Goal: Communication & Community: Answer question/provide support

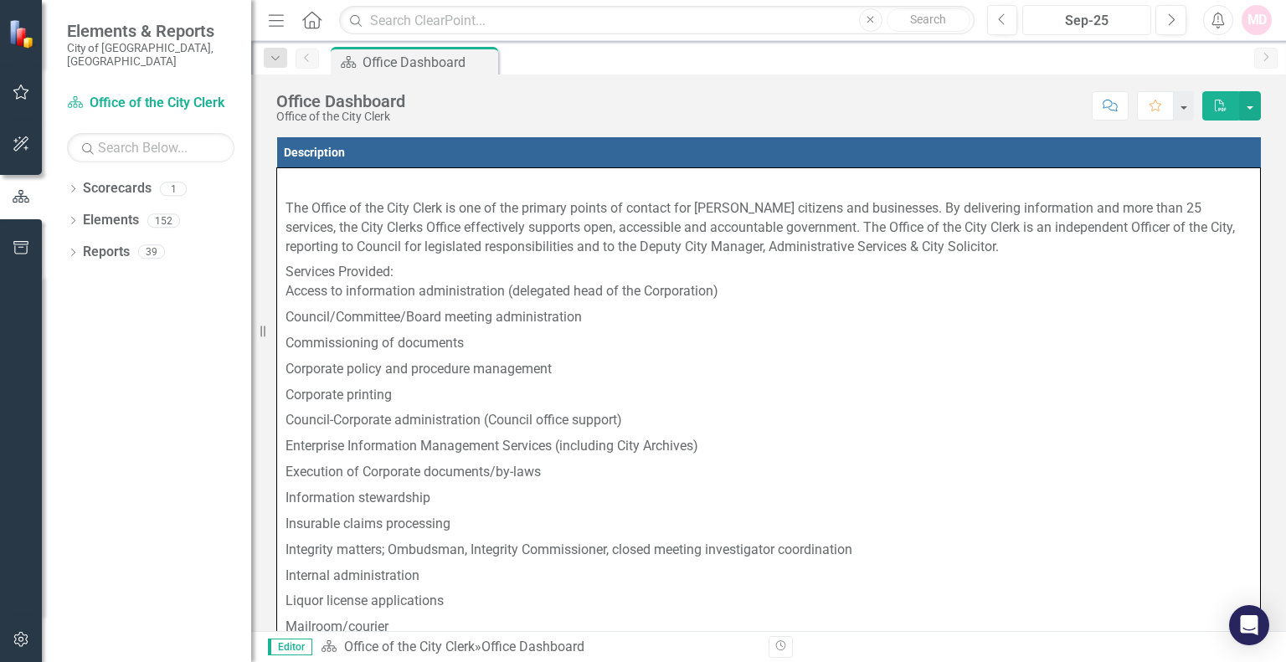
click at [1110, 19] on div "Sep-25" at bounding box center [1086, 21] width 117 height 20
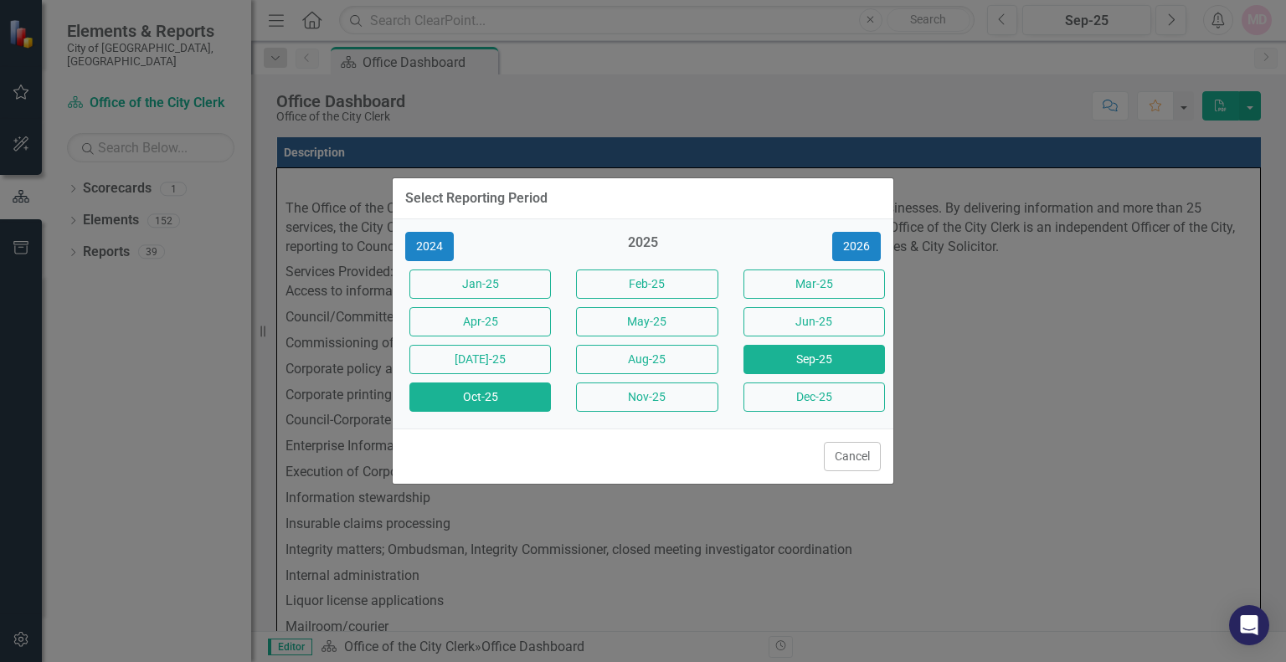
click at [472, 398] on button "Oct-25" at bounding box center [481, 397] width 142 height 29
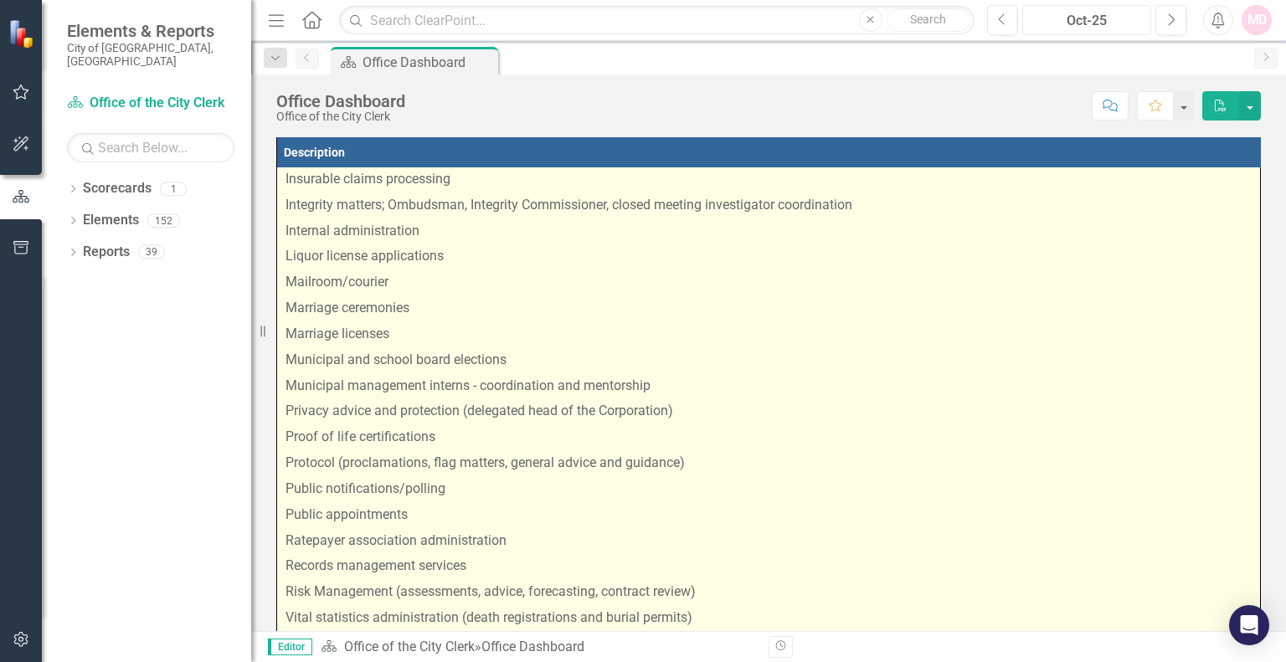
scroll to position [356, 0]
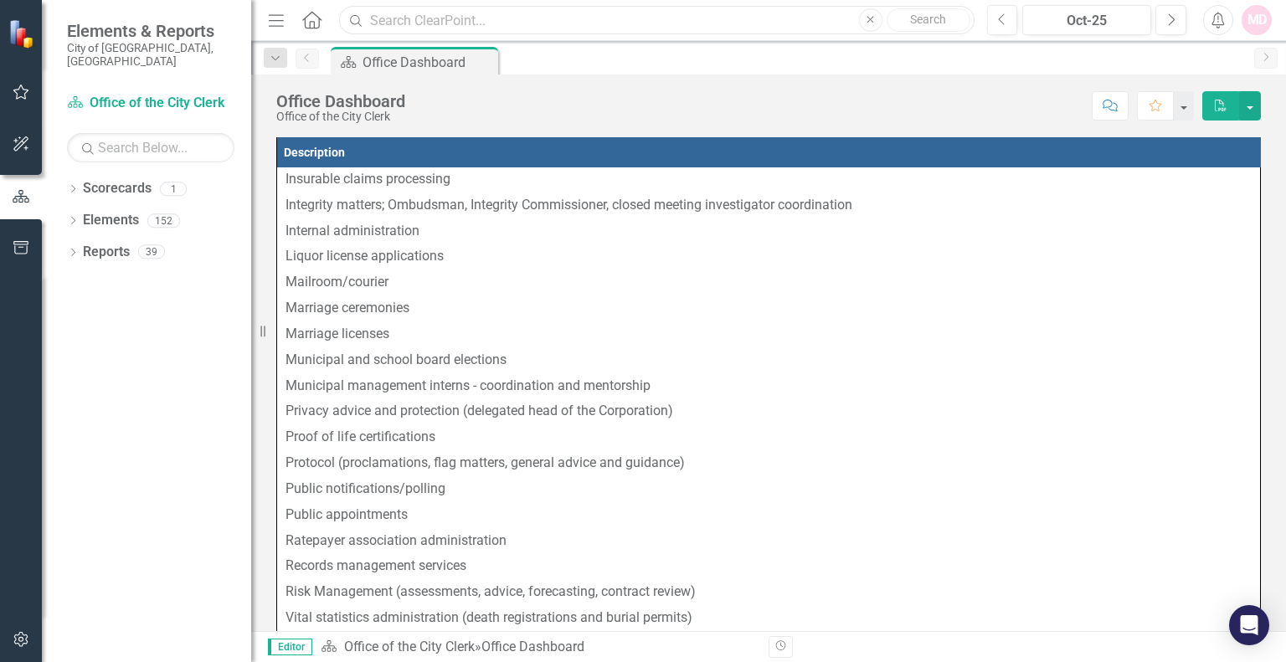
click at [539, 19] on input "text" at bounding box center [656, 20] width 635 height 29
click at [853, 108] on div "Score: N/A Oct-25 Completed Comment Favorite PDF" at bounding box center [838, 105] width 848 height 28
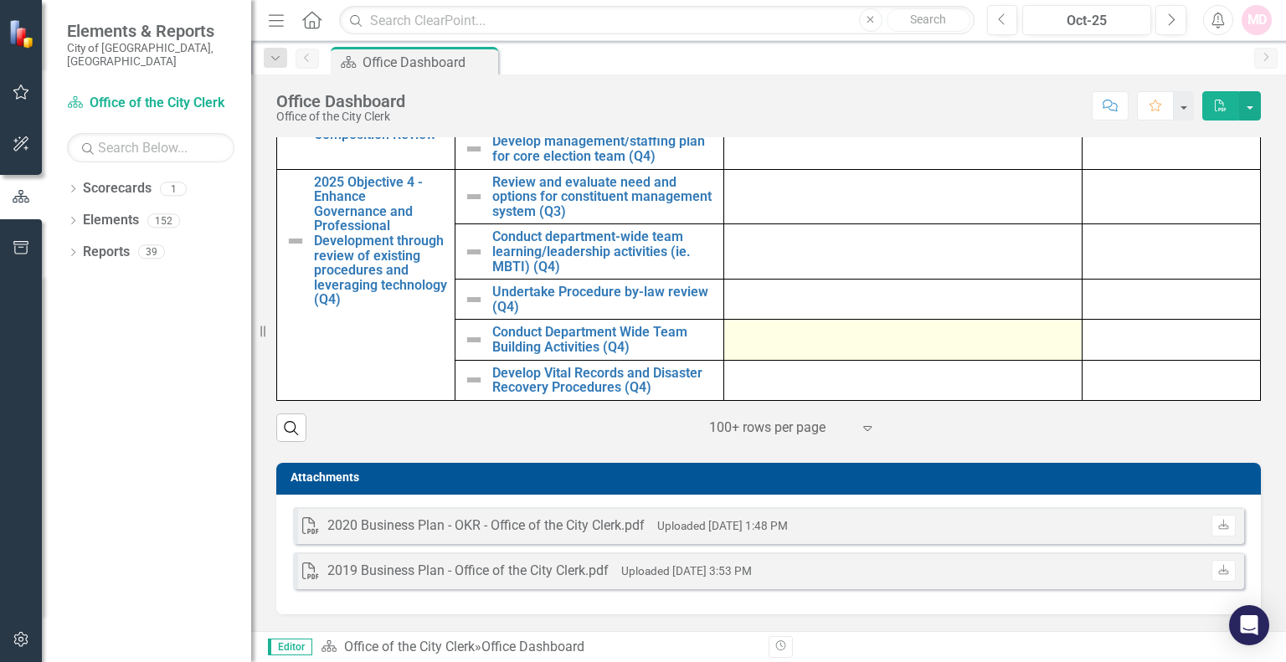
scroll to position [224, 0]
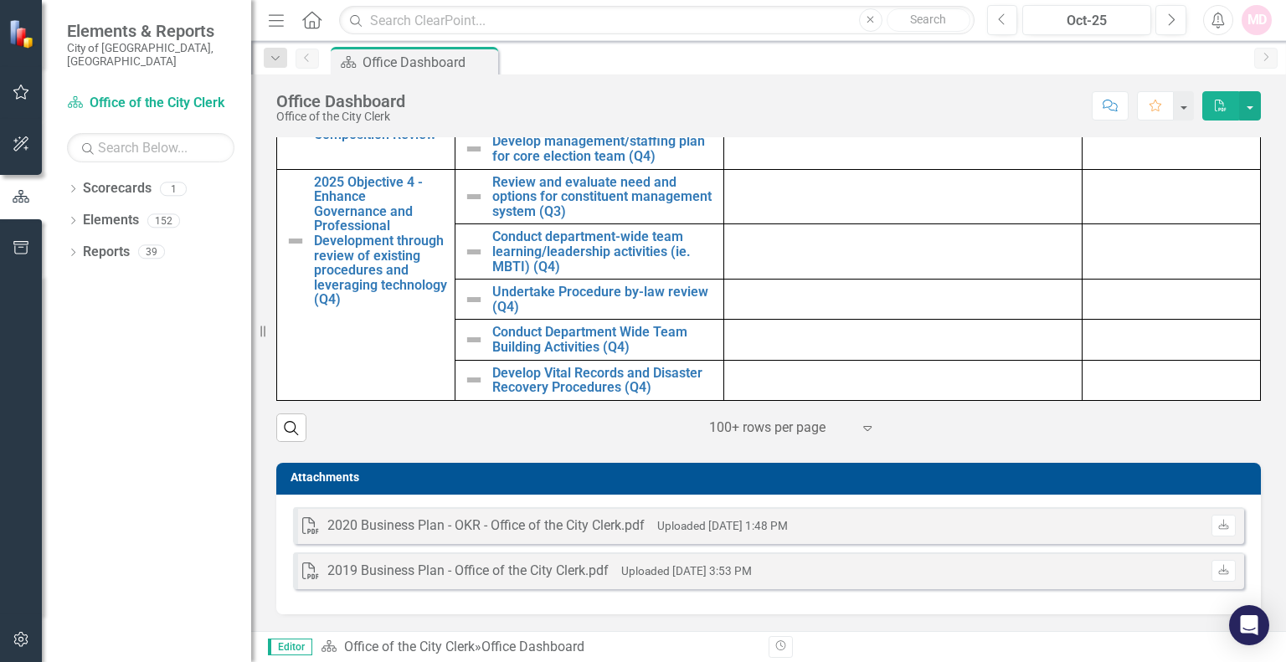
click at [859, 432] on icon "Expand" at bounding box center [867, 427] width 17 height 13
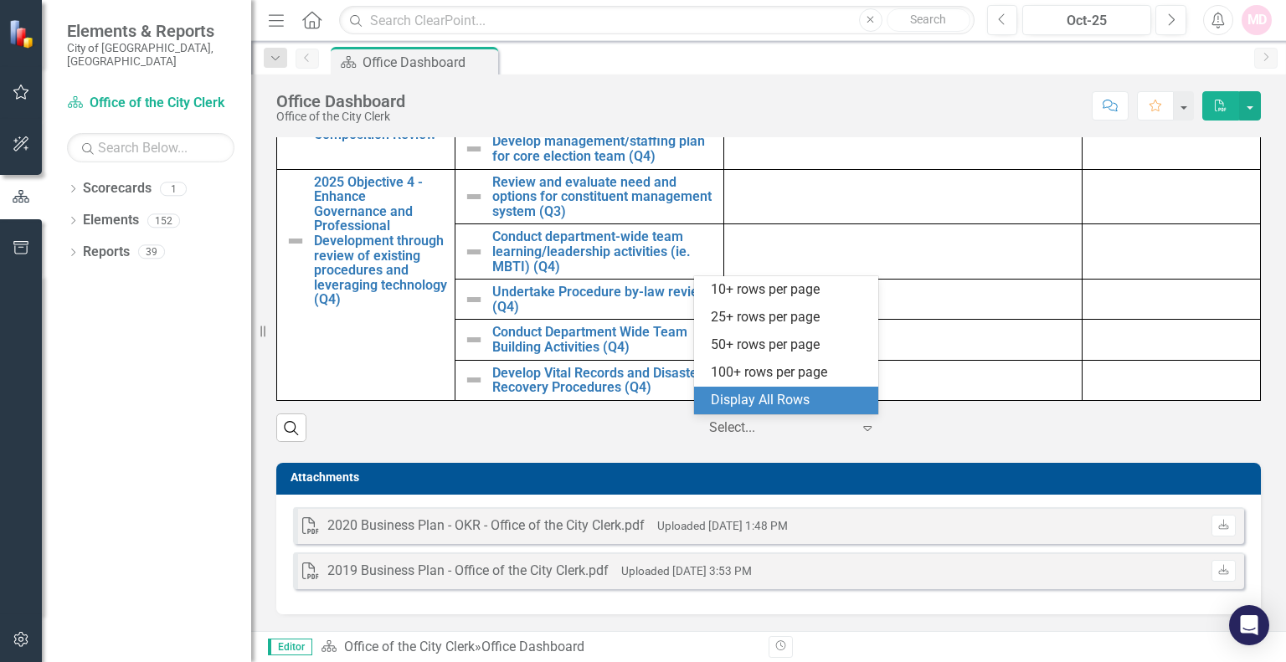
click at [805, 414] on div "Display All Rows" at bounding box center [786, 401] width 184 height 28
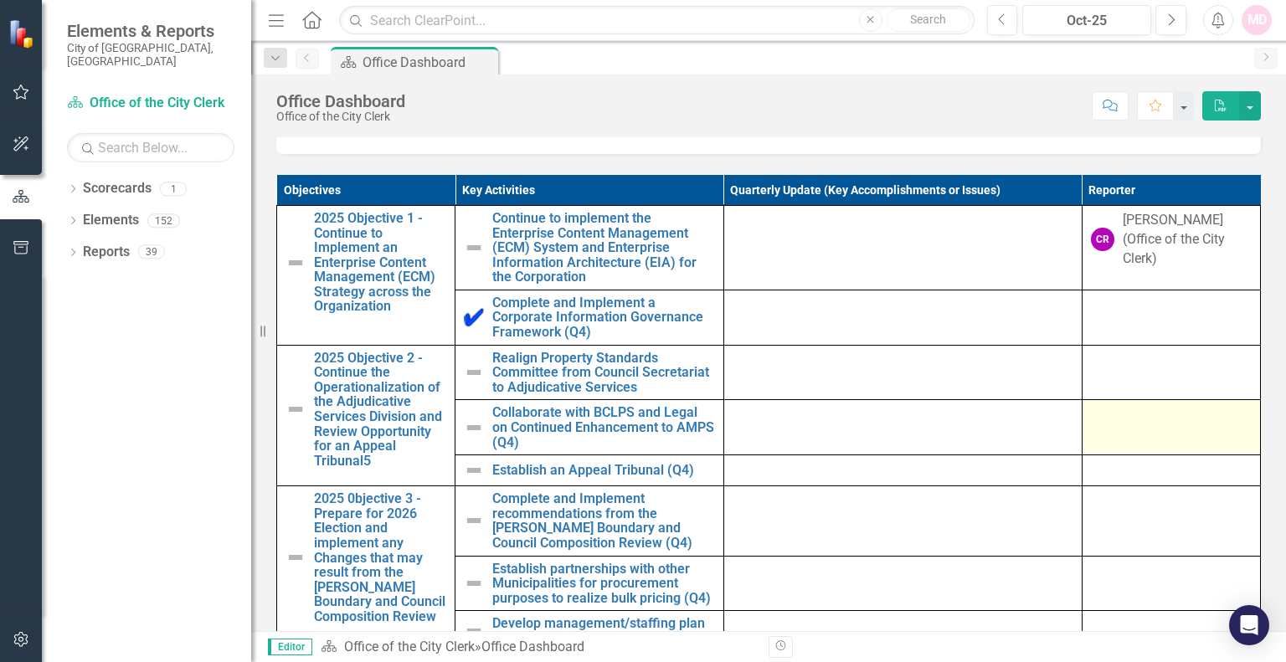
scroll to position [1150, 0]
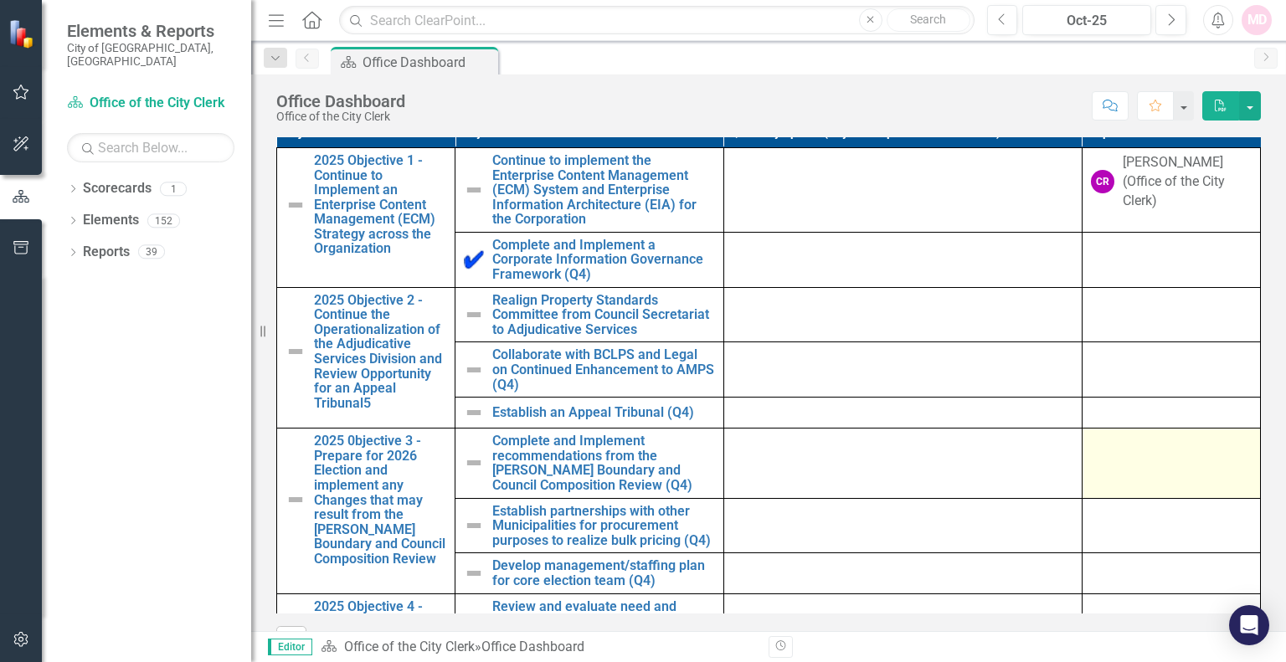
click at [1092, 466] on td at bounding box center [1171, 464] width 178 height 70
drag, startPoint x: 1092, startPoint y: 466, endPoint x: 1115, endPoint y: 475, distance: 24.1
click at [1115, 475] on td at bounding box center [1171, 464] width 178 height 70
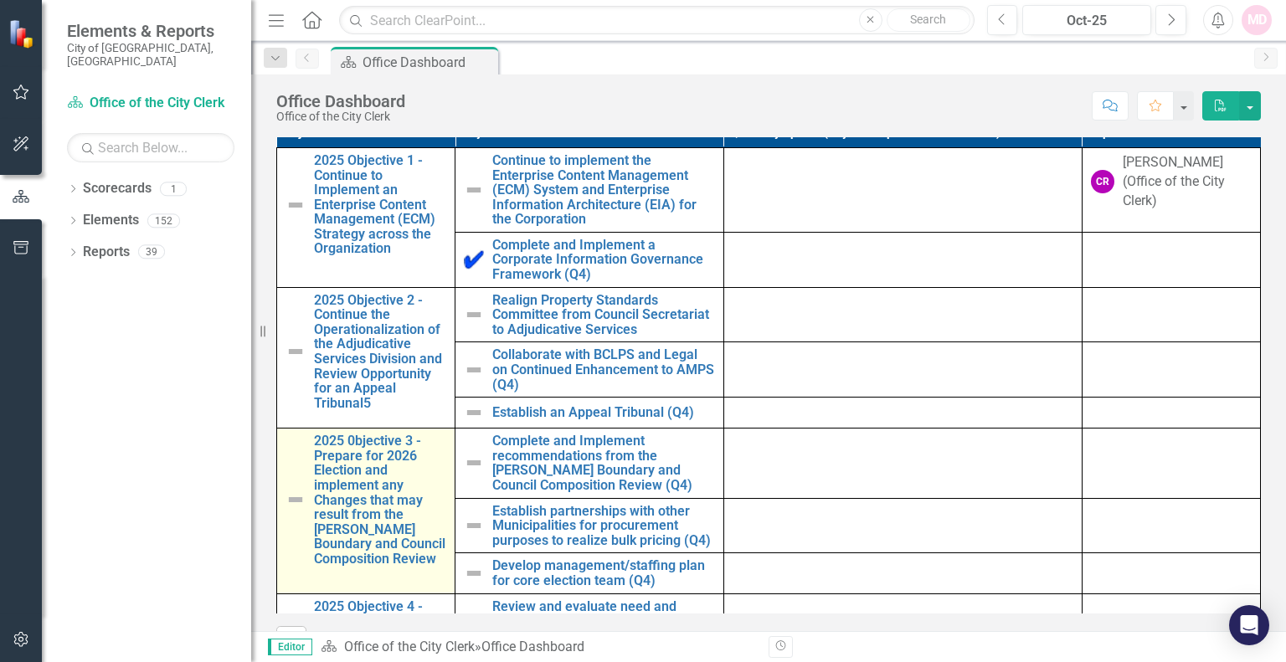
click at [296, 508] on img at bounding box center [296, 500] width 20 height 20
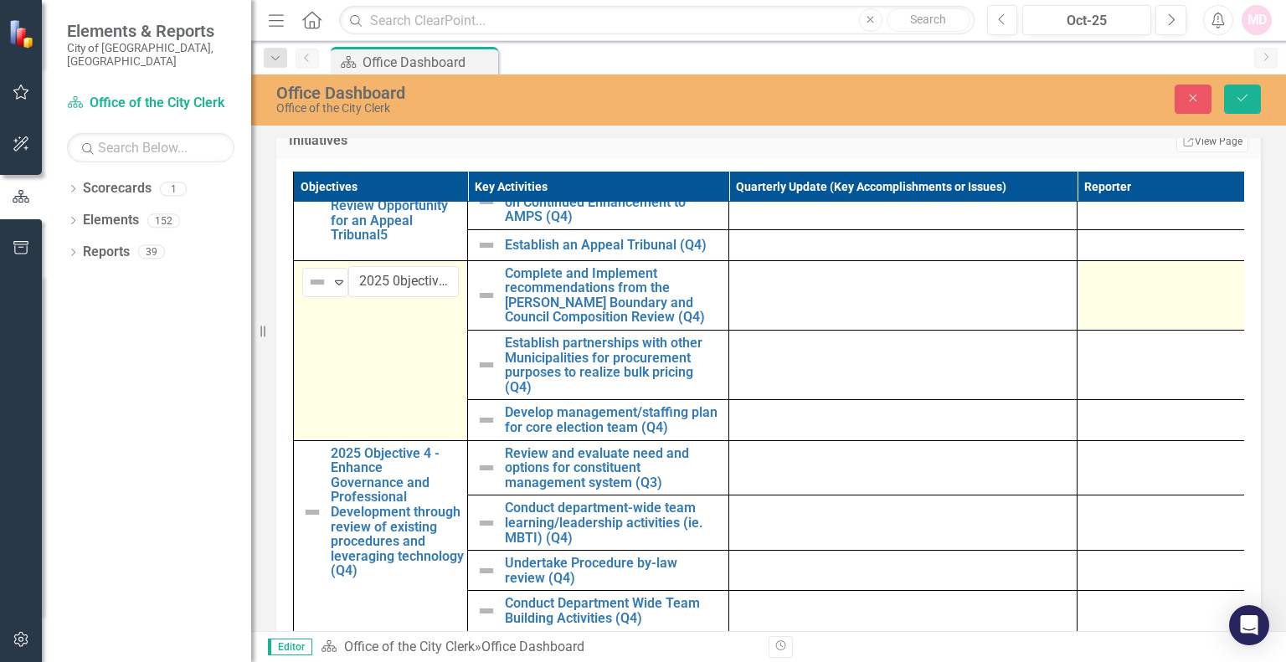
scroll to position [111, 0]
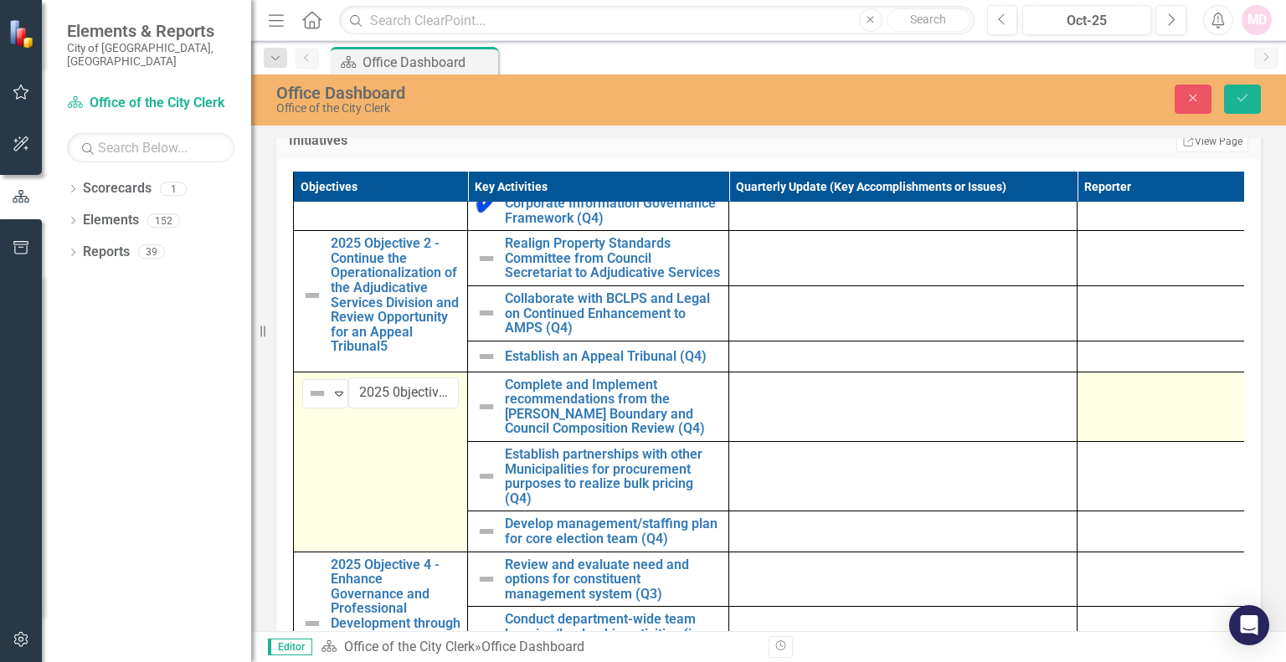
click at [1143, 422] on td at bounding box center [1165, 407] width 174 height 70
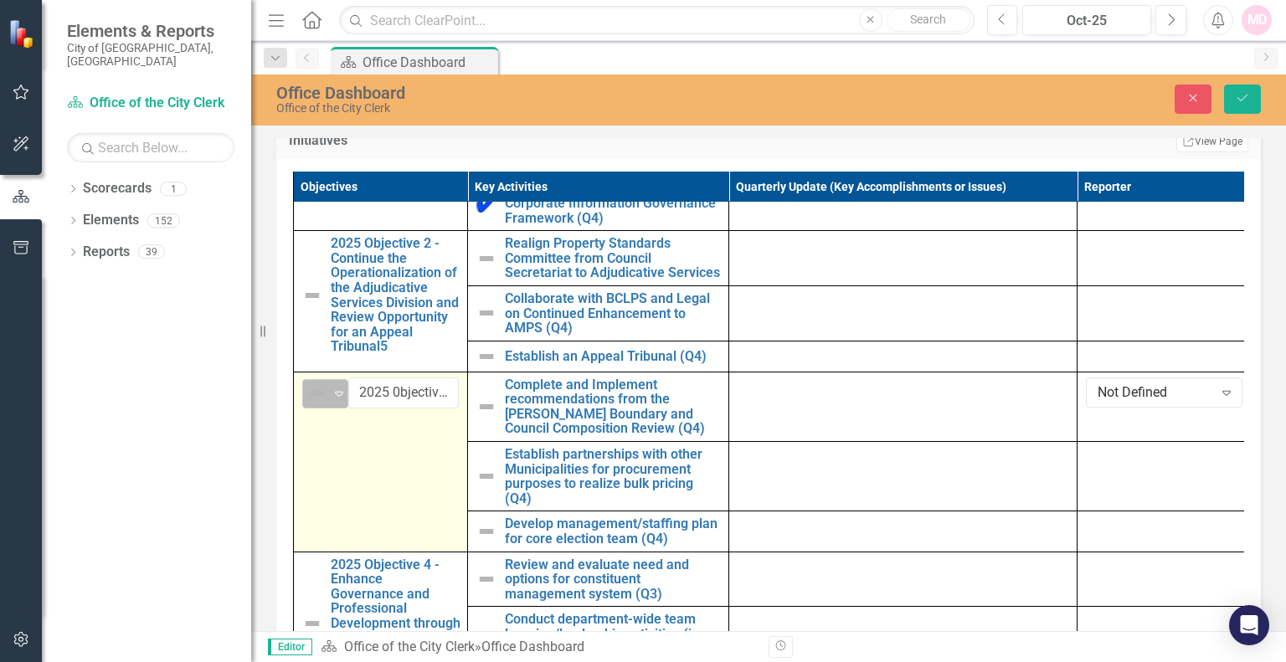
click at [337, 400] on icon "Expand" at bounding box center [339, 393] width 17 height 13
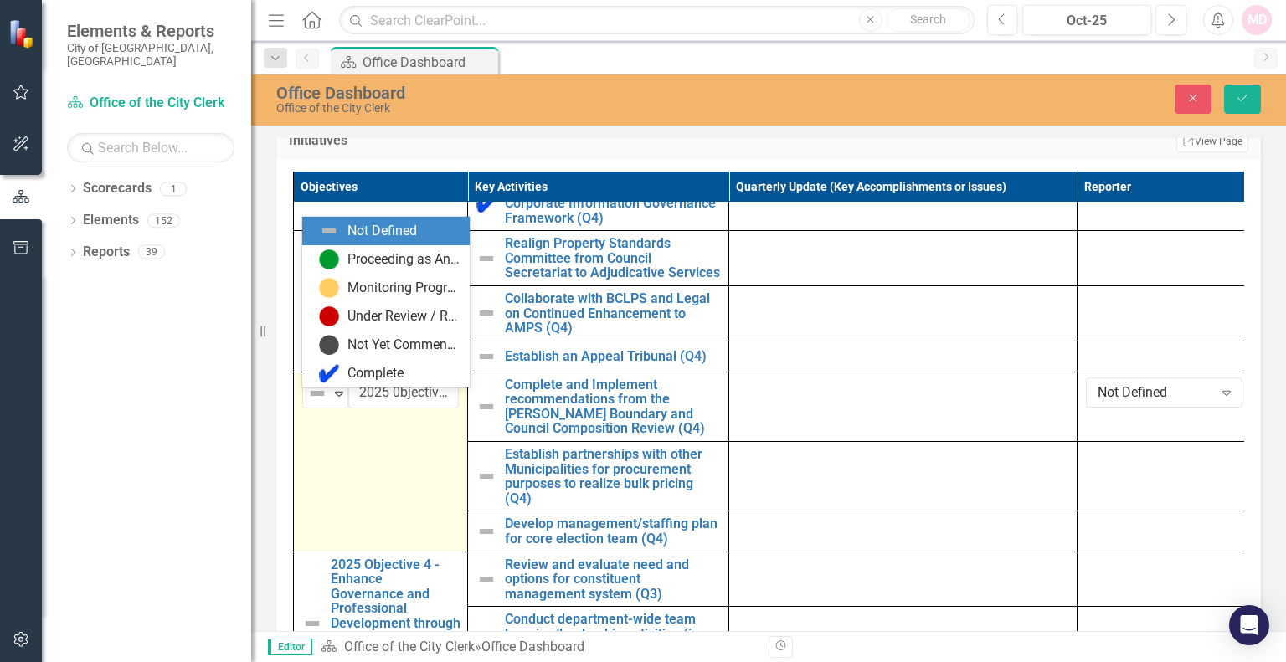
click at [360, 441] on td "6 results available. Use Up and Down to choose options, press Enter to select t…" at bounding box center [381, 462] width 174 height 180
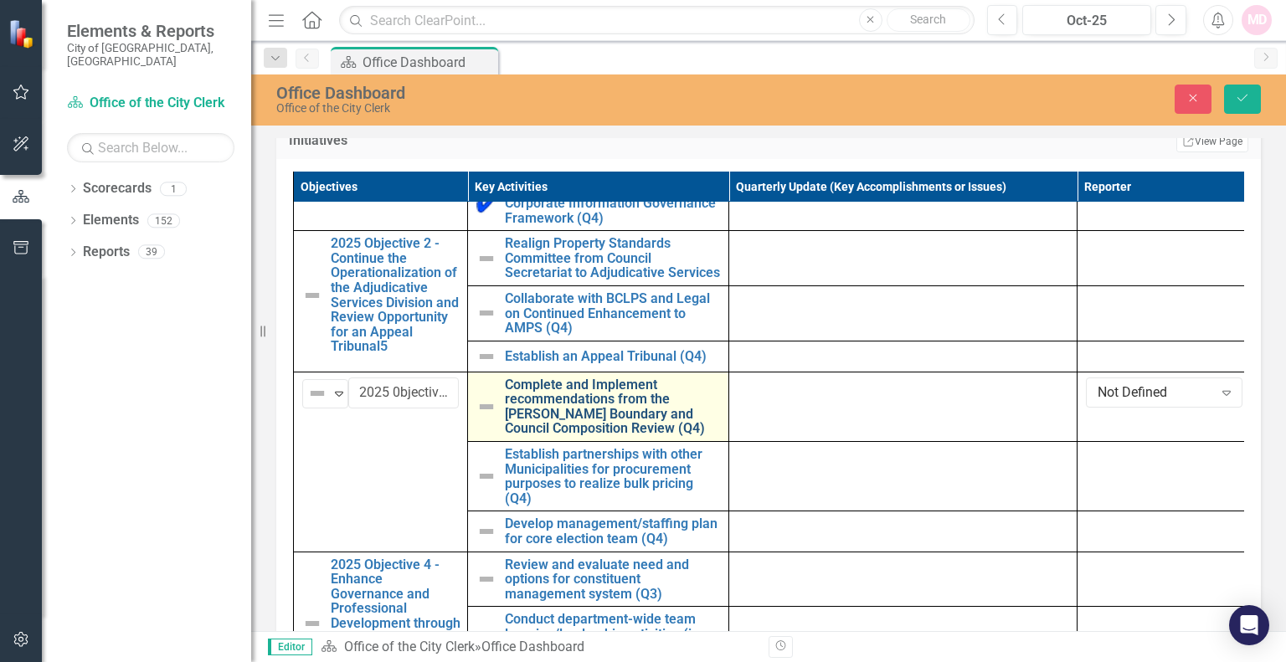
click at [546, 430] on link "Complete and Implement recommendations from the [PERSON_NAME] Boundary and Coun…" at bounding box center [612, 407] width 215 height 59
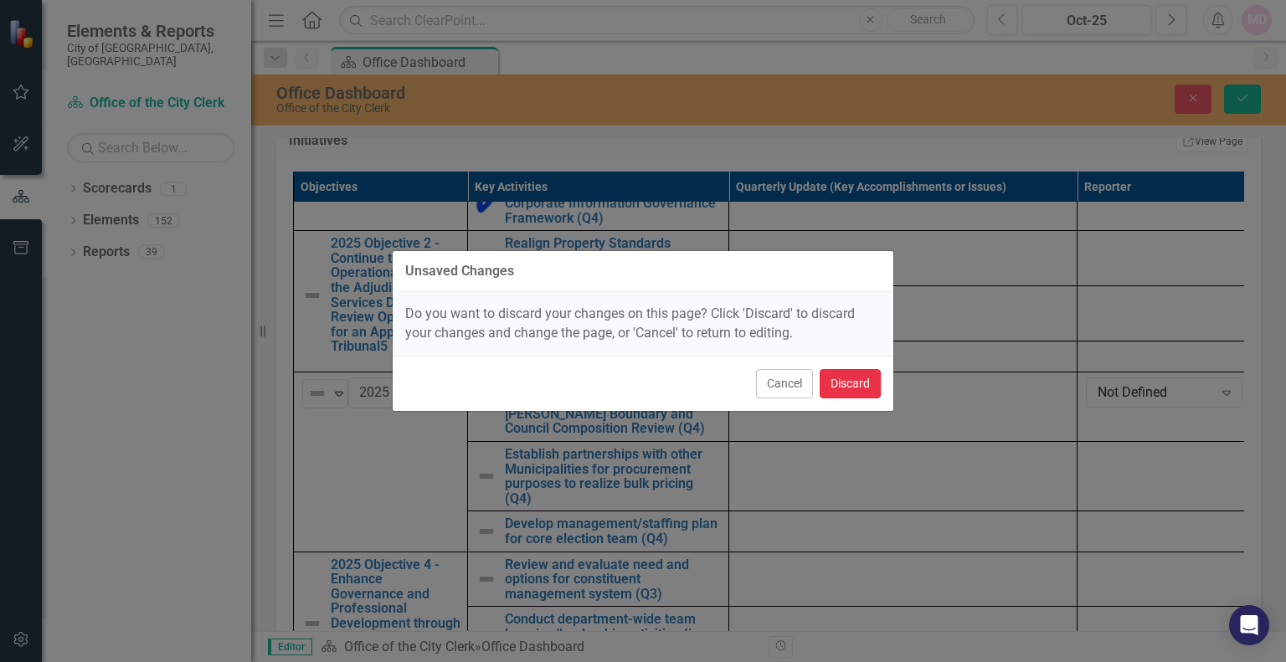
click at [836, 388] on button "Discard" at bounding box center [850, 383] width 61 height 29
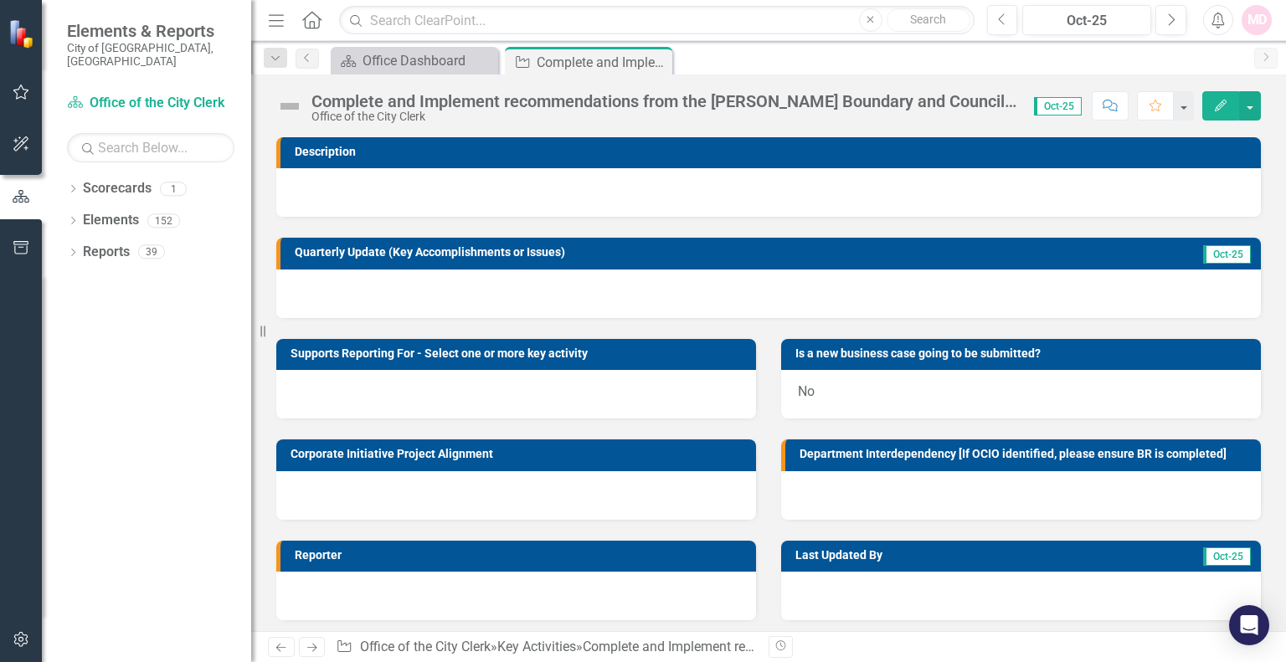
click at [305, 23] on icon at bounding box center [311, 20] width 19 height 18
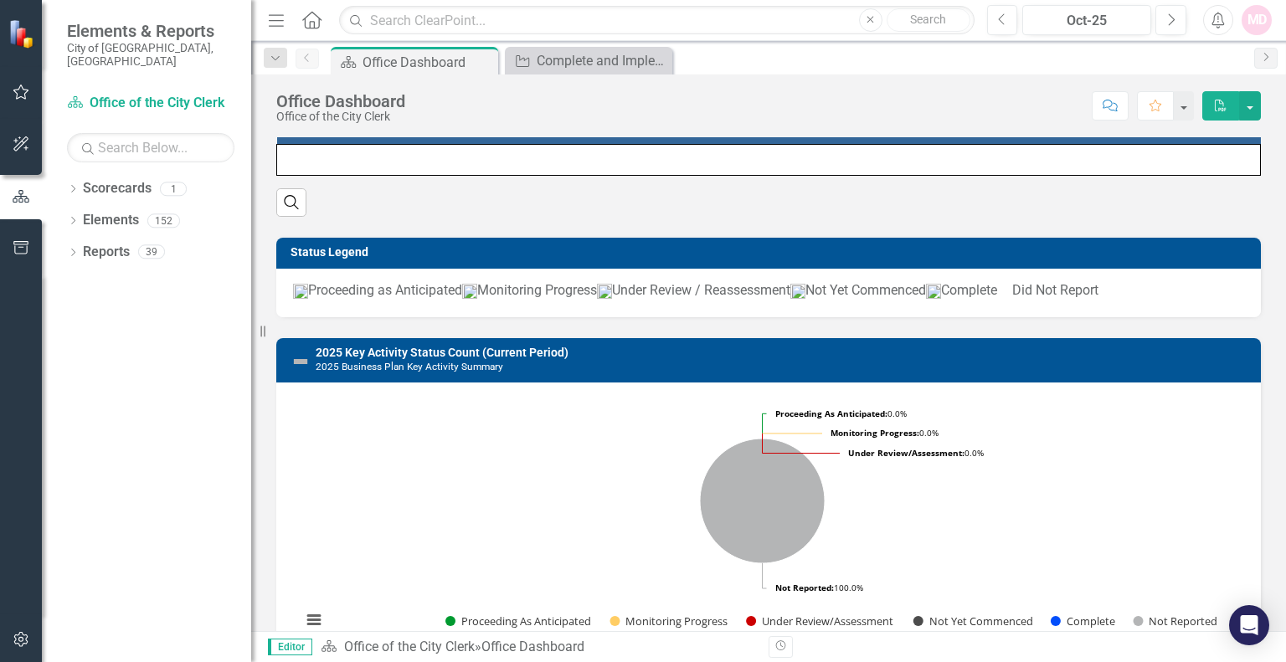
scroll to position [558, 0]
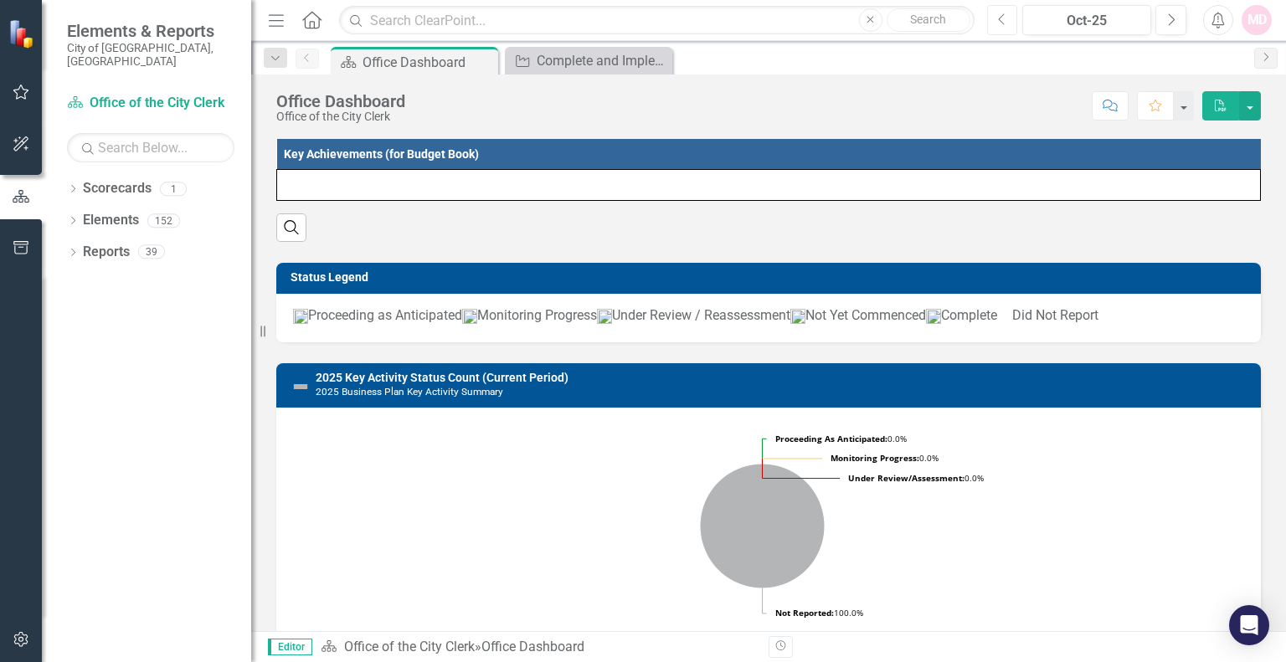
click at [998, 18] on icon "Previous" at bounding box center [1002, 20] width 9 height 15
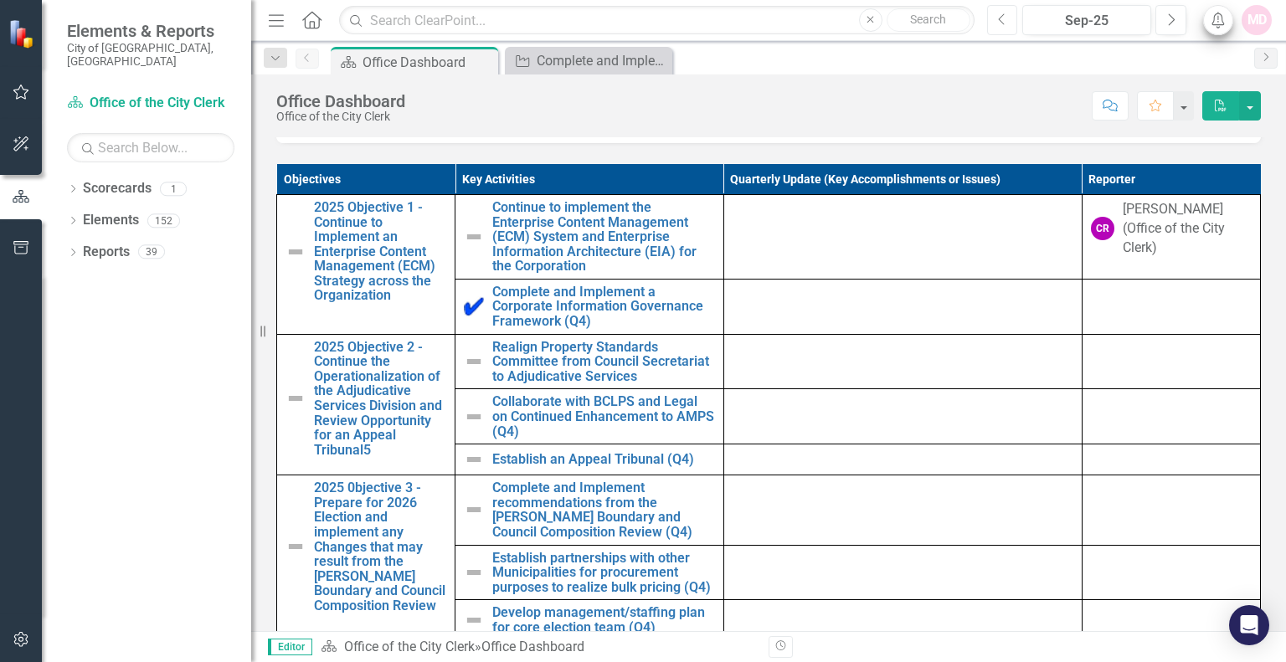
scroll to position [1038, 0]
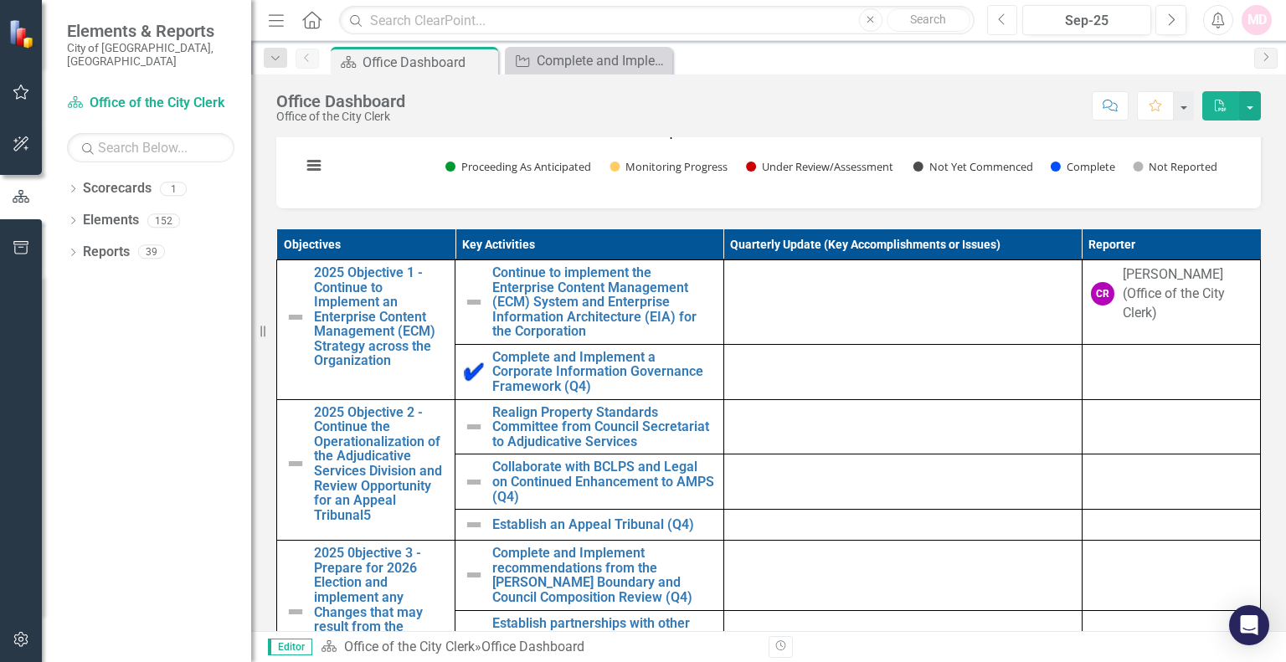
click at [998, 18] on icon "Previous" at bounding box center [1002, 20] width 9 height 15
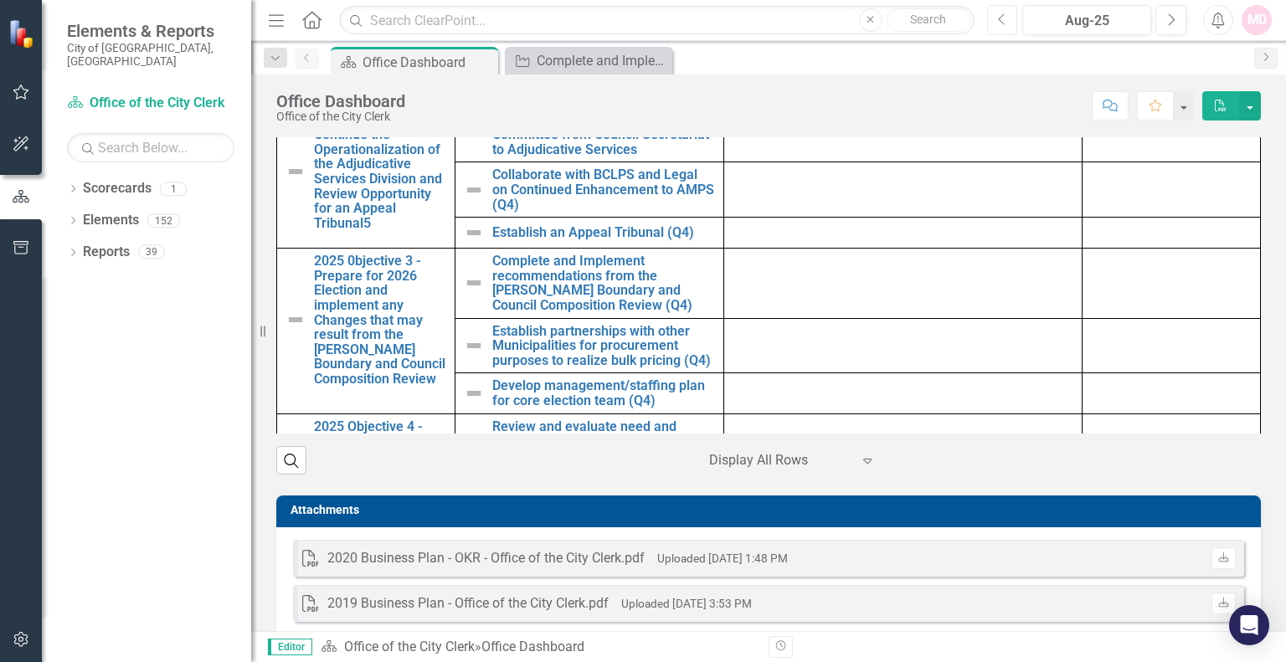
scroll to position [770, 0]
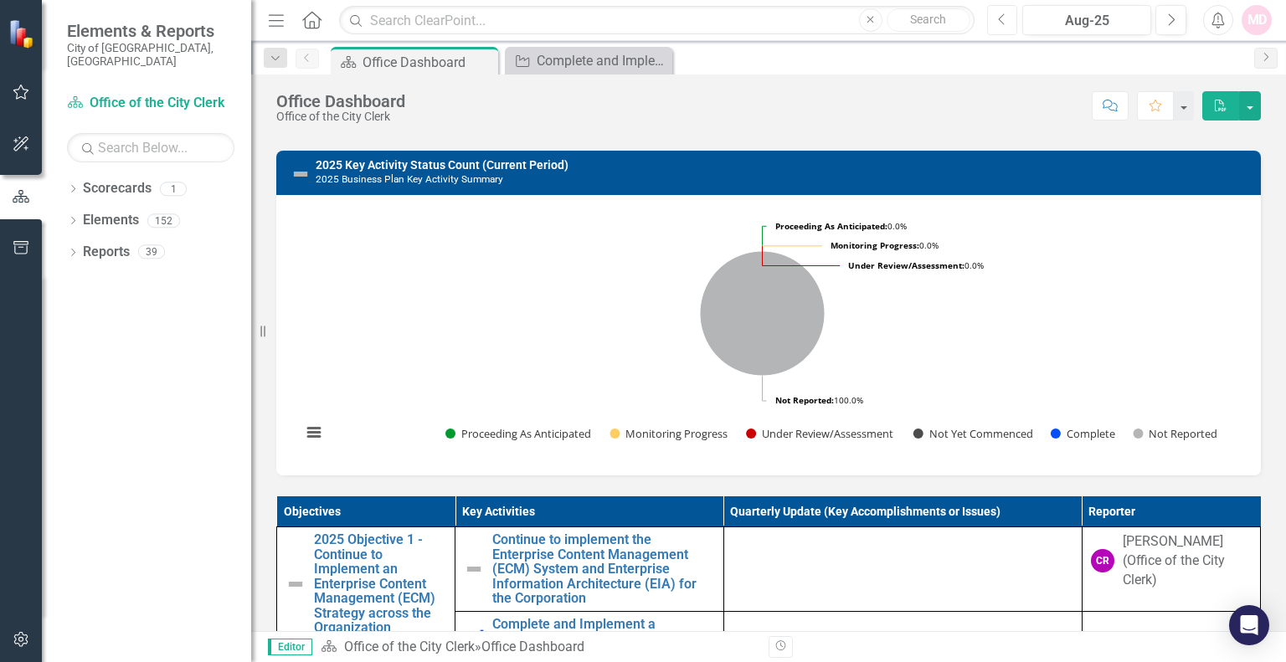
click at [1002, 22] on icon "button" at bounding box center [1001, 19] width 7 height 12
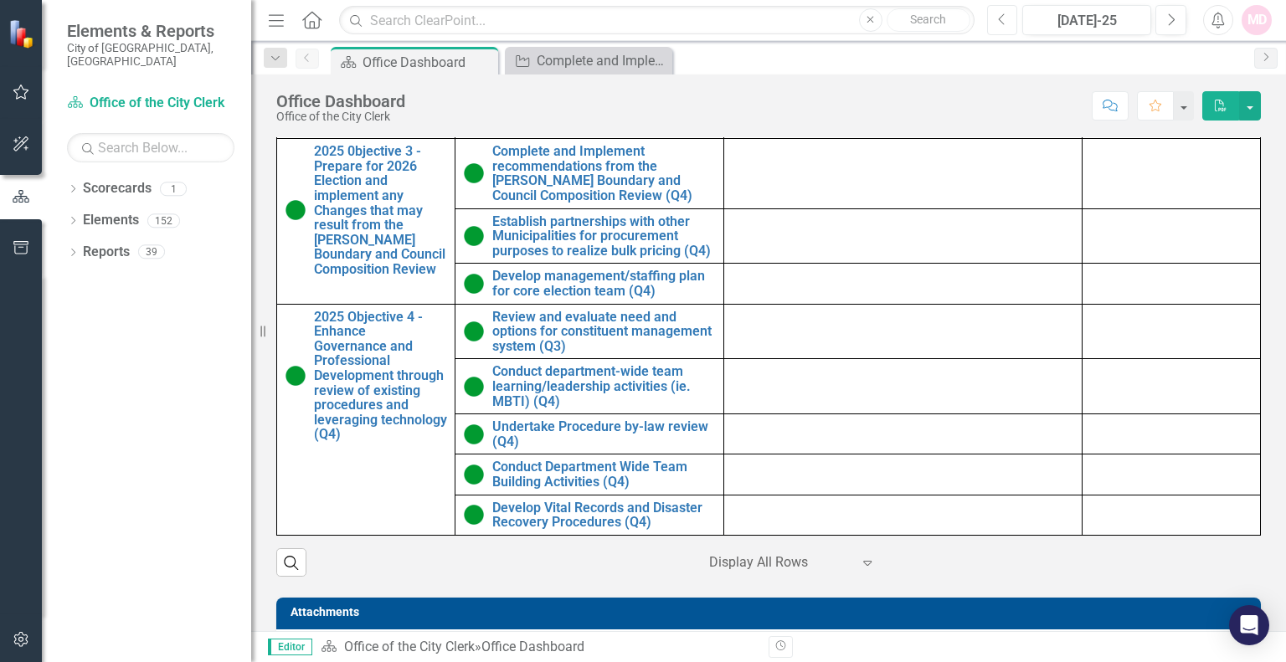
scroll to position [224, 0]
click at [1172, 23] on icon "button" at bounding box center [1172, 19] width 7 height 12
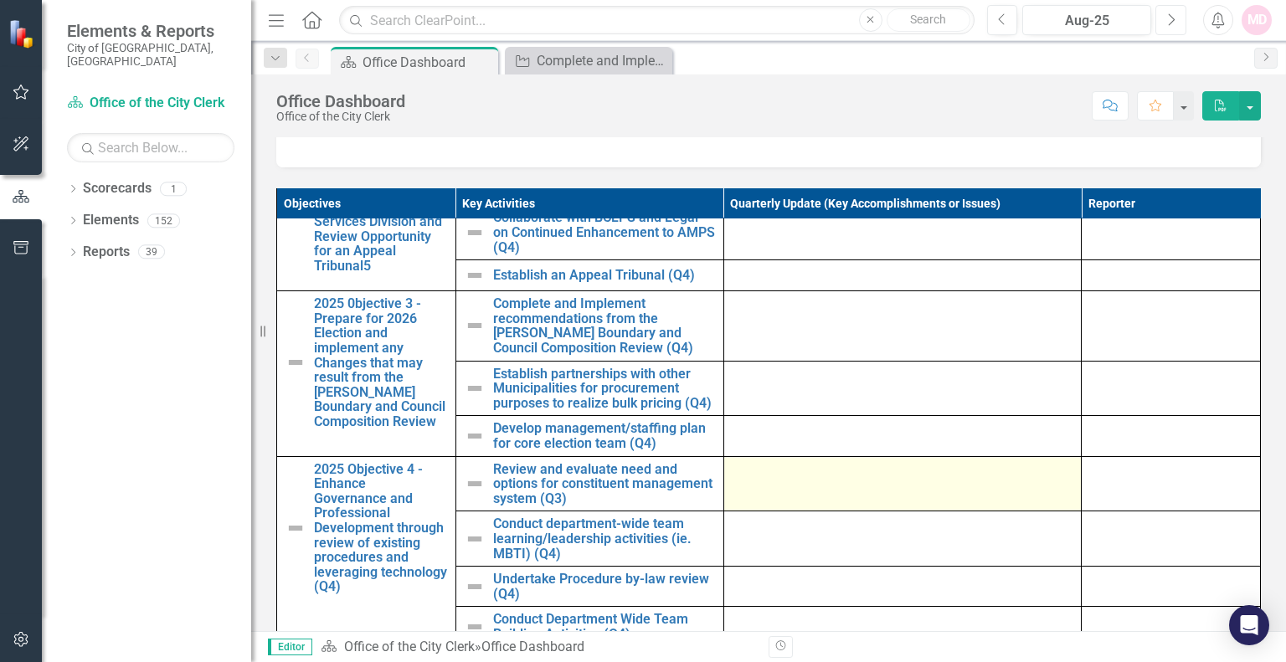
scroll to position [1116, 0]
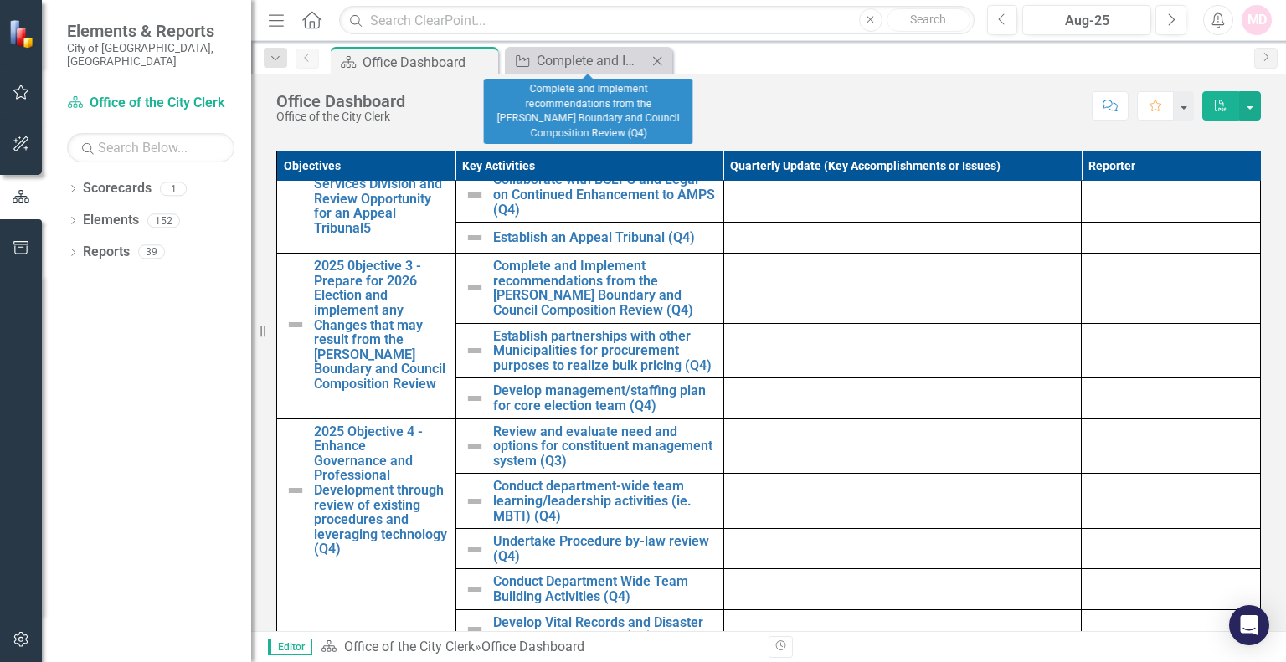
click at [660, 56] on icon "Close" at bounding box center [657, 60] width 17 height 13
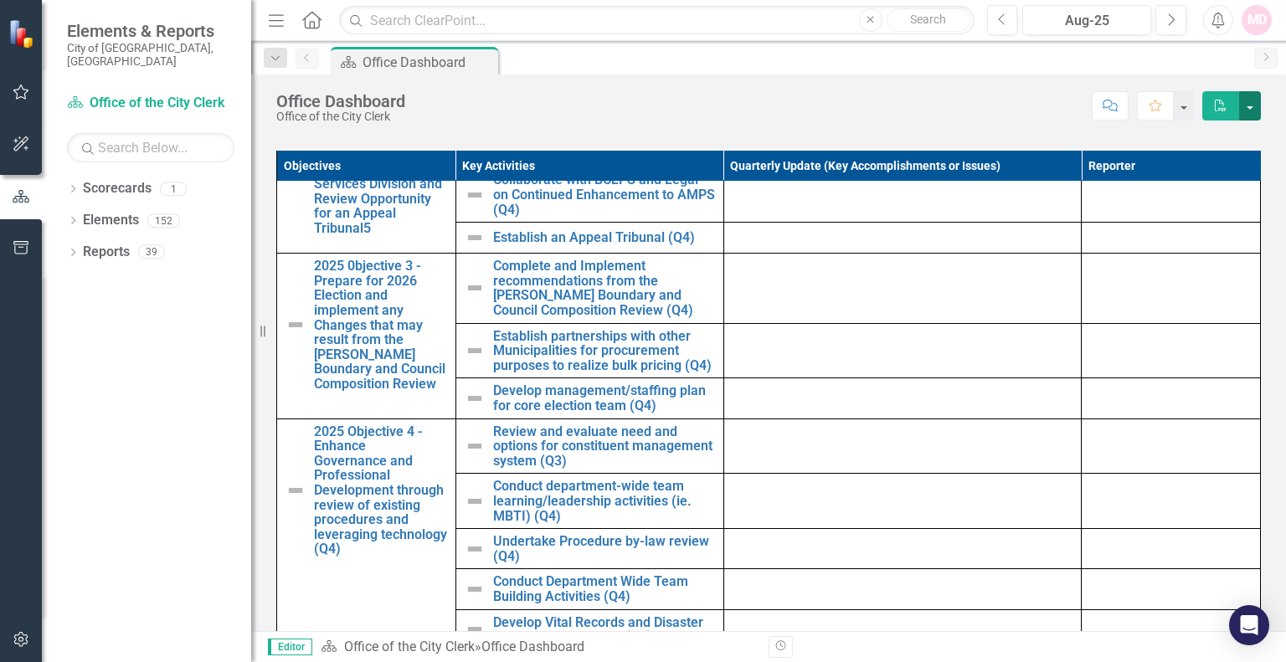
click at [1256, 116] on button "button" at bounding box center [1250, 105] width 22 height 29
click at [1210, 167] on link "PDF Export to PDF" at bounding box center [1193, 169] width 136 height 31
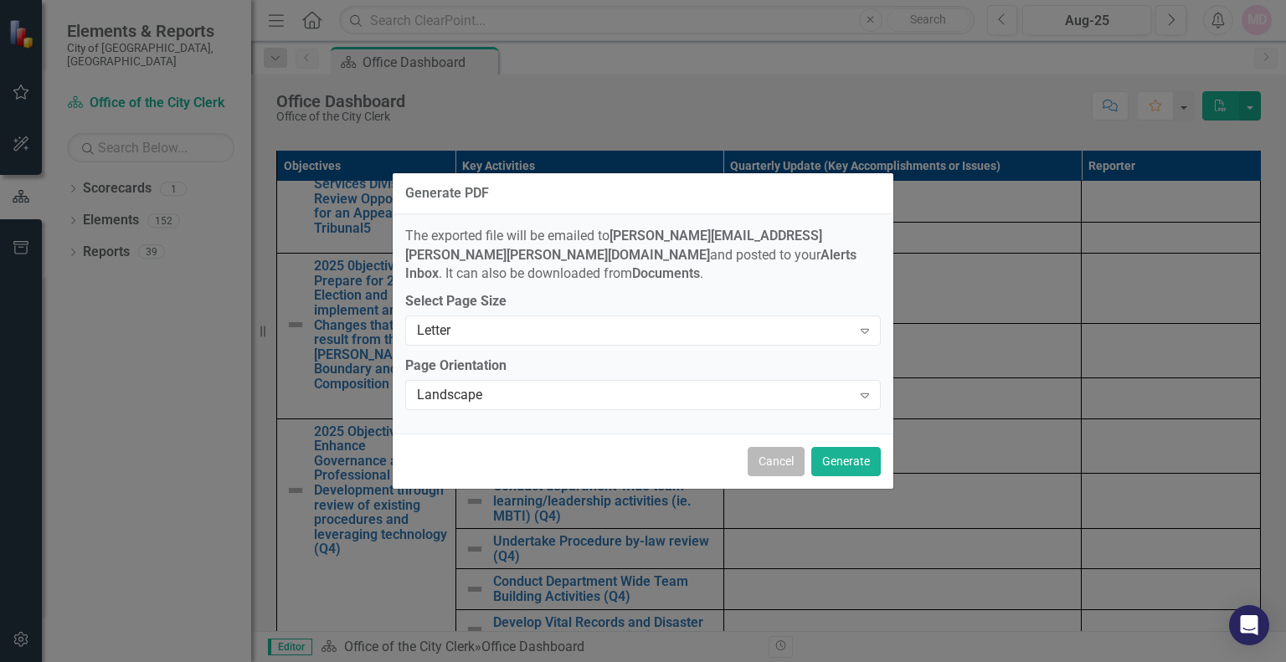
click at [784, 448] on button "Cancel" at bounding box center [776, 461] width 57 height 29
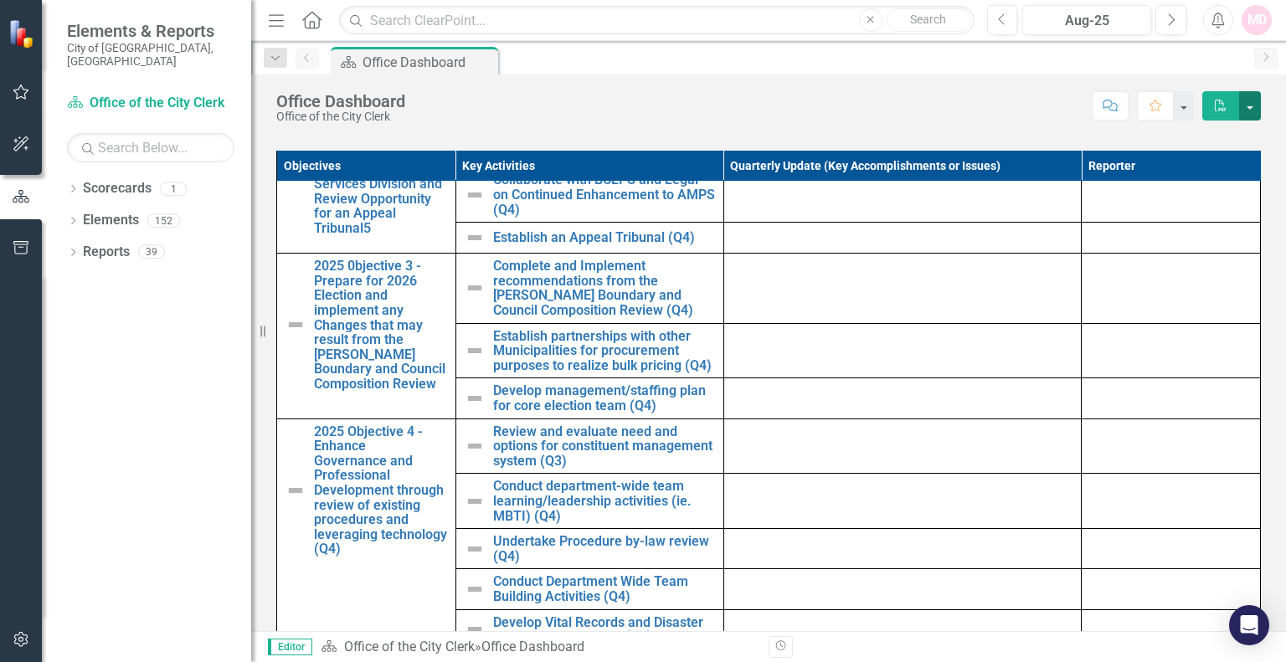
click at [1253, 110] on button "button" at bounding box center [1250, 105] width 22 height 29
click at [1206, 208] on link "Email Email Page" at bounding box center [1193, 200] width 136 height 31
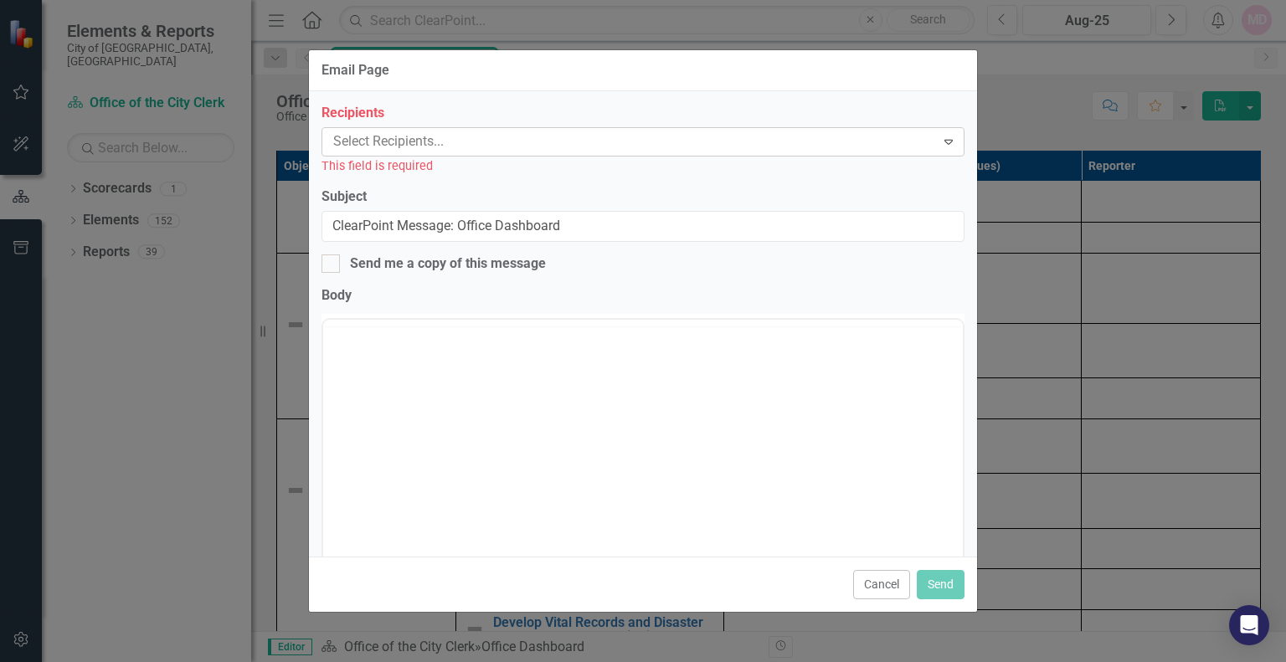
scroll to position [0, 0]
click at [888, 577] on button "Cancel" at bounding box center [881, 584] width 57 height 29
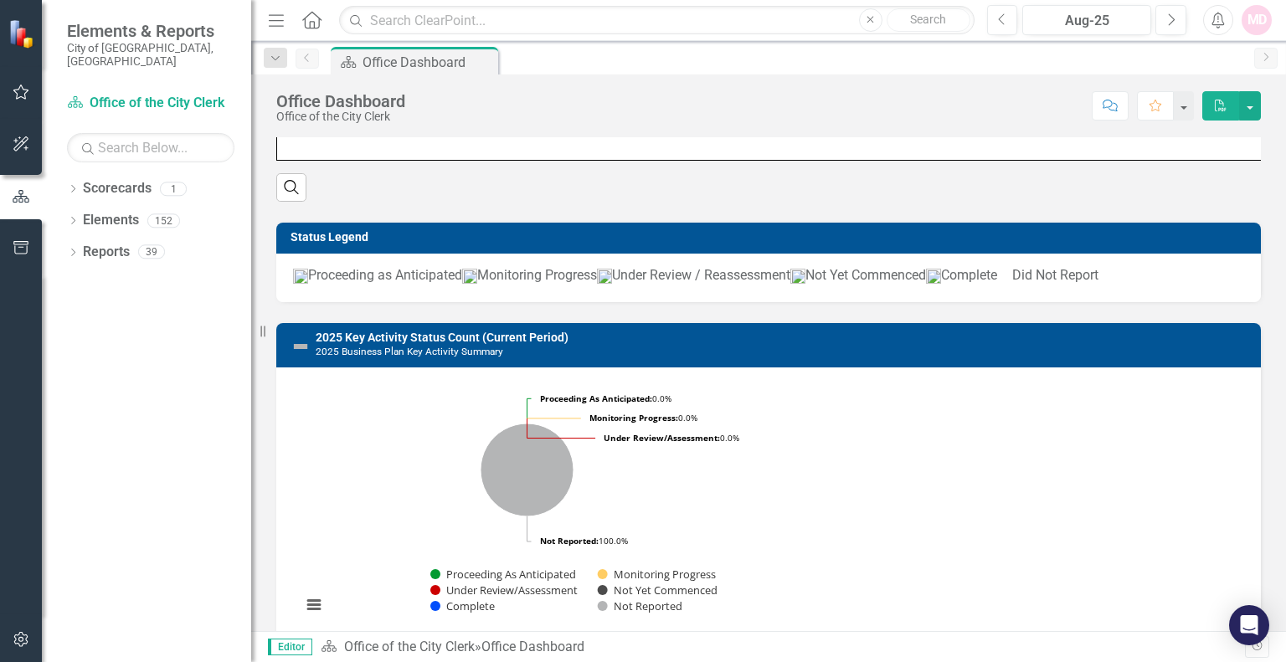
scroll to position [893, 0]
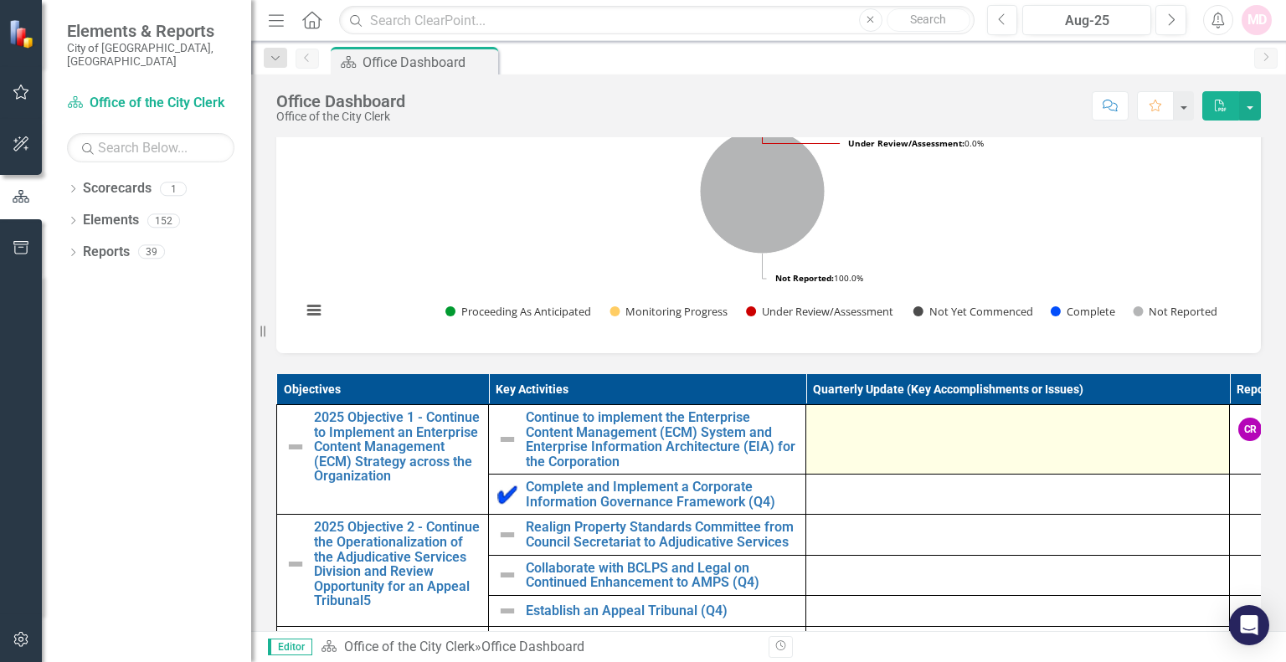
click at [851, 449] on td at bounding box center [1019, 440] width 424 height 70
click at [895, 449] on td at bounding box center [1019, 440] width 424 height 70
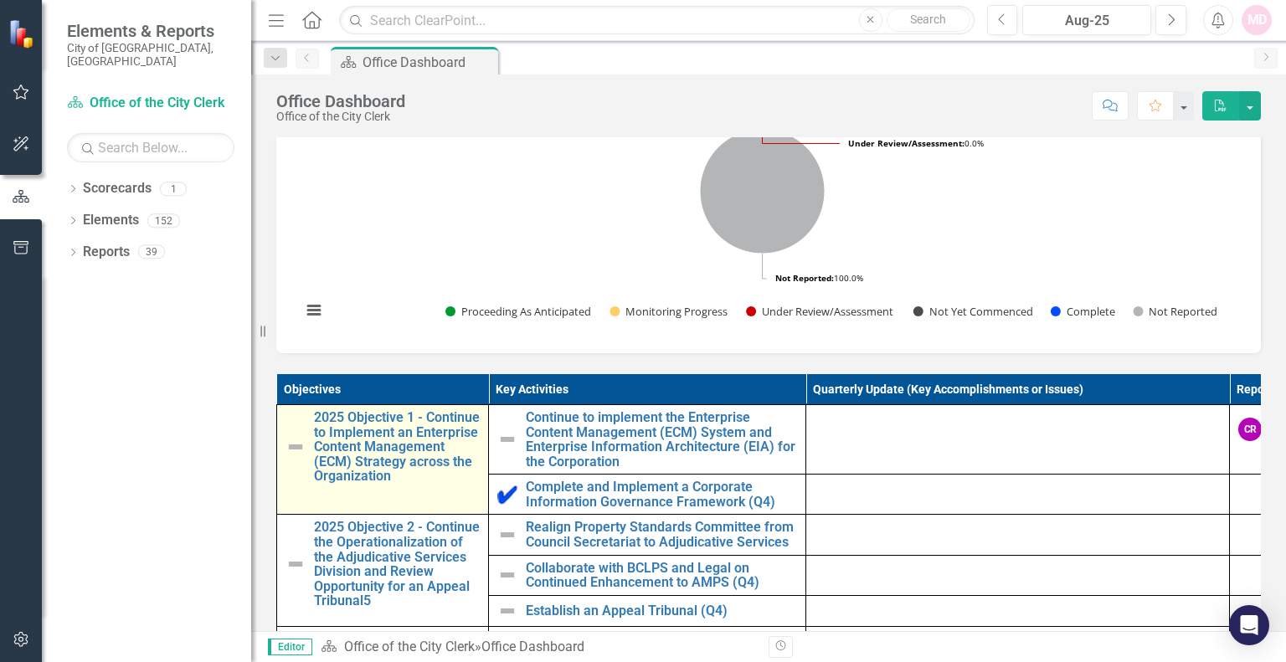
click at [306, 461] on div "2025 Objective 1 - Continue to Implement an Enterprise Content Management (ECM)…" at bounding box center [383, 447] width 194 height 74
click at [342, 463] on link "2025 Objective 1 - Continue to Implement an Enterprise Content Management (ECM)…" at bounding box center [397, 447] width 166 height 74
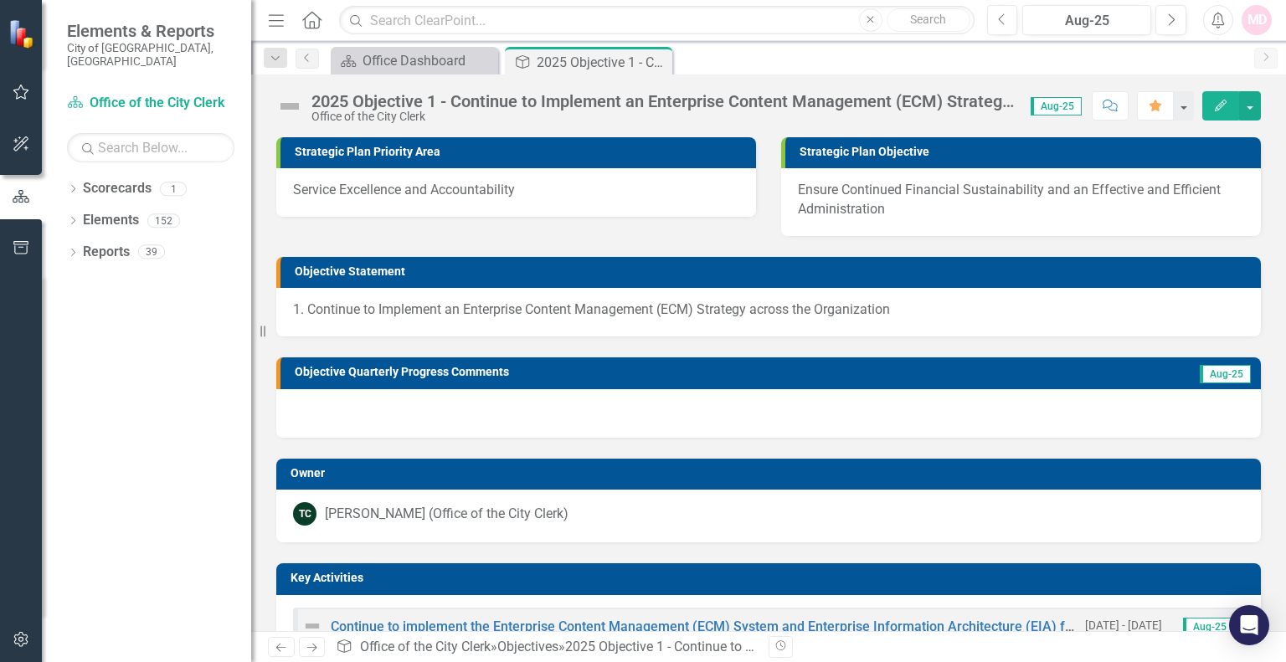
click at [450, 410] on div at bounding box center [768, 413] width 985 height 49
click at [519, 402] on div at bounding box center [768, 413] width 985 height 49
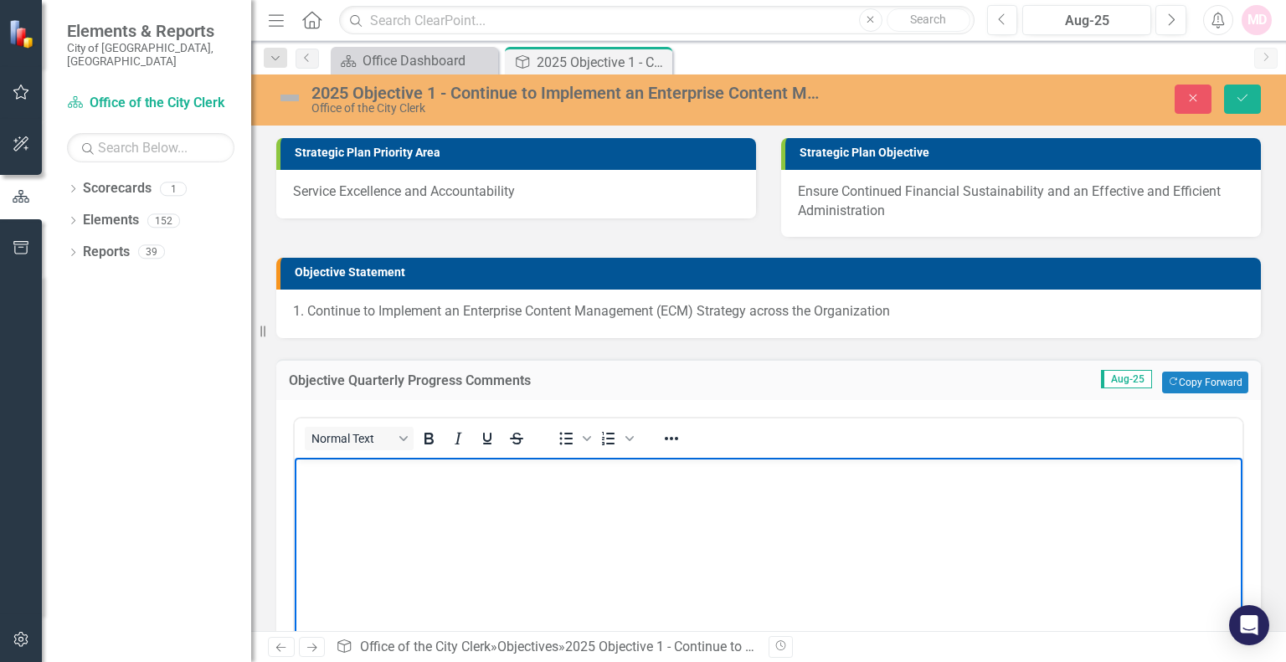
click at [384, 495] on body "Rich Text Area. Press ALT-0 for help." at bounding box center [769, 582] width 948 height 251
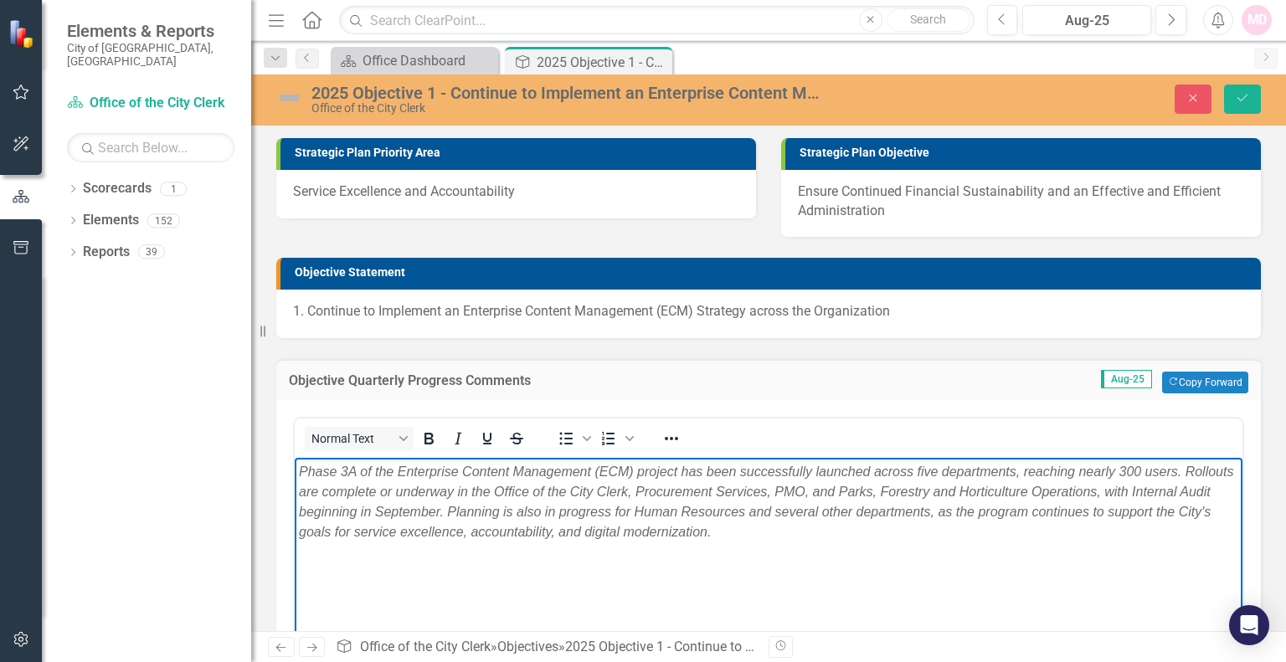
scroll to position [111, 0]
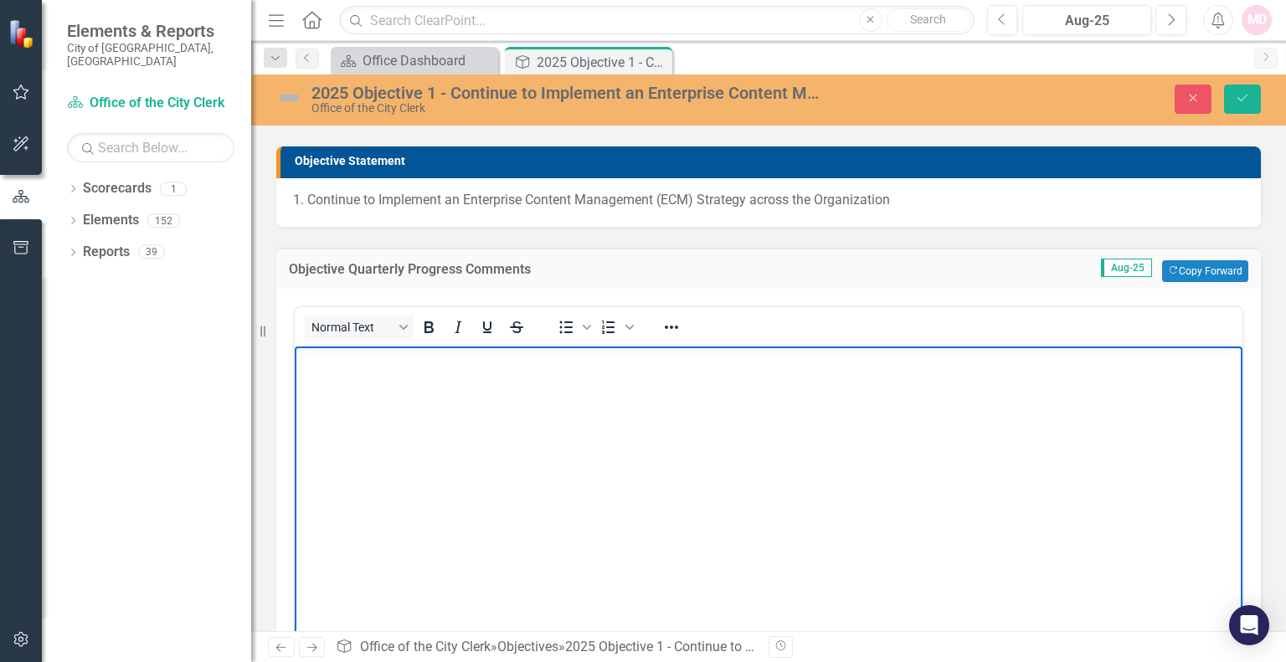
paste body "Rich Text Area. Press ALT-0 for help."
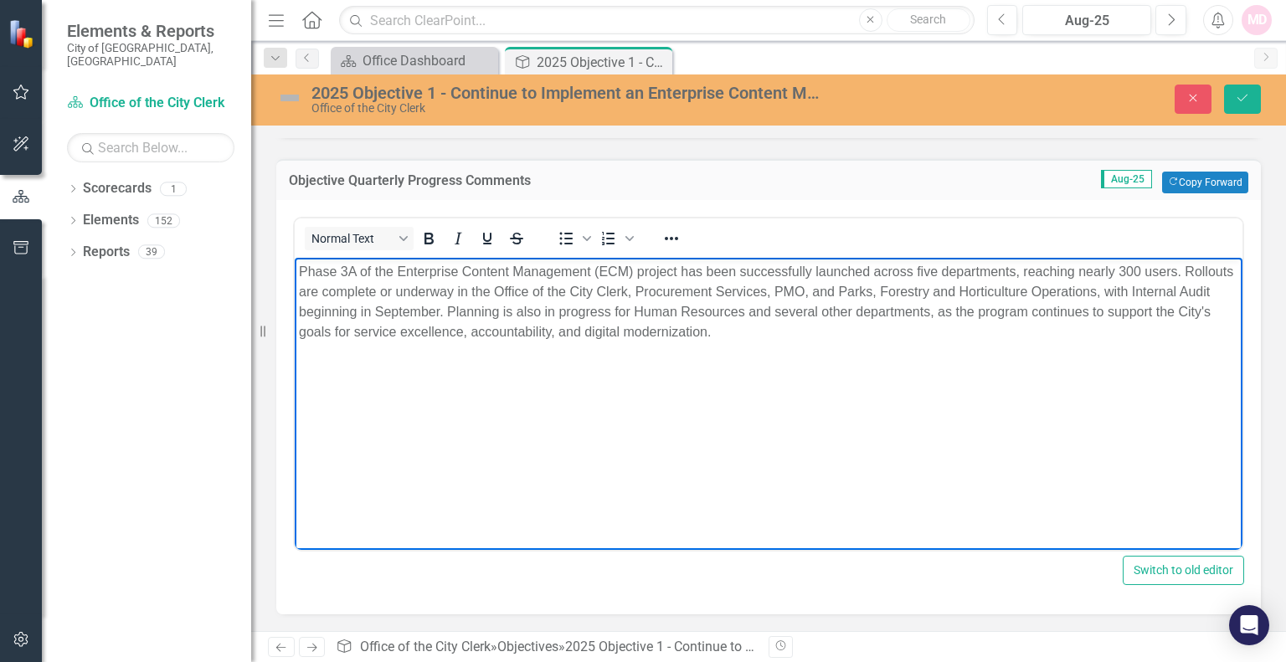
scroll to position [335, 0]
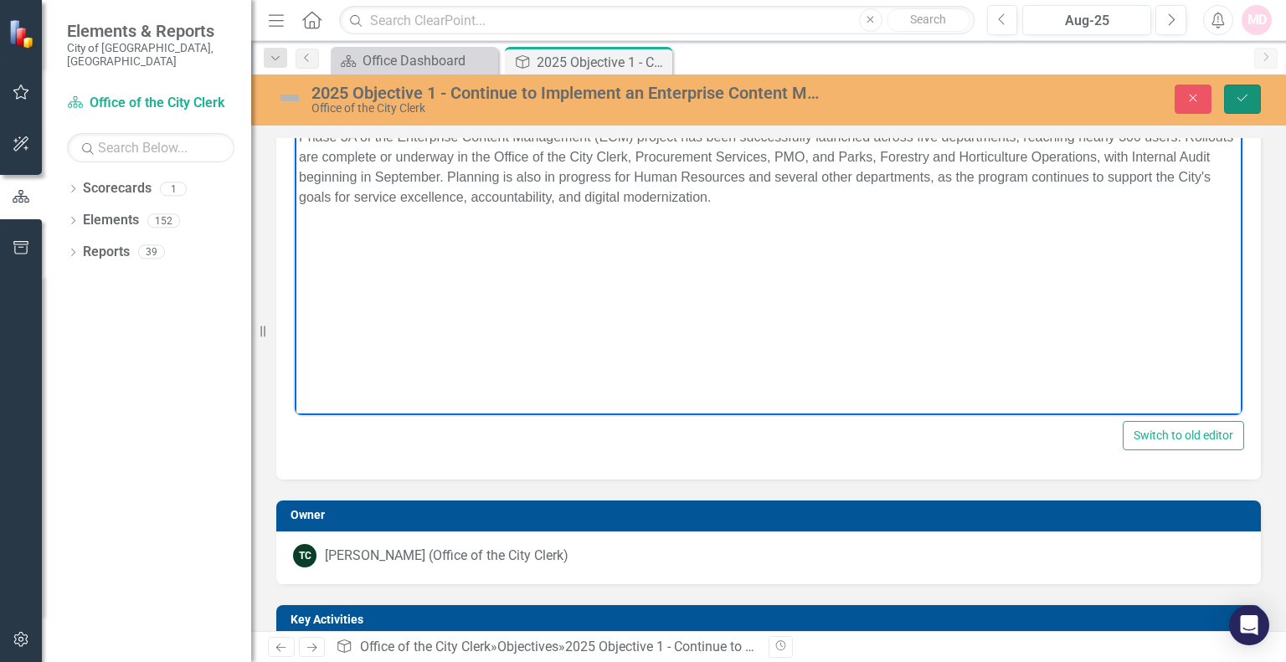
click at [1238, 101] on icon "Save" at bounding box center [1242, 98] width 15 height 12
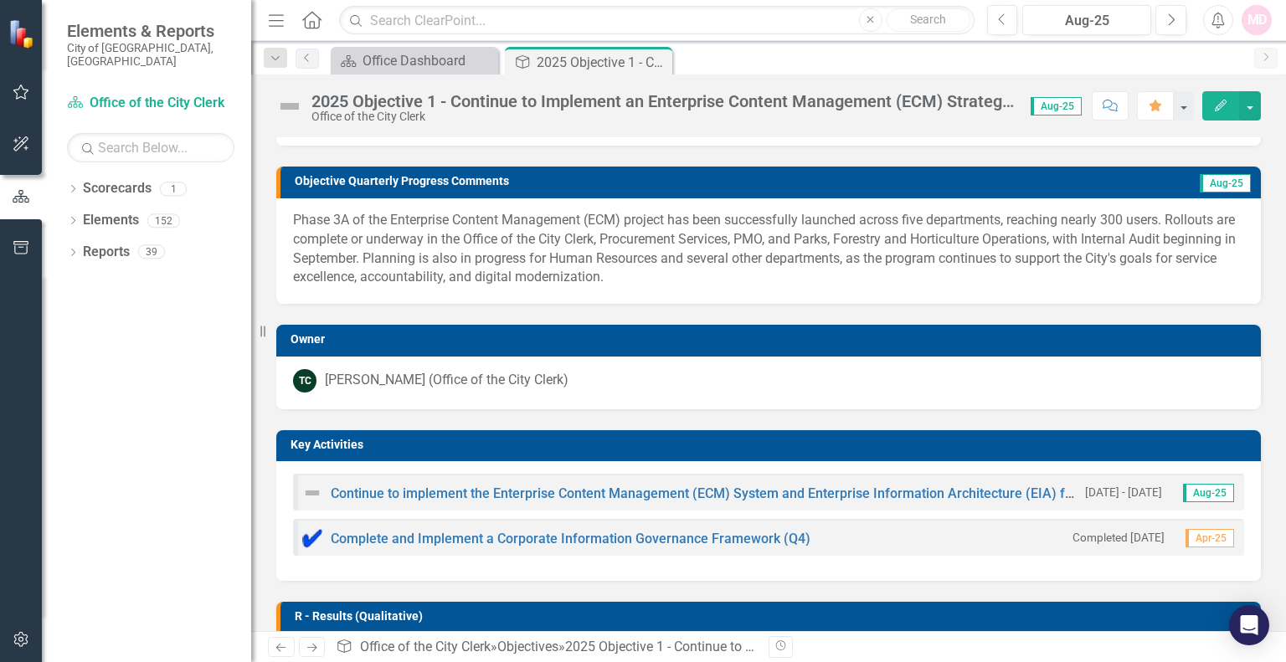
scroll to position [223, 0]
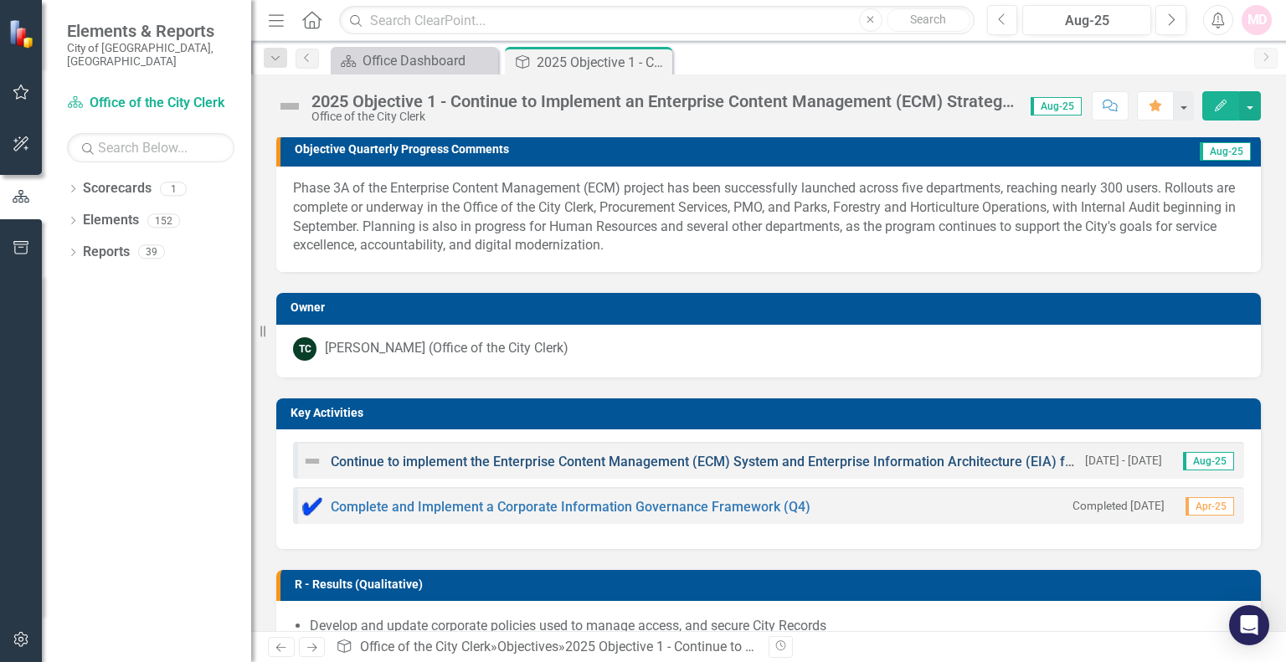
click at [461, 463] on link "Continue to implement the Enterprise Content Management (ECM) System and Enterp…" at bounding box center [753, 462] width 844 height 16
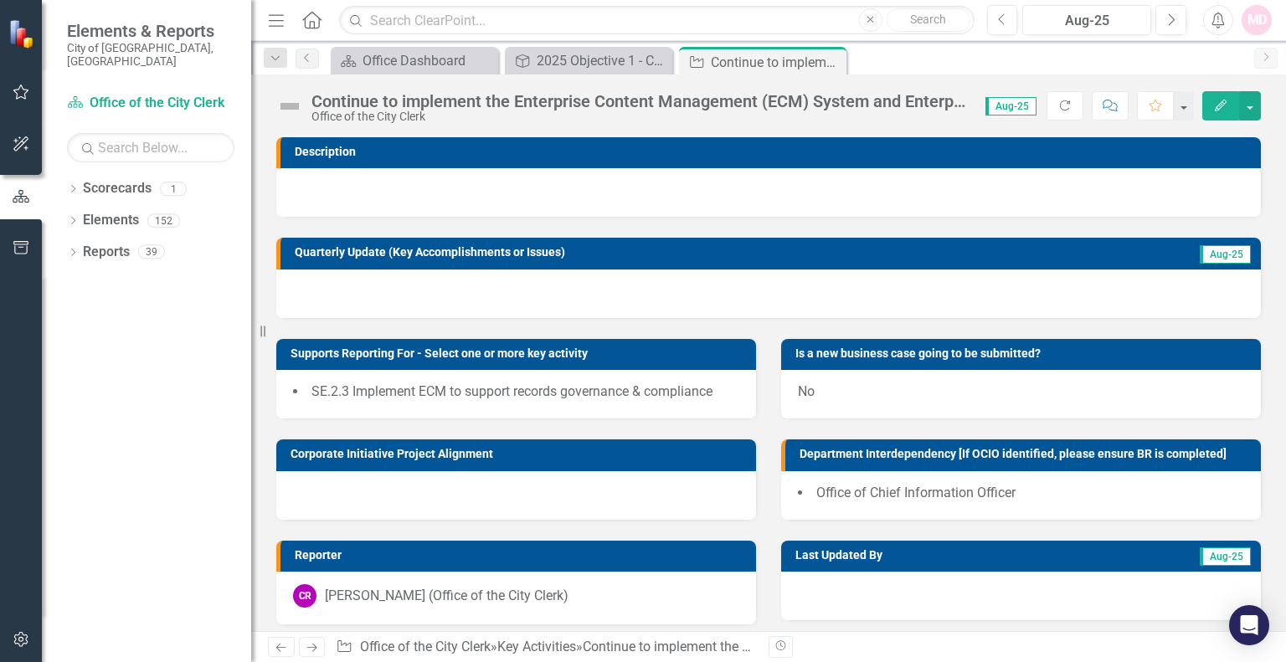
click at [1262, 104] on div "Continue to implement the Enterprise Content Management (ECM) System and Enterp…" at bounding box center [768, 100] width 1035 height 50
click at [1250, 106] on button "button" at bounding box center [1250, 105] width 22 height 29
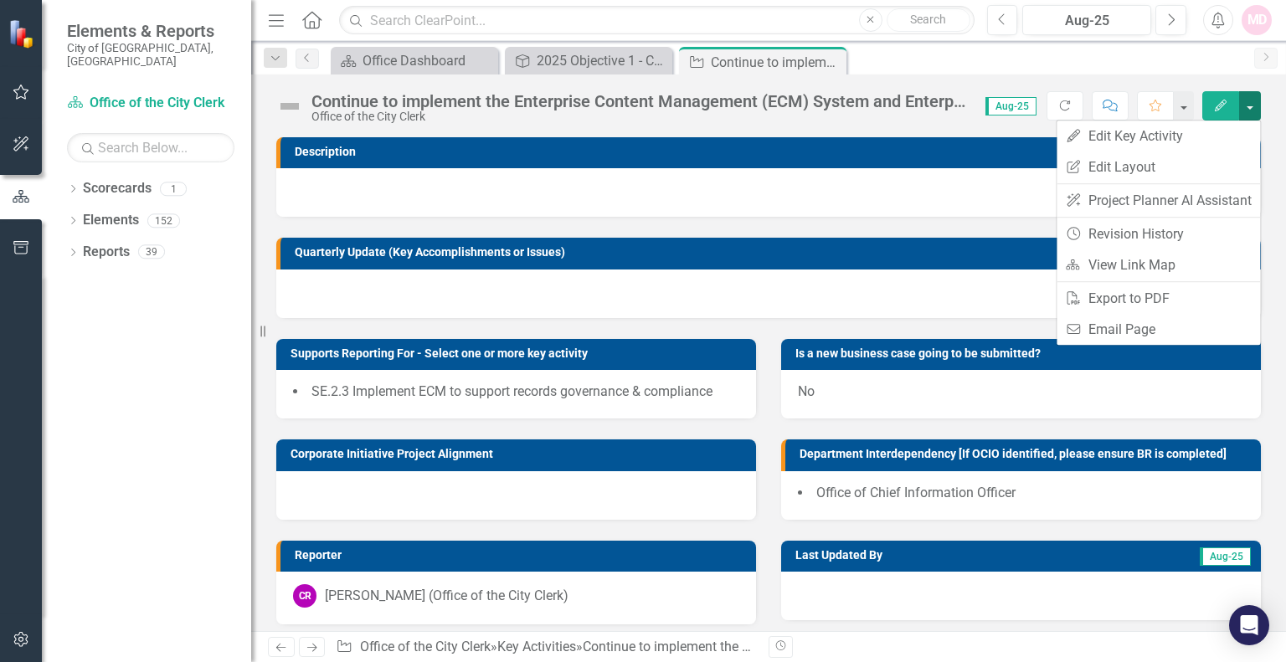
click at [1250, 106] on button "button" at bounding box center [1250, 105] width 22 height 29
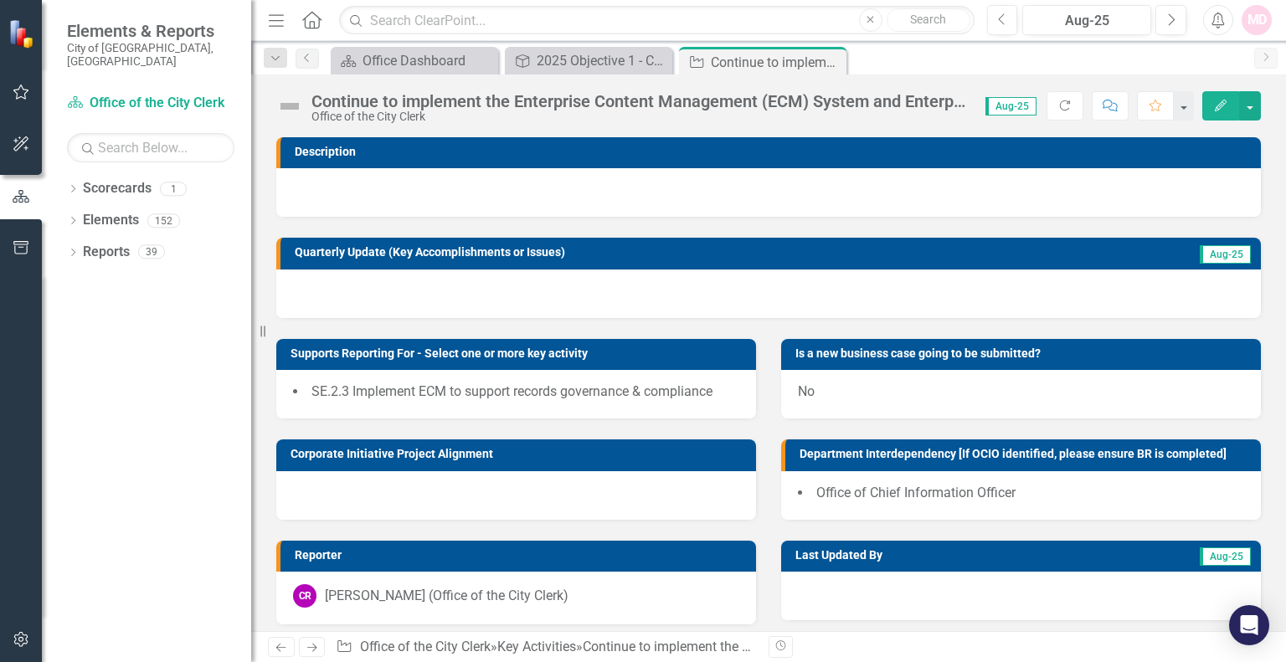
click at [1220, 106] on icon "button" at bounding box center [1221, 106] width 12 height 12
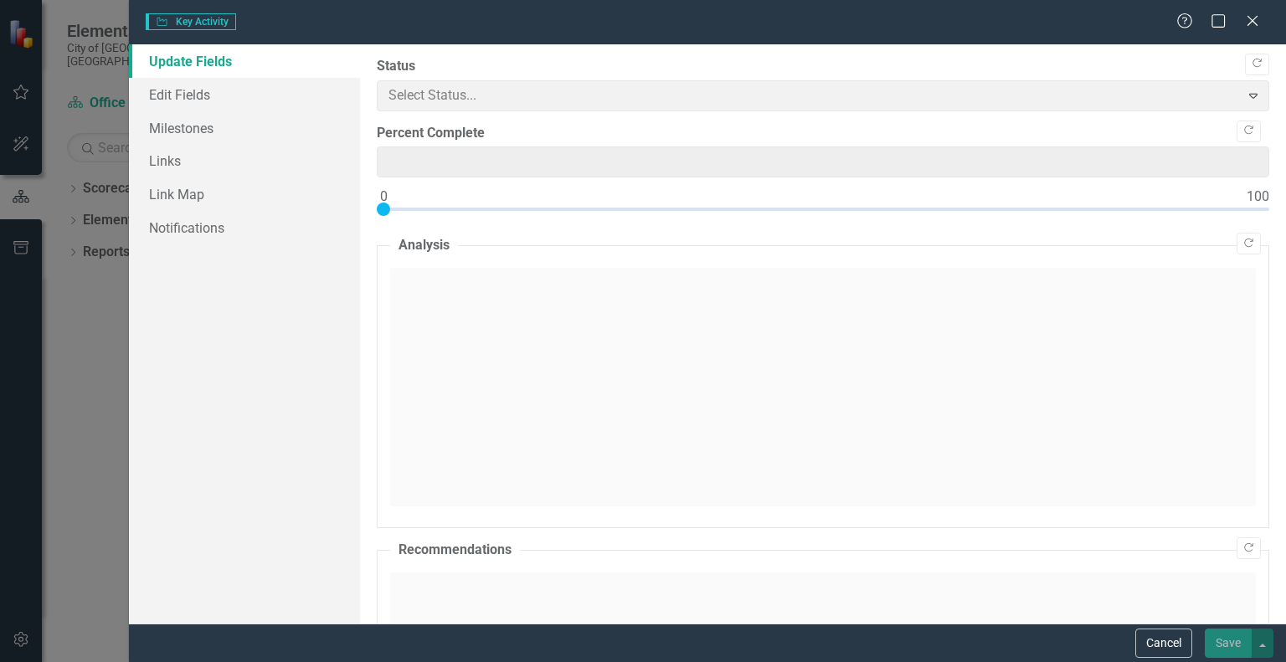
type input "0"
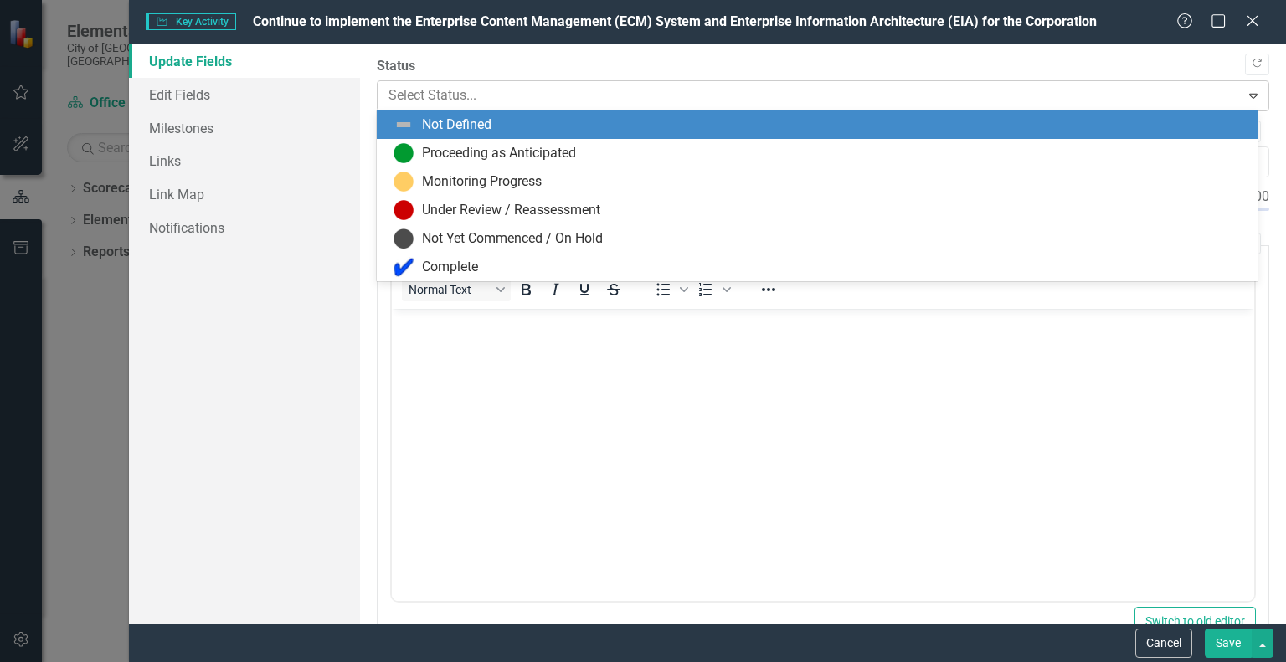
click at [398, 95] on div at bounding box center [809, 96] width 841 height 23
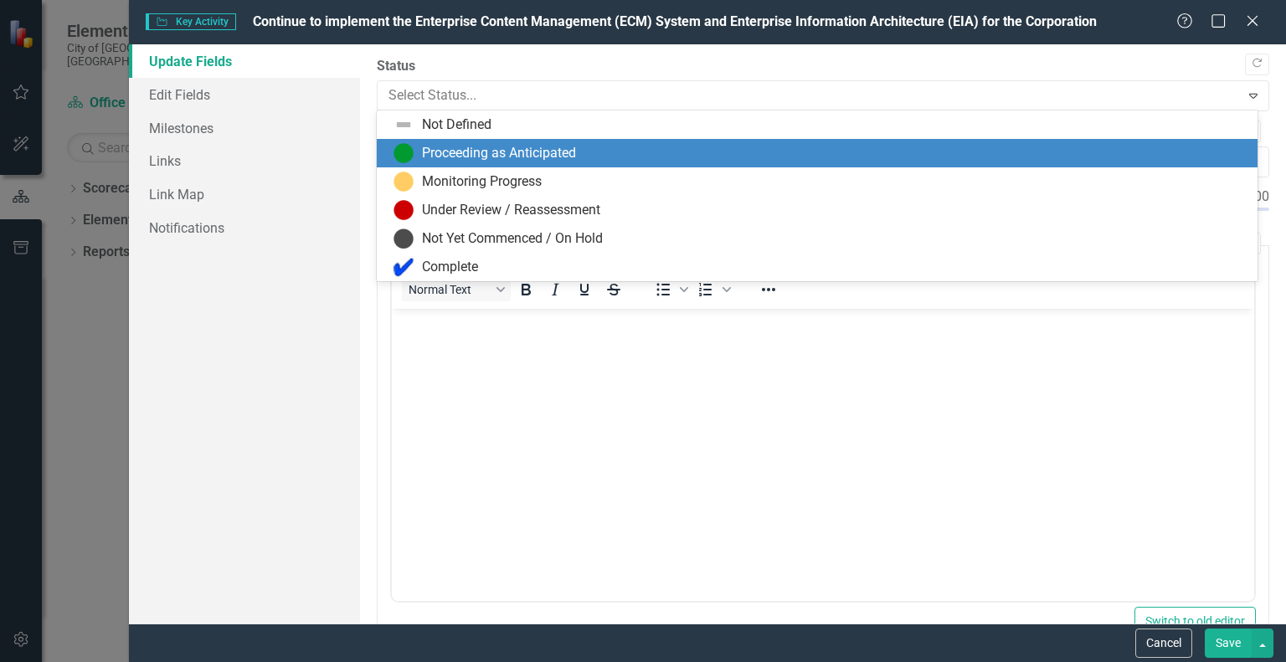
click at [417, 146] on div "Proceeding as Anticipated" at bounding box center [821, 153] width 854 height 20
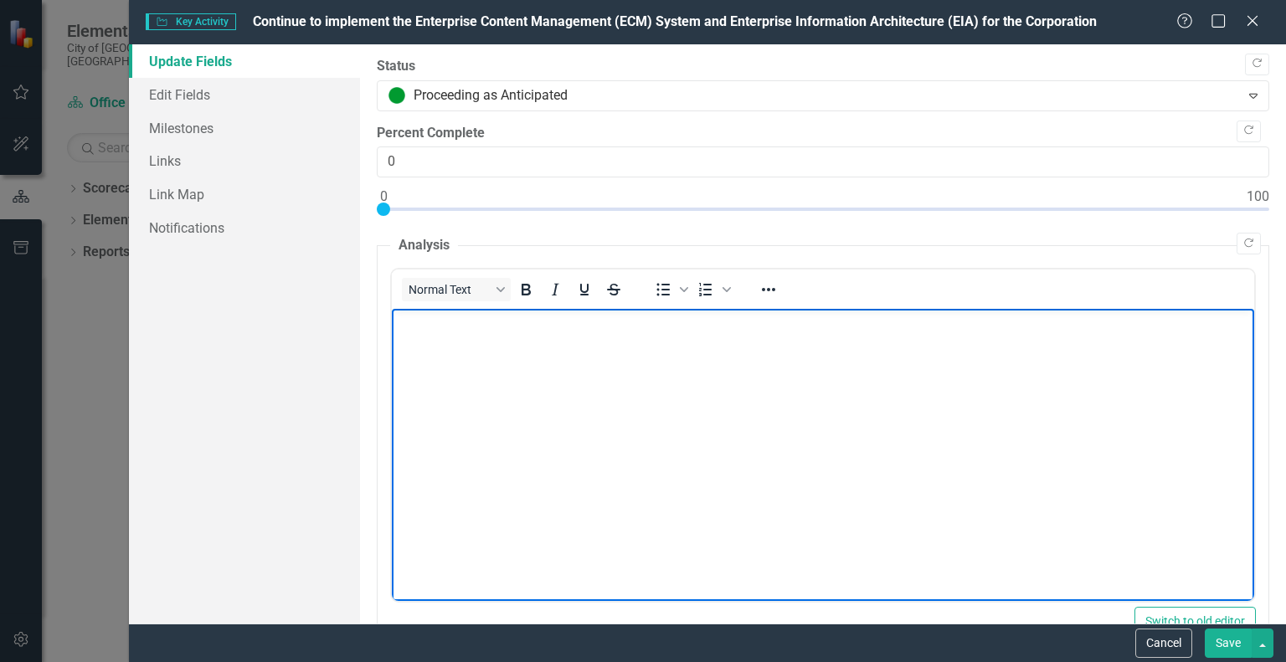
click at [444, 349] on body "Rich Text Area. Press ALT-0 for help." at bounding box center [823, 434] width 863 height 251
paste body "Rich Text Area. Press ALT-0 for help."
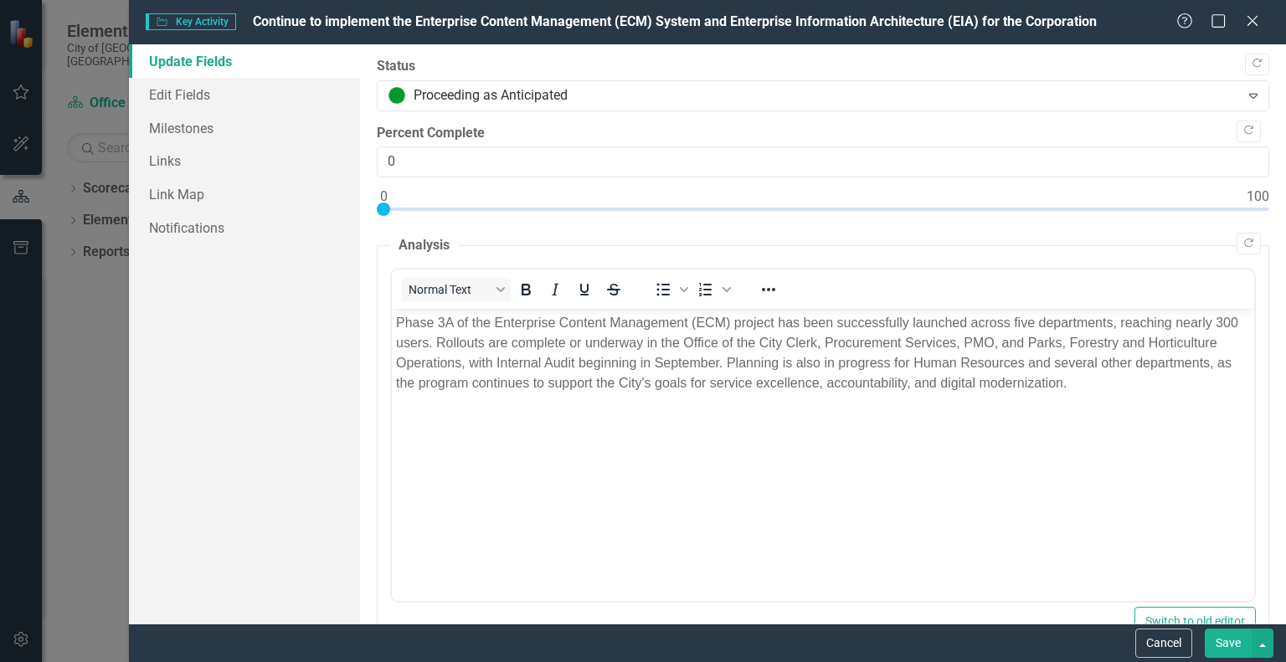
click at [1231, 646] on button "Save" at bounding box center [1228, 643] width 47 height 29
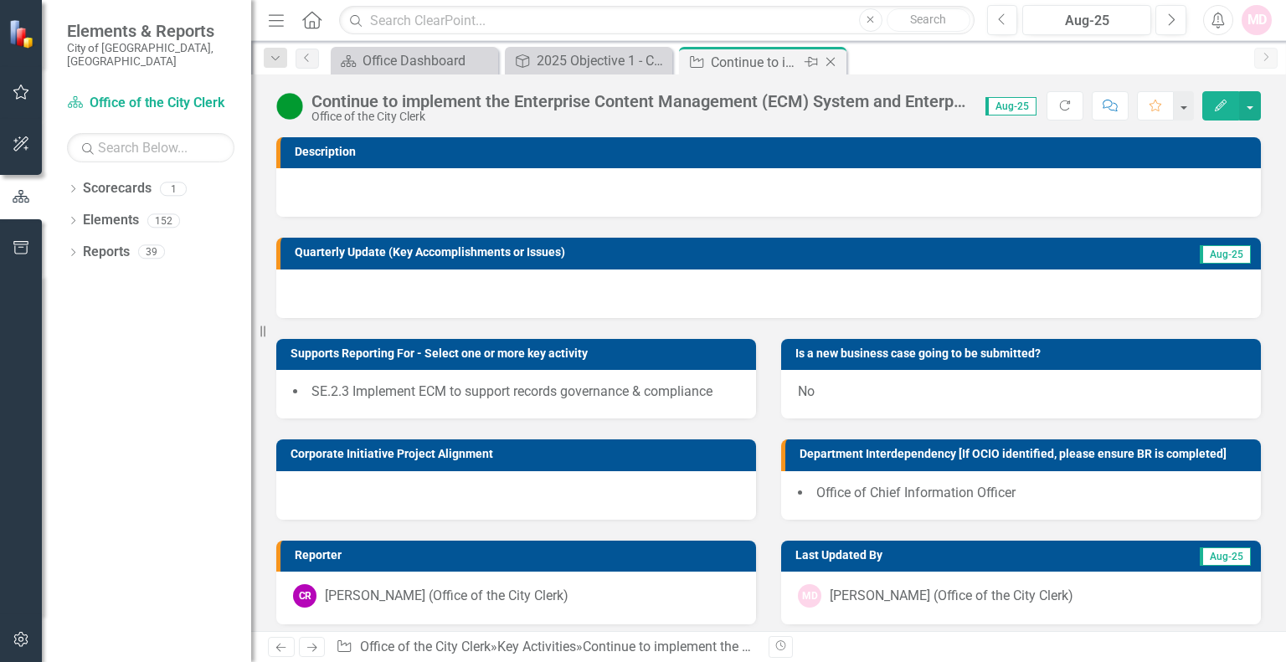
click at [832, 64] on icon "Close" at bounding box center [830, 61] width 17 height 13
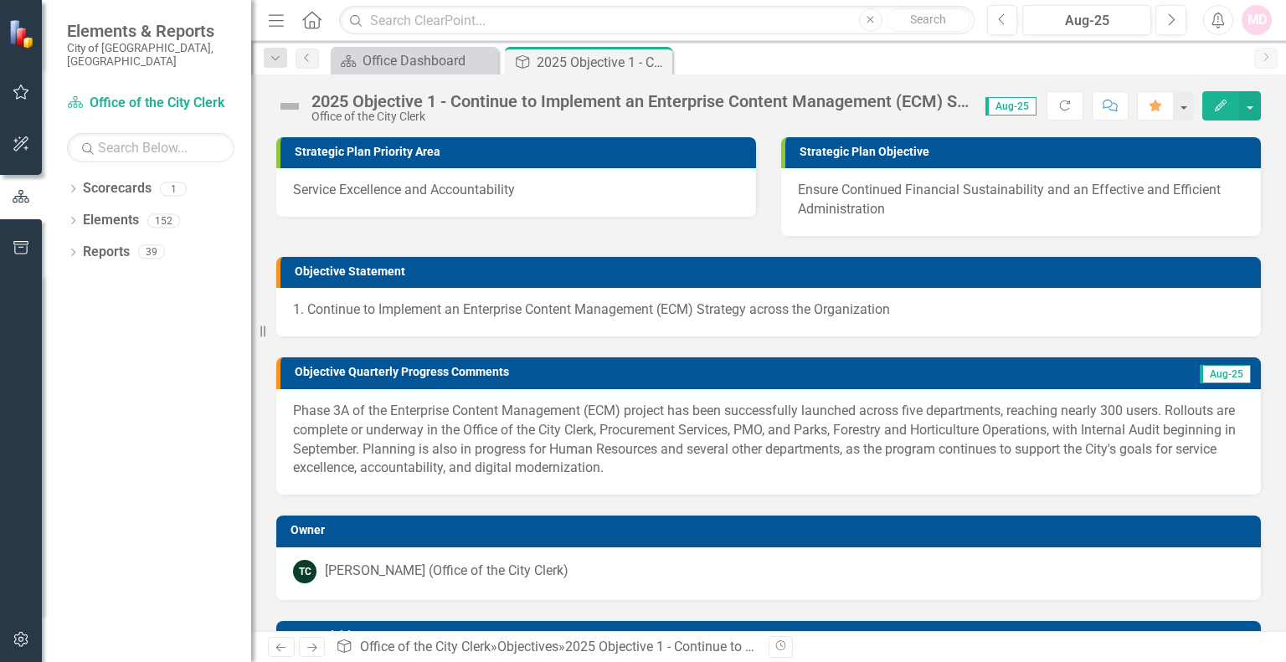
click at [1213, 97] on button "Edit" at bounding box center [1221, 105] width 37 height 29
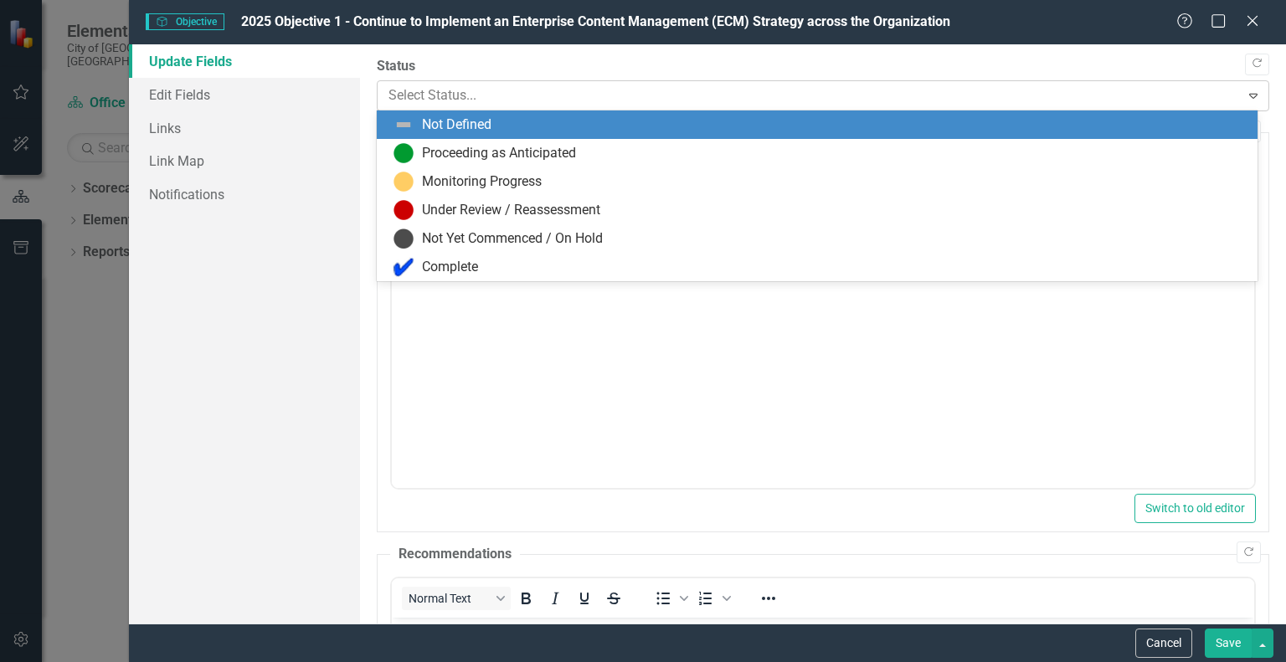
click at [508, 100] on div at bounding box center [809, 96] width 841 height 23
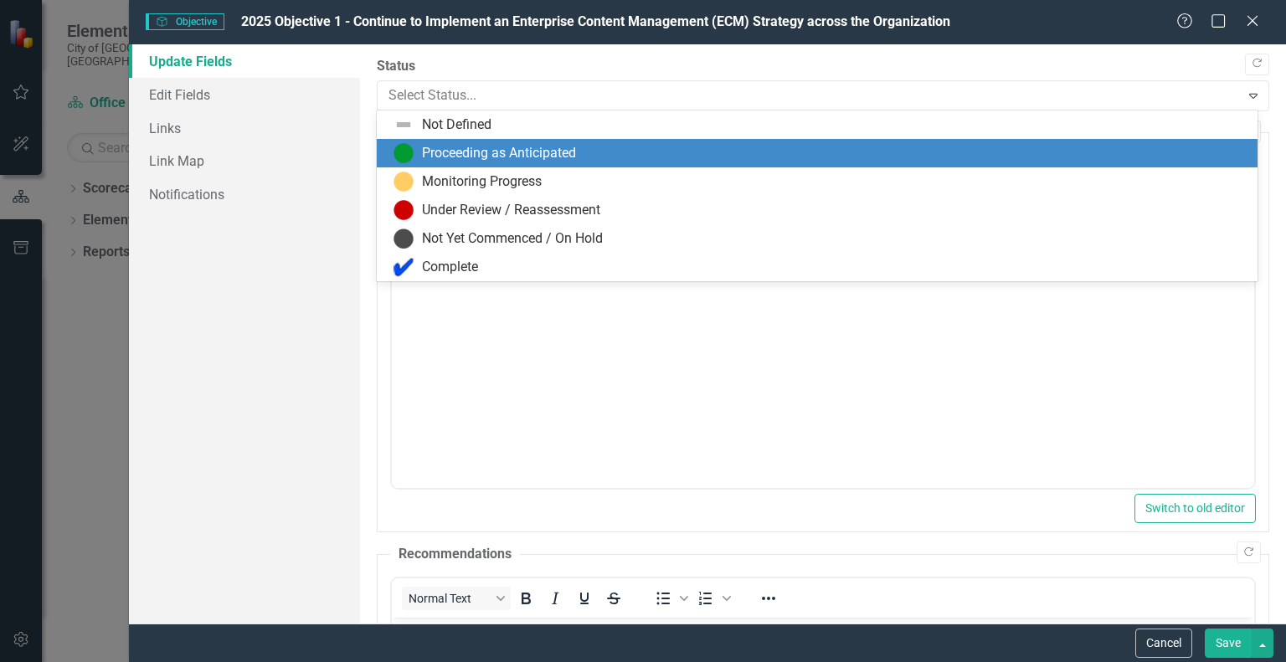
click at [487, 157] on div "Proceeding as Anticipated" at bounding box center [499, 153] width 154 height 19
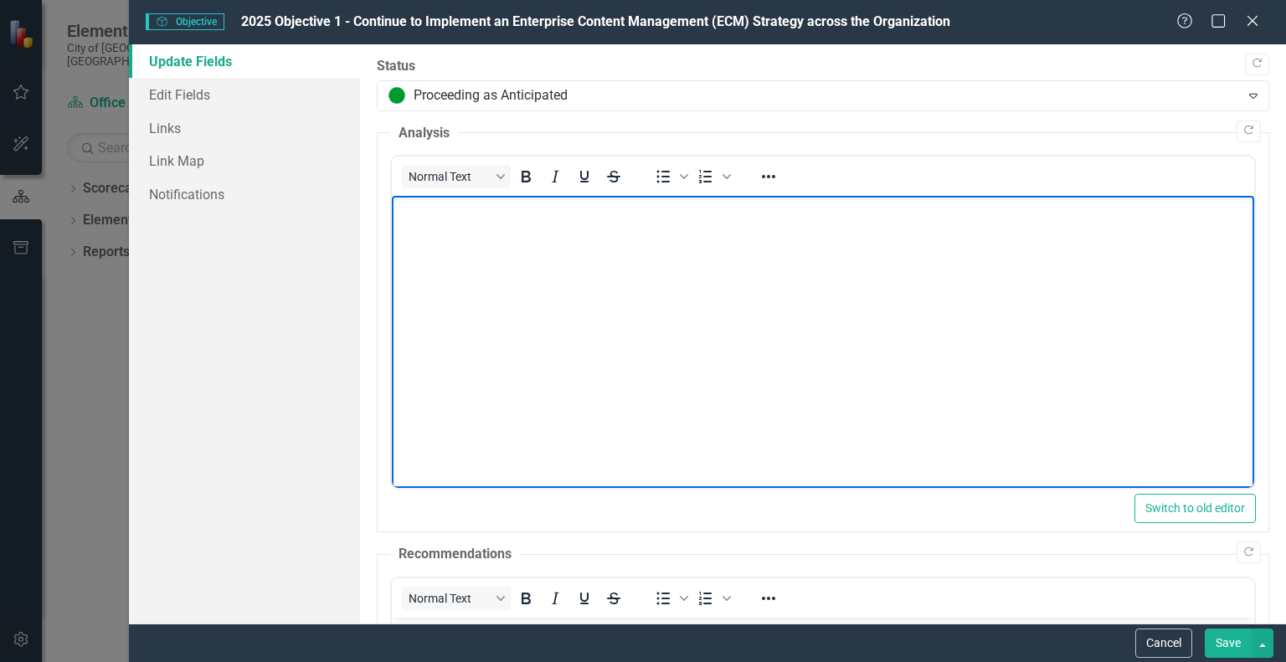
click at [461, 265] on body "Rich Text Area. Press ALT-0 for help." at bounding box center [823, 321] width 863 height 251
paste body "Rich Text Area. Press ALT-0 for help."
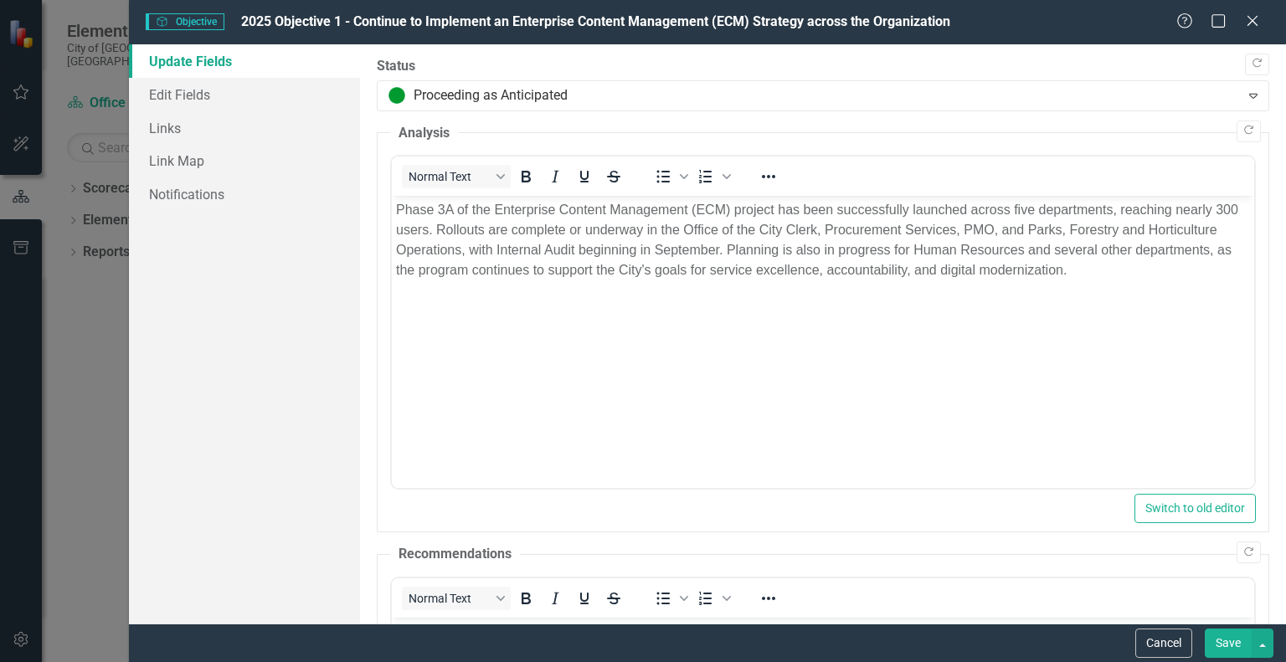
click at [1229, 646] on button "Save" at bounding box center [1228, 643] width 47 height 29
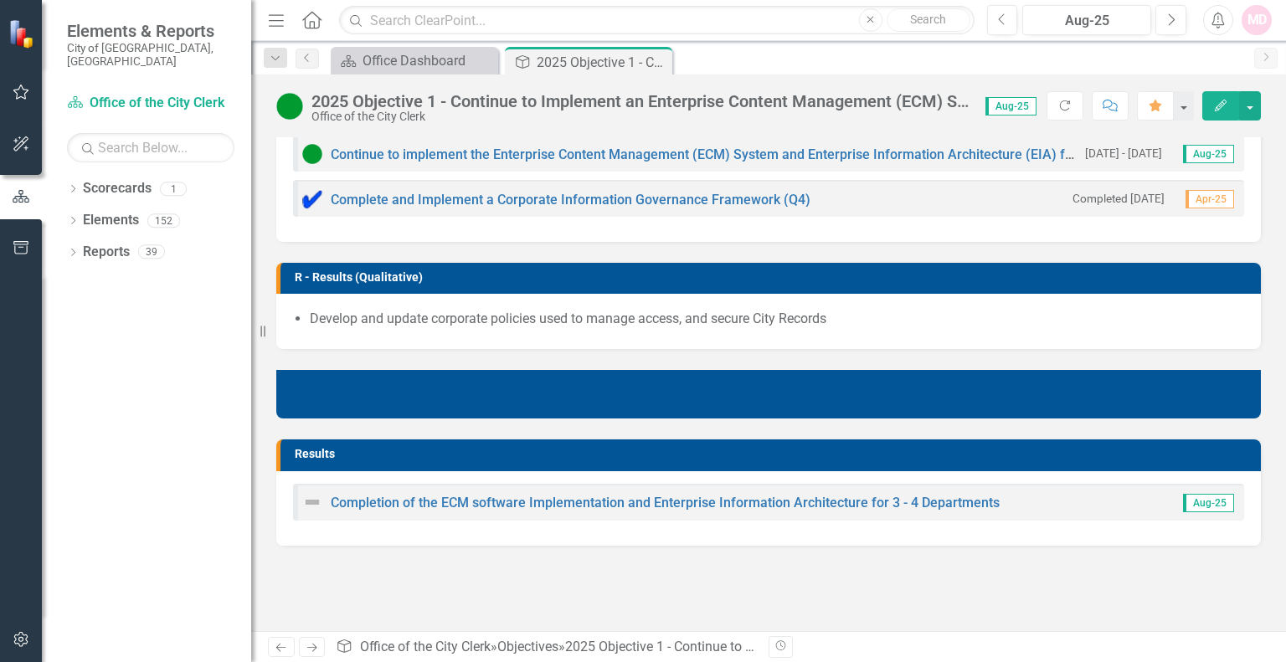
scroll to position [558, 0]
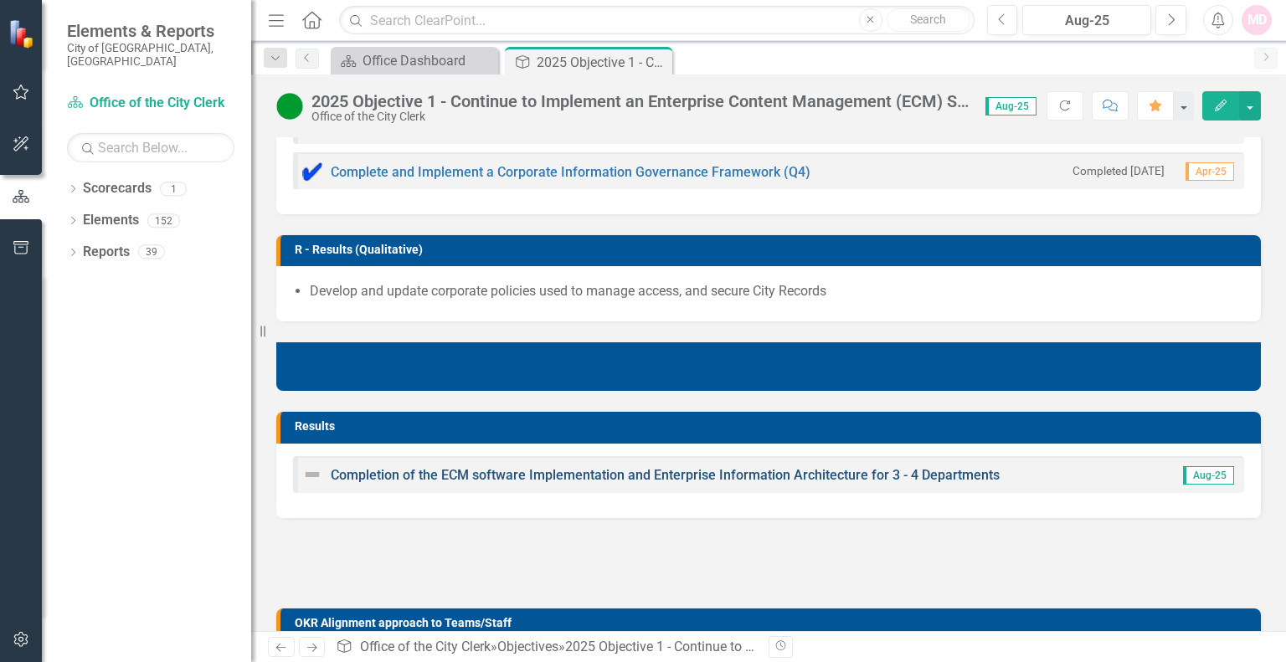
click at [710, 472] on link "Completion of the ECM software Implementation and Enterprise Information Archit…" at bounding box center [665, 475] width 669 height 16
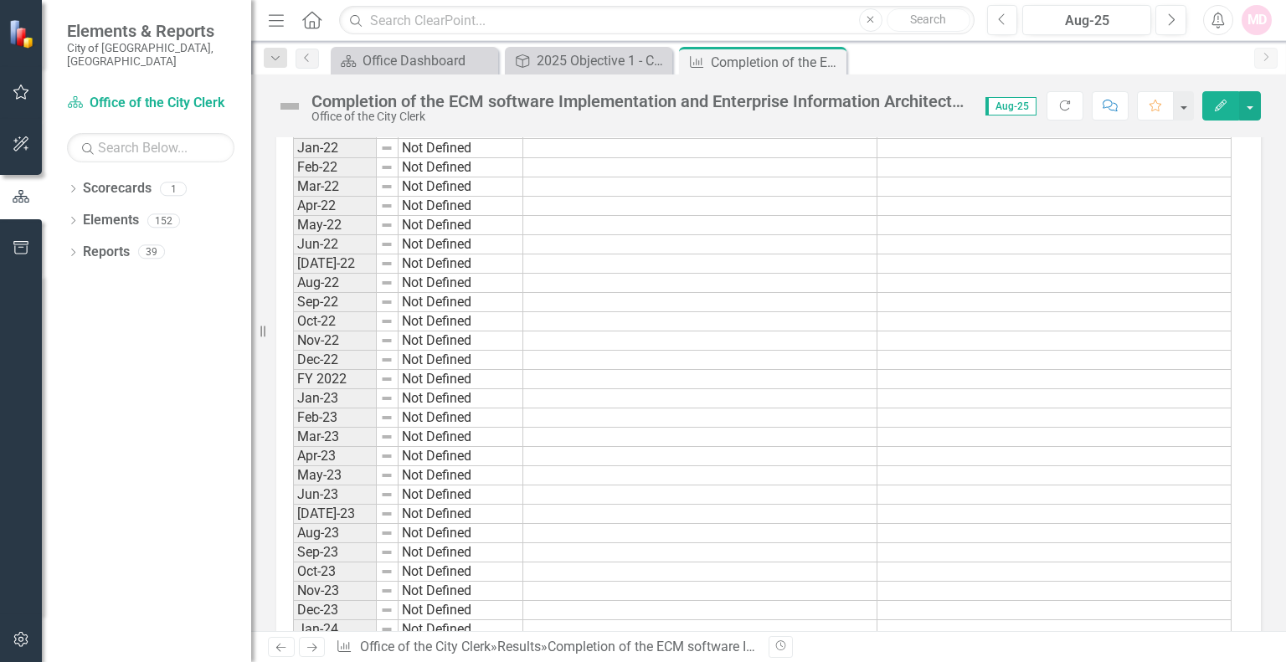
scroll to position [1005, 0]
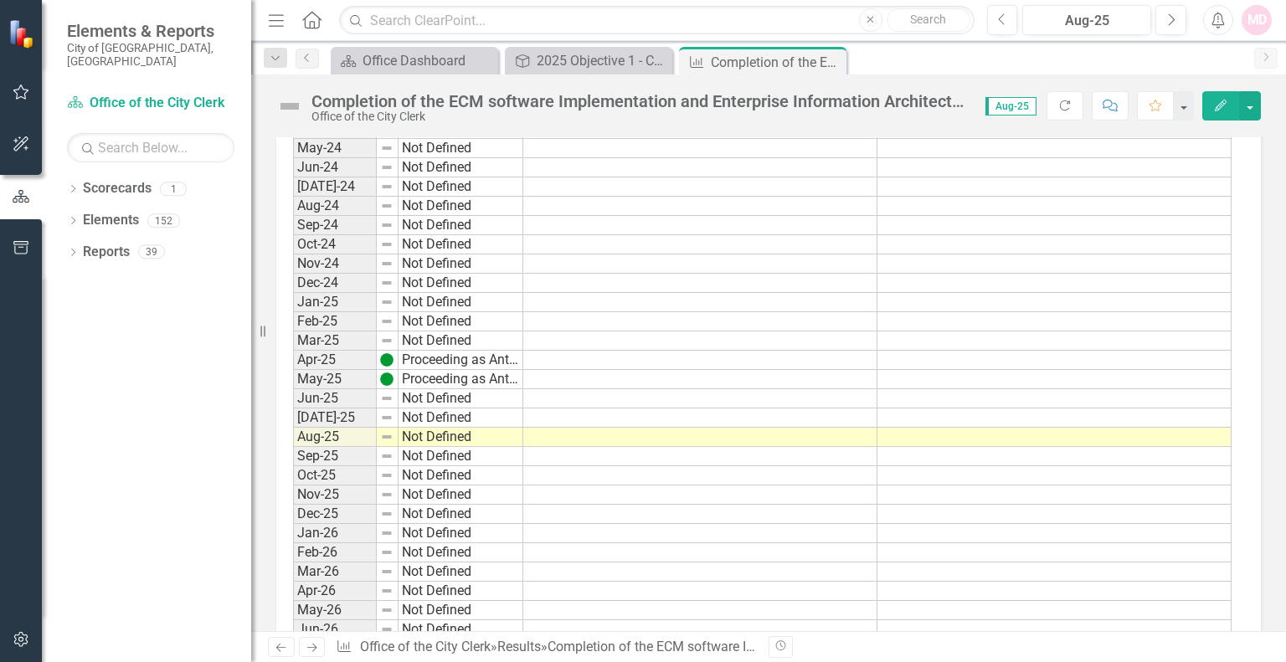
click at [425, 392] on td "Not Defined" at bounding box center [461, 398] width 125 height 19
click at [392, 394] on img at bounding box center [386, 398] width 13 height 13
click at [432, 394] on td "Not Defined" at bounding box center [461, 398] width 125 height 19
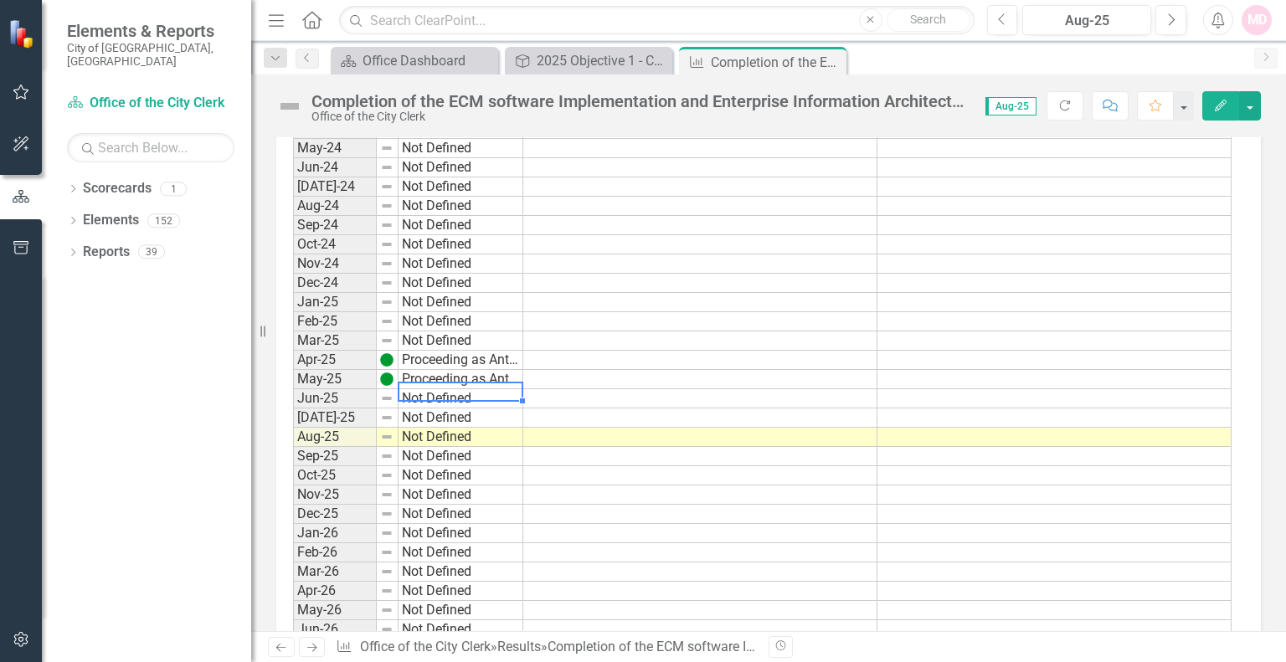
click at [432, 394] on td "Not Defined" at bounding box center [461, 398] width 125 height 19
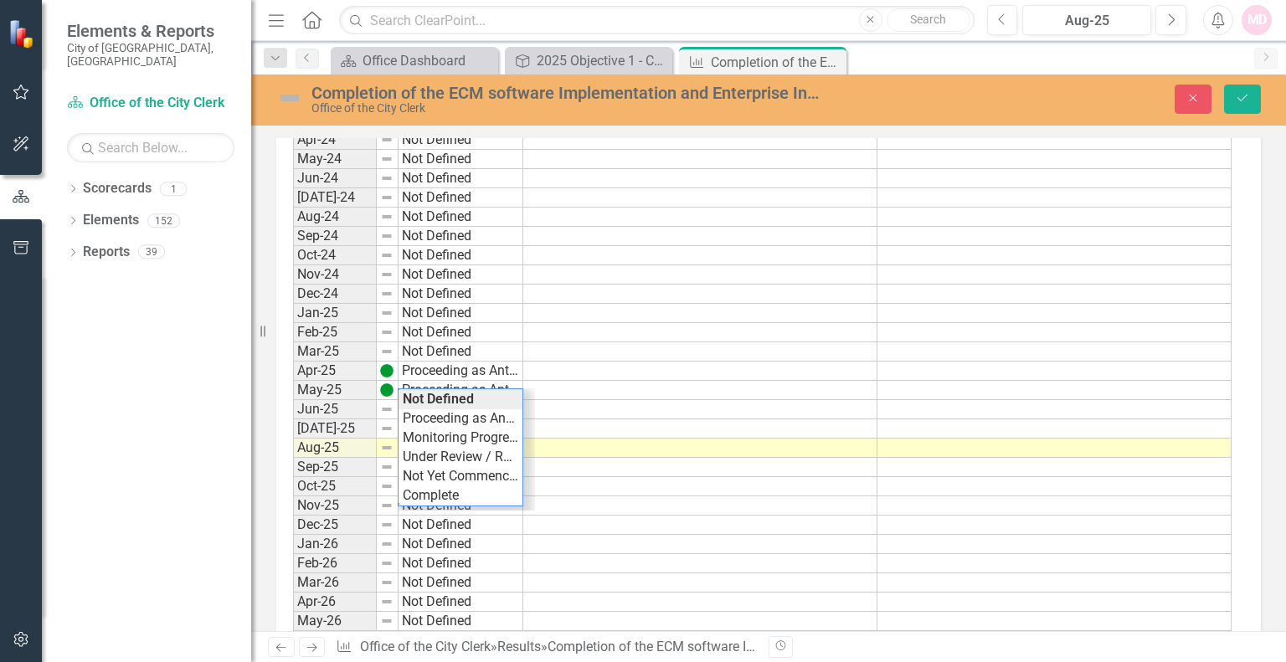
scroll to position [1013, 0]
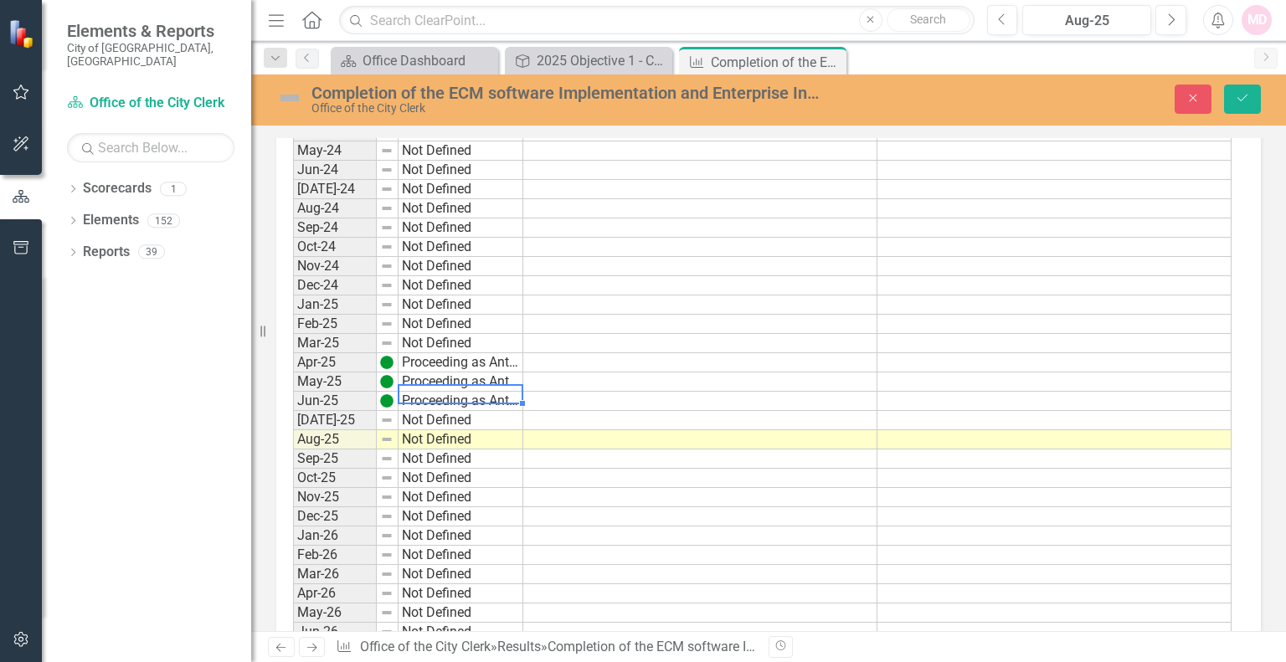
click at [439, 411] on div "Period Status FY Actual FY Target FY 2020 Not Defined FY 2021 Not Defined Jan-2…" at bounding box center [762, 305] width 939 height 1562
click at [440, 411] on td "Not Defined" at bounding box center [461, 420] width 125 height 19
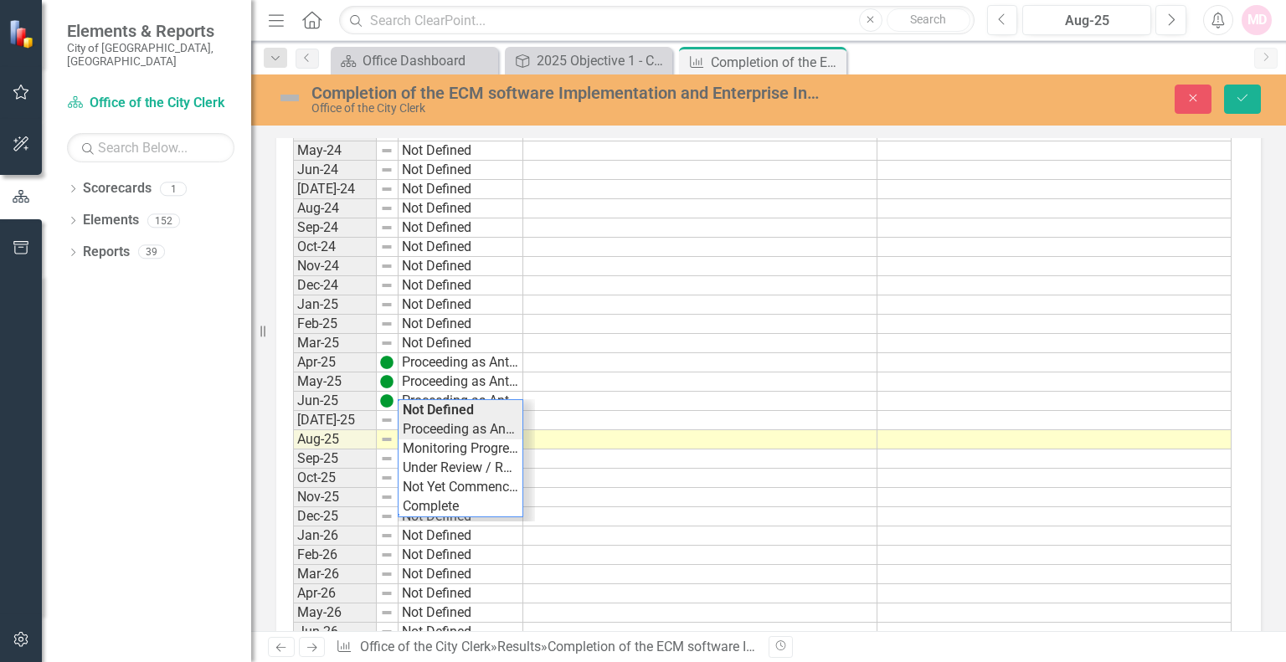
click at [455, 428] on div "Period Status FY Actual FY Target FY 2020 Not Defined FY 2021 Not Defined Jan-2…" at bounding box center [762, 305] width 939 height 1562
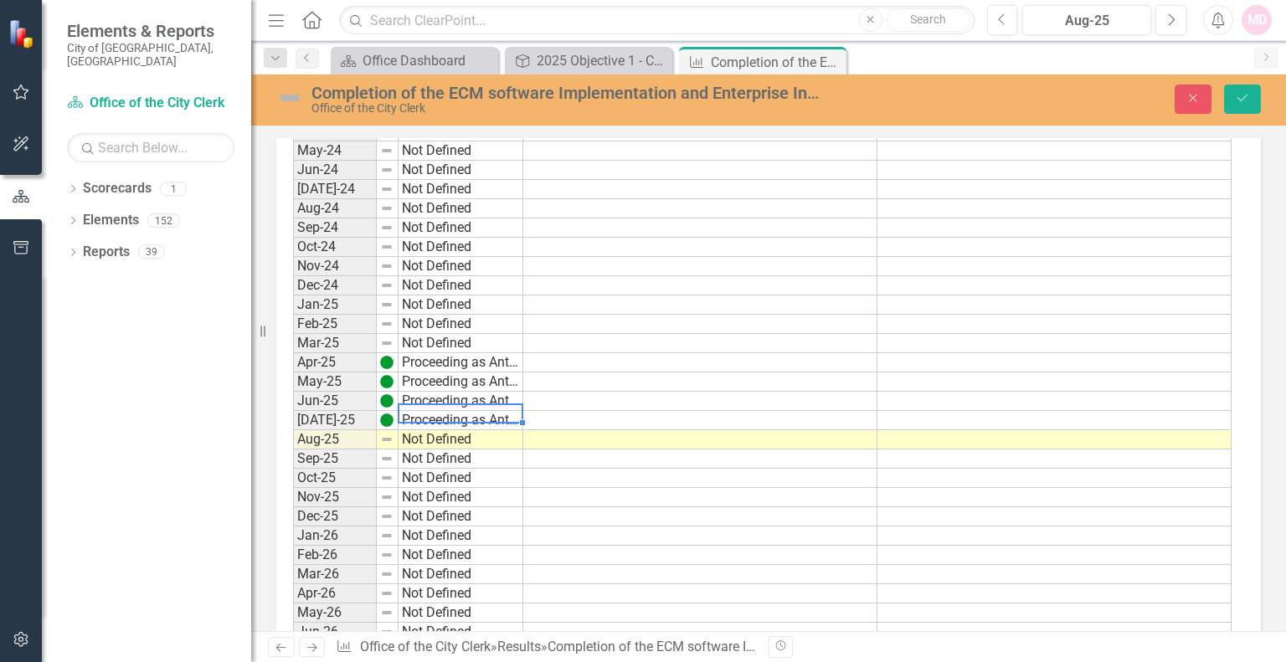
click at [455, 432] on td "Not Defined" at bounding box center [461, 439] width 125 height 19
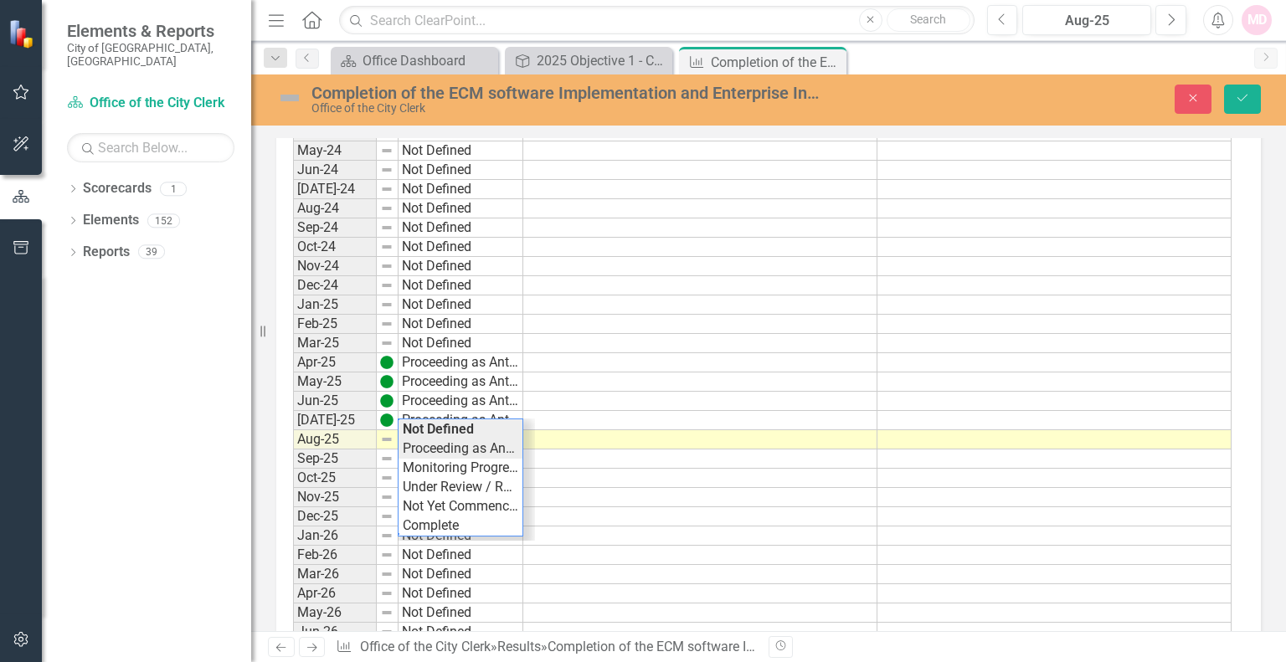
click at [460, 444] on div "Period Status FY Actual FY Target FY 2020 Not Defined FY 2021 Not Defined Jan-2…" at bounding box center [762, 305] width 939 height 1562
click at [460, 451] on td "Not Defined" at bounding box center [461, 459] width 125 height 19
click at [469, 463] on div "Period Status FY Actual FY Target FY 2020 Not Defined FY 2021 Not Defined Jan-2…" at bounding box center [762, 305] width 939 height 1562
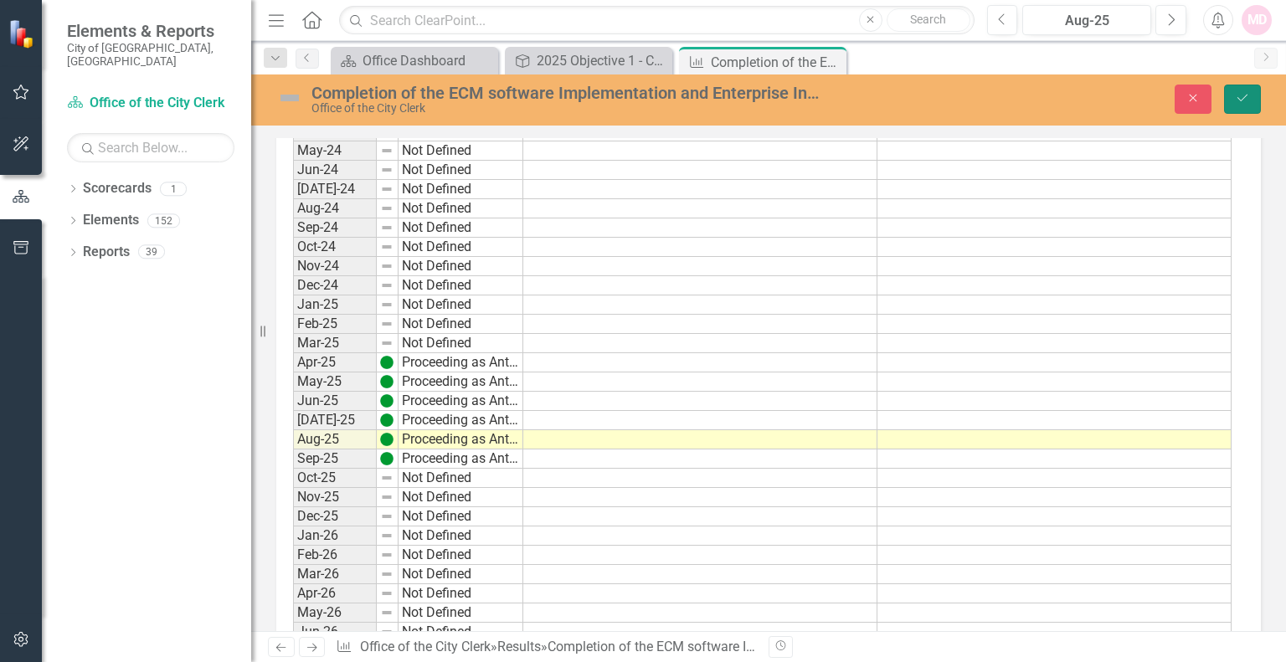
click at [1235, 100] on icon "Save" at bounding box center [1242, 98] width 15 height 12
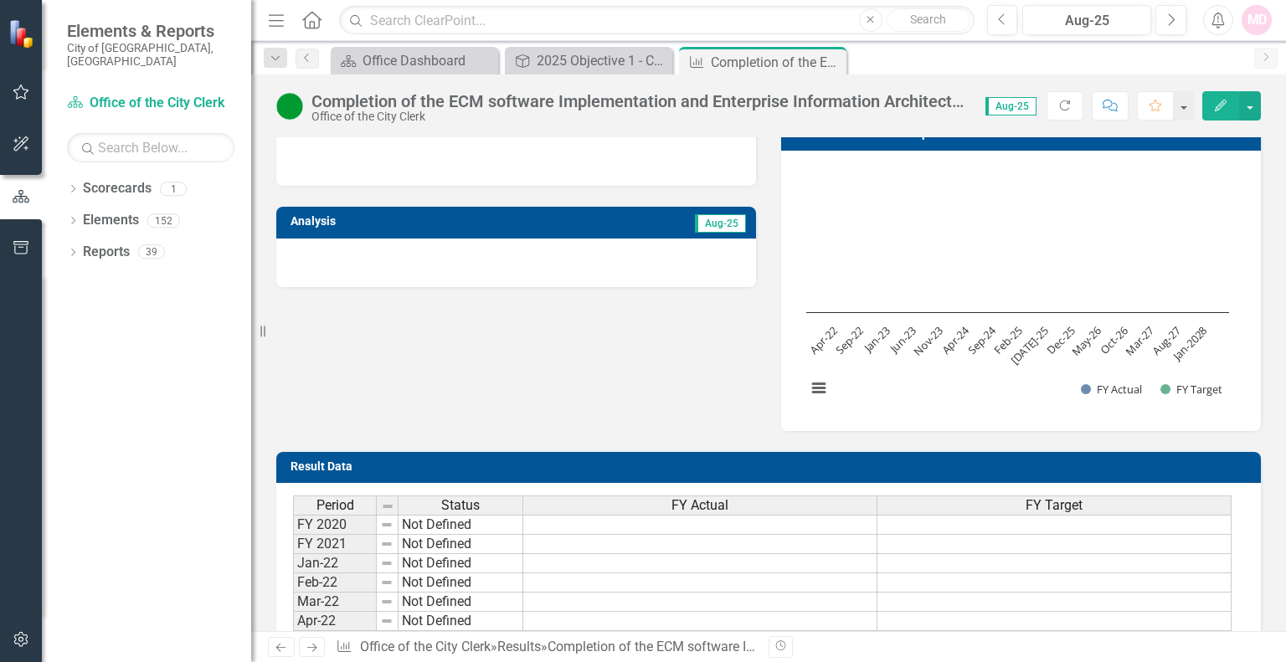
scroll to position [0, 0]
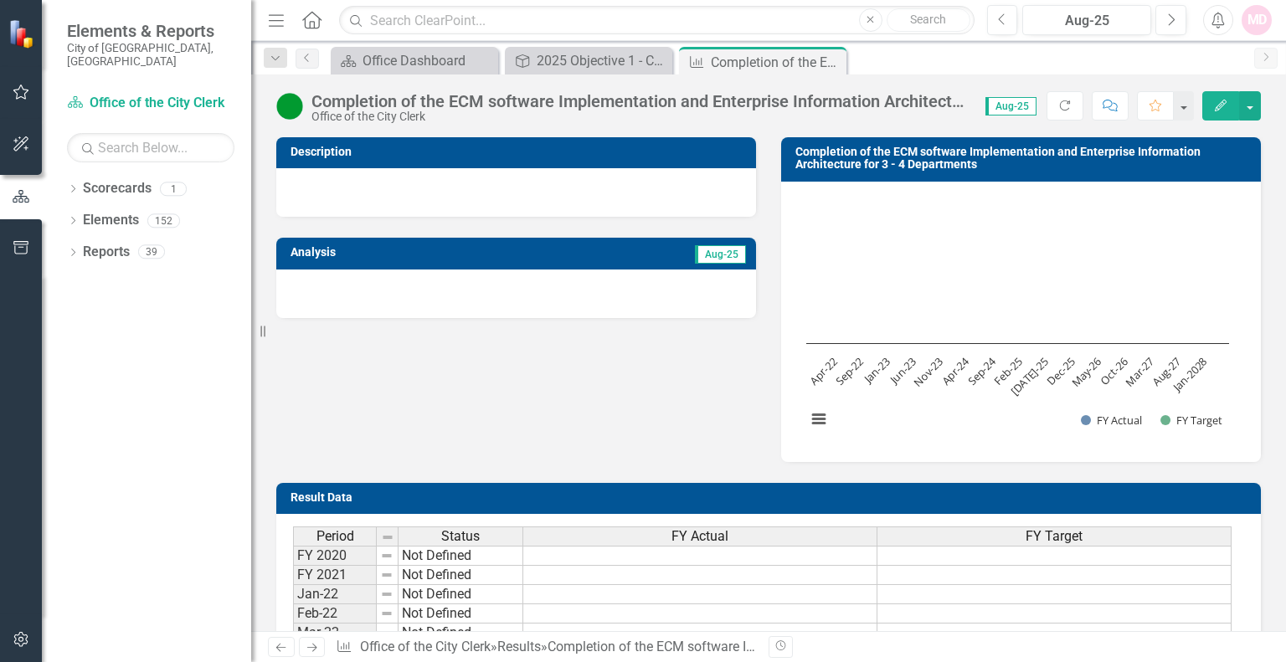
click at [377, 184] on div at bounding box center [516, 192] width 480 height 49
click at [322, 180] on div at bounding box center [516, 192] width 480 height 49
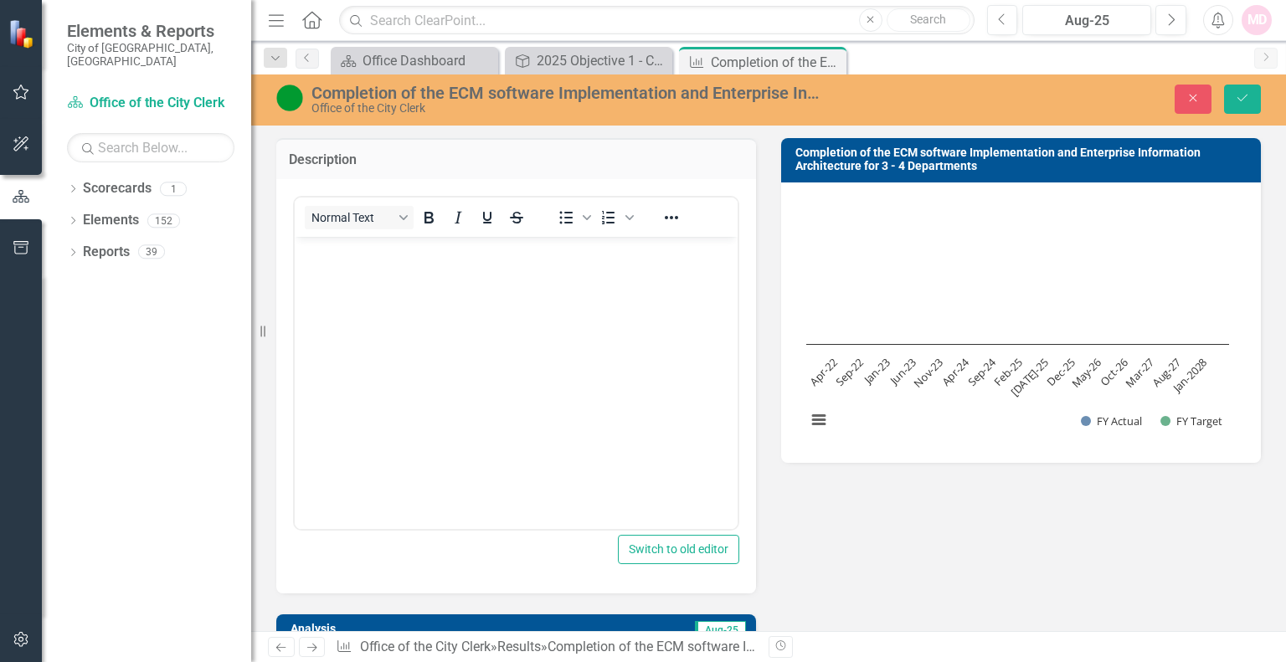
click at [599, 114] on div "Office of the City Clerk" at bounding box center [567, 108] width 510 height 13
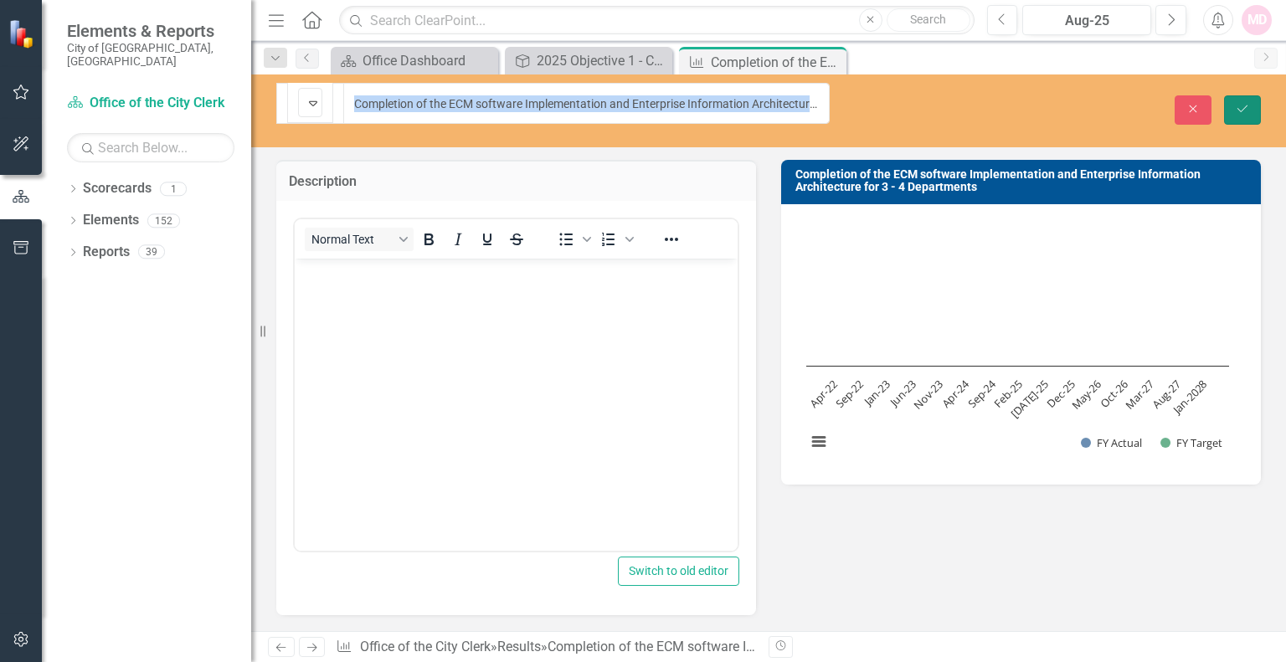
click at [1248, 103] on icon "Save" at bounding box center [1242, 109] width 15 height 12
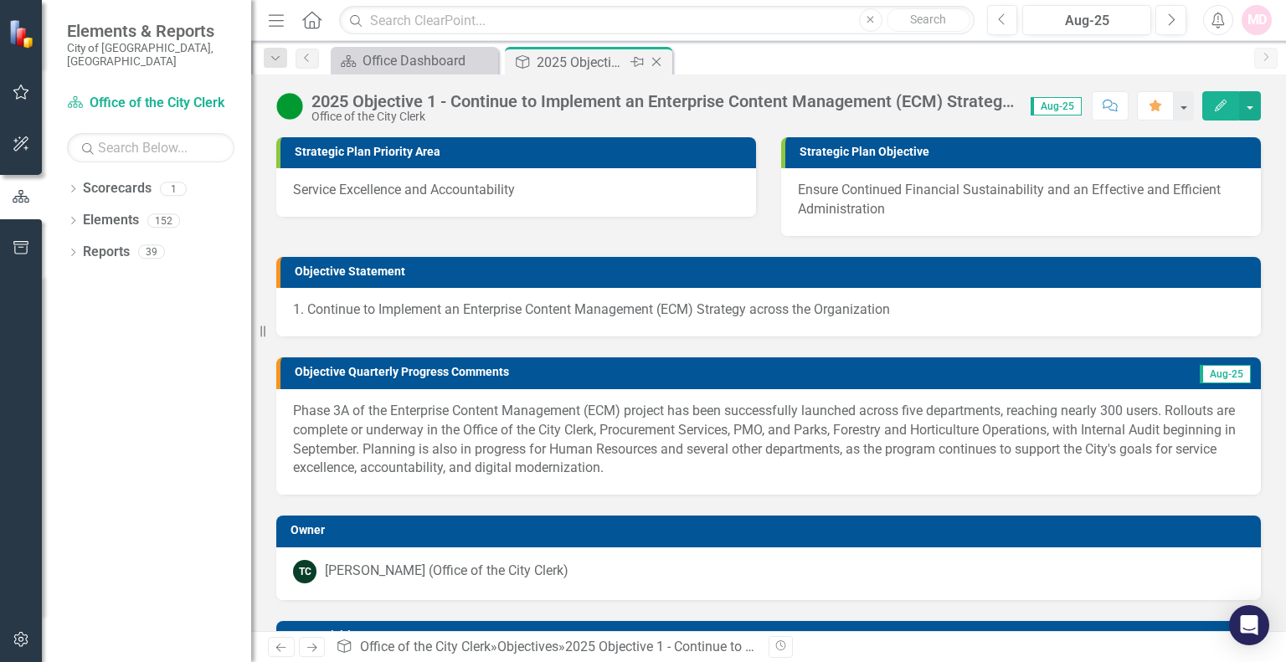
click at [655, 59] on icon "Close" at bounding box center [656, 61] width 17 height 13
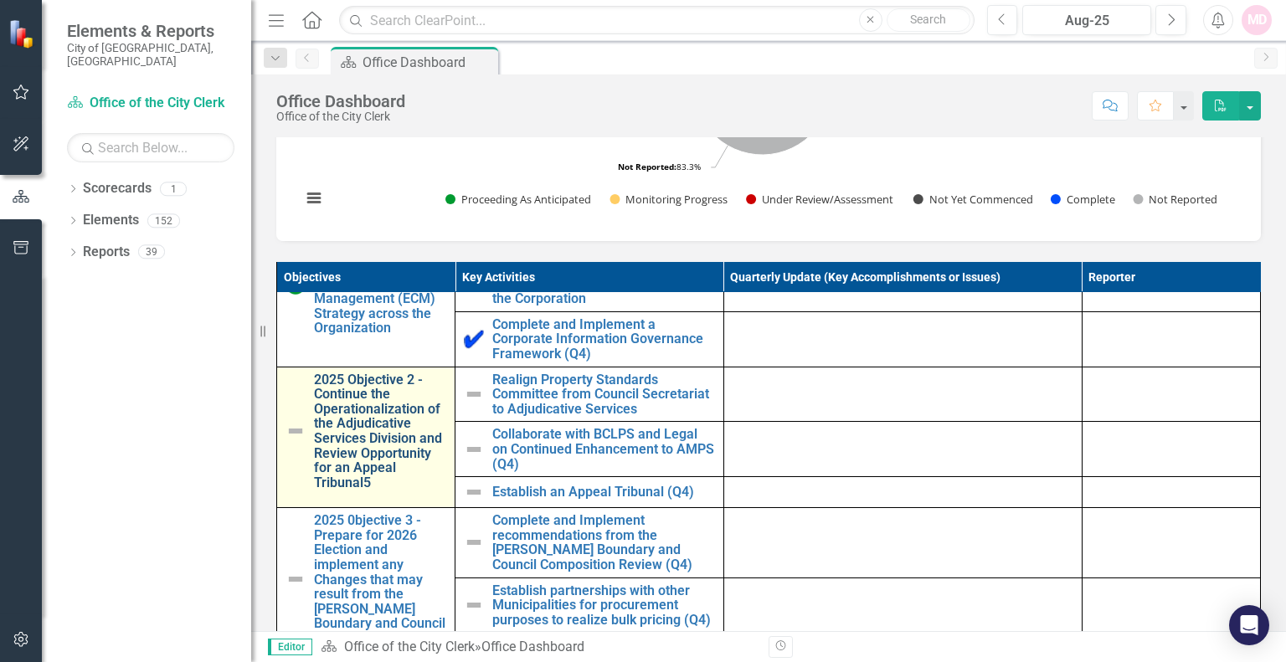
scroll to position [111, 0]
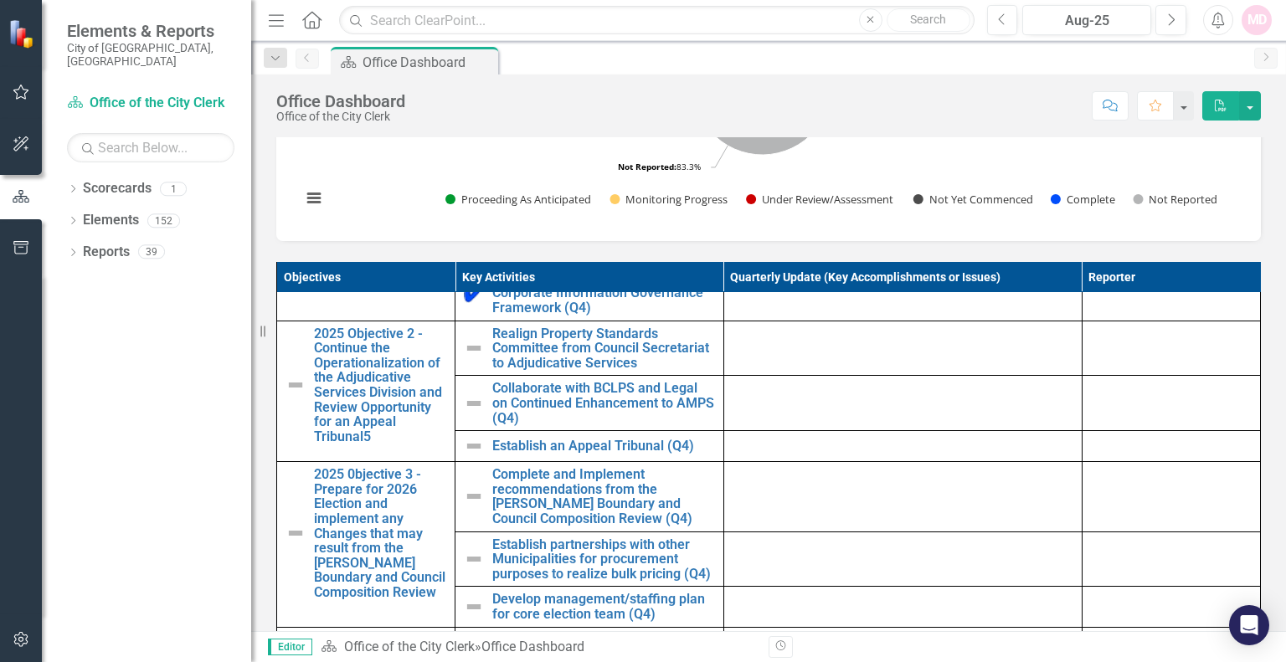
drag, startPoint x: 716, startPoint y: 288, endPoint x: 1016, endPoint y: 293, distance: 299.9
click at [997, 293] on th "Quarterly Update (Key Accomplishments or Issues)" at bounding box center [903, 277] width 358 height 31
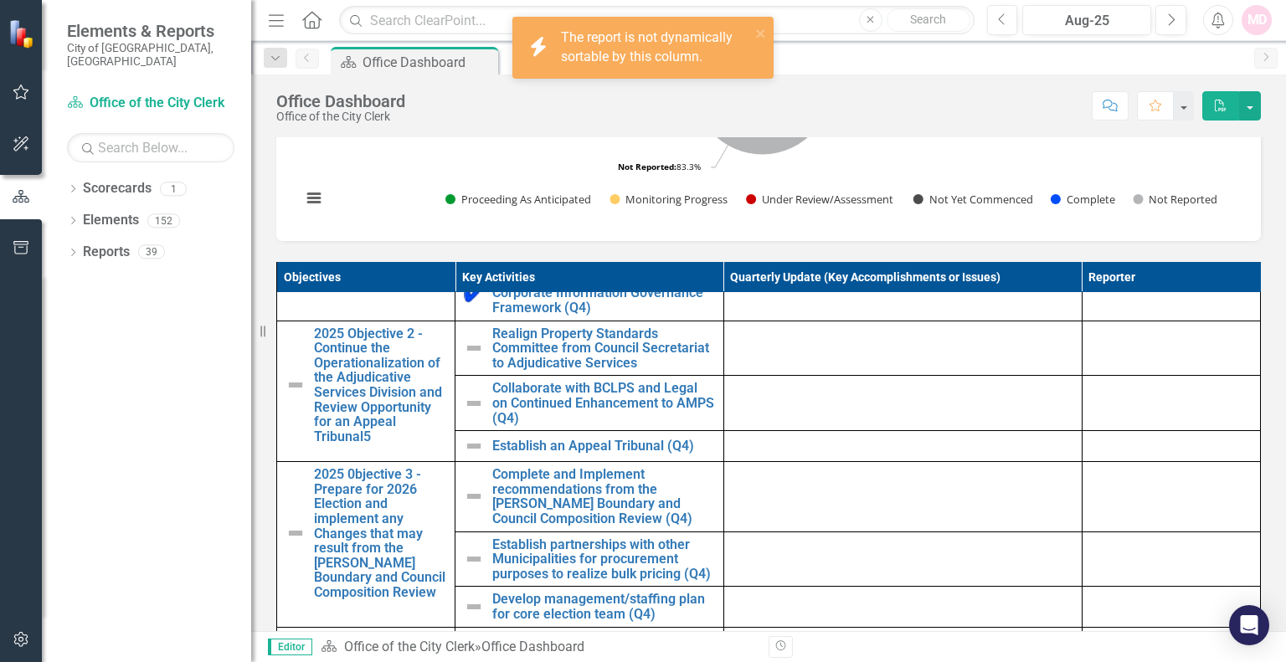
drag, startPoint x: 1016, startPoint y: 291, endPoint x: 915, endPoint y: 289, distance: 101.4
click at [915, 289] on th "Quarterly Update (Key Accomplishments or Issues)" at bounding box center [903, 277] width 358 height 31
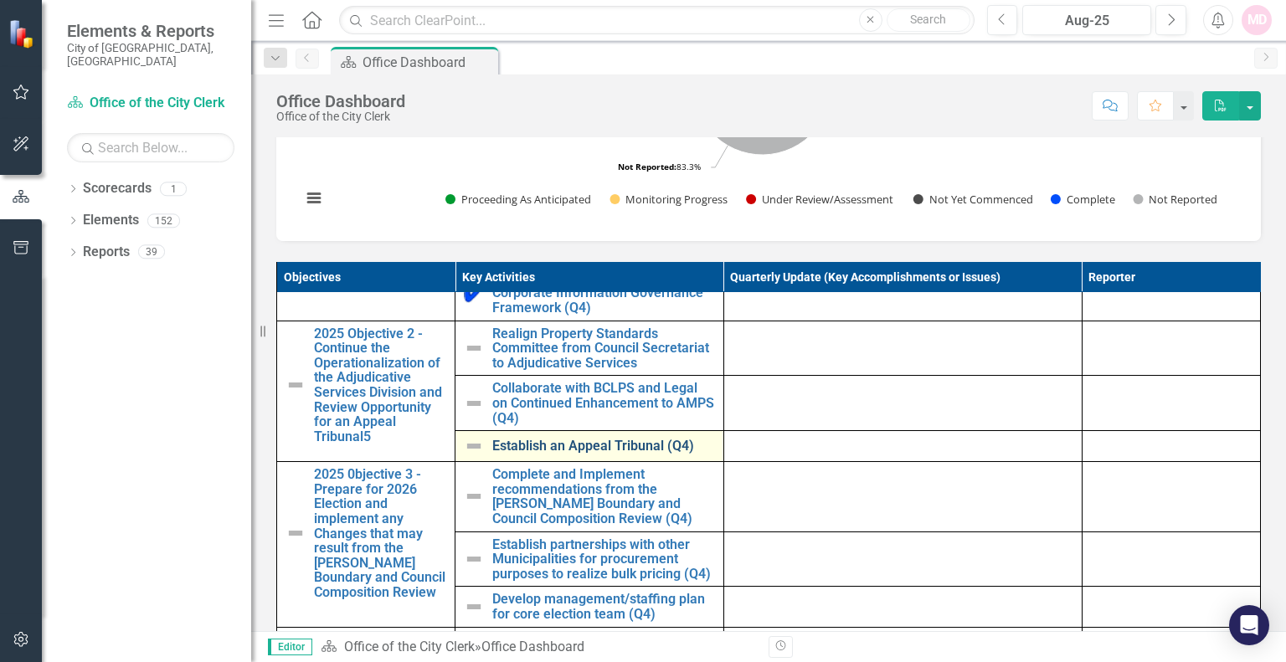
click at [592, 454] on link "Establish an Appeal Tribunal (Q4)" at bounding box center [603, 446] width 222 height 15
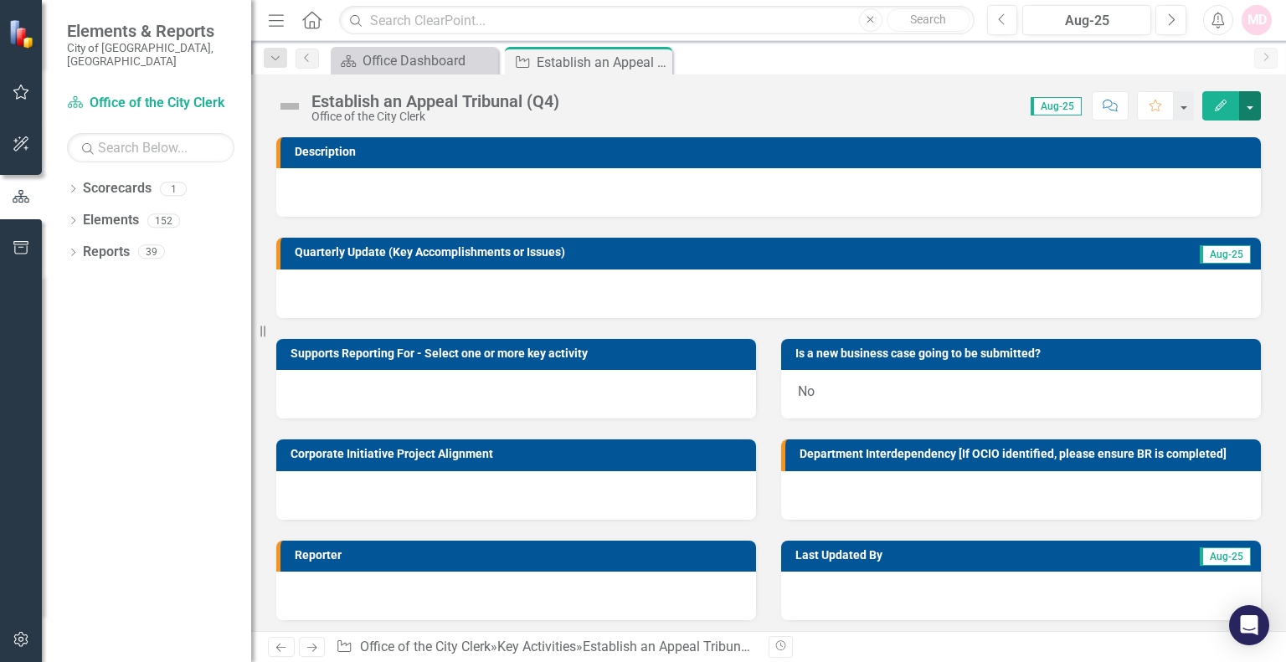
click at [1249, 106] on button "button" at bounding box center [1250, 105] width 22 height 29
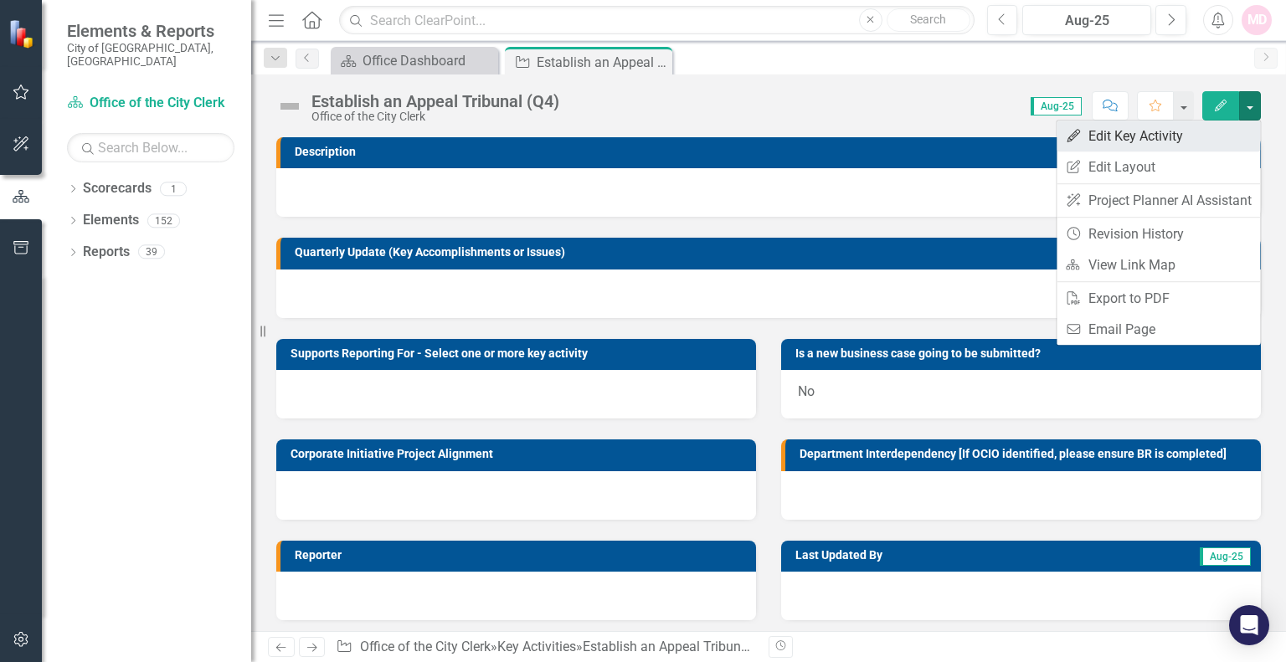
click at [1146, 140] on link "Edit Edit Key Activity" at bounding box center [1159, 136] width 204 height 31
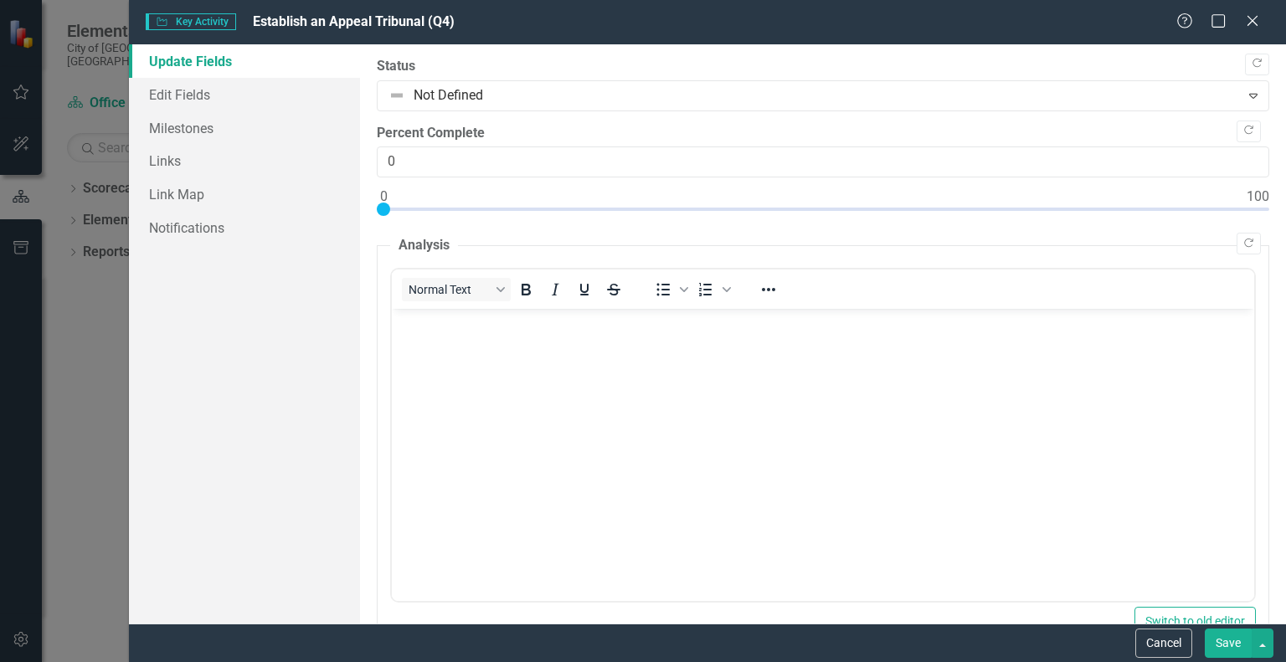
click at [301, 12] on div "Key Activity Key Activity Establish an Appeal Tribunal (Q4) Help Maximize Close" at bounding box center [707, 22] width 1157 height 44
click at [315, 26] on span "Establish an Appeal Tribunal (Q4)" at bounding box center [354, 21] width 202 height 16
click at [189, 99] on link "Edit Fields" at bounding box center [244, 94] width 231 height 33
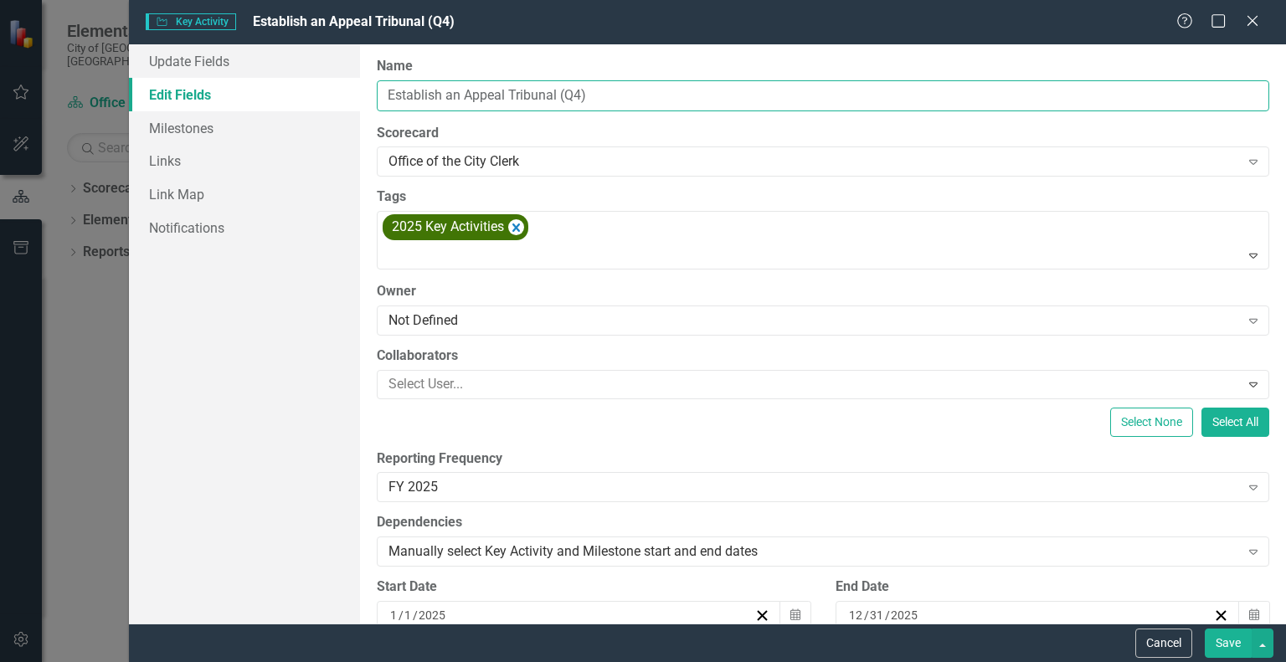
click at [461, 95] on input "Establish an Appeal Tribunal (Q4)" at bounding box center [823, 95] width 893 height 31
type input "Establish a Charter for an Appeal Tribunal (Q4)"
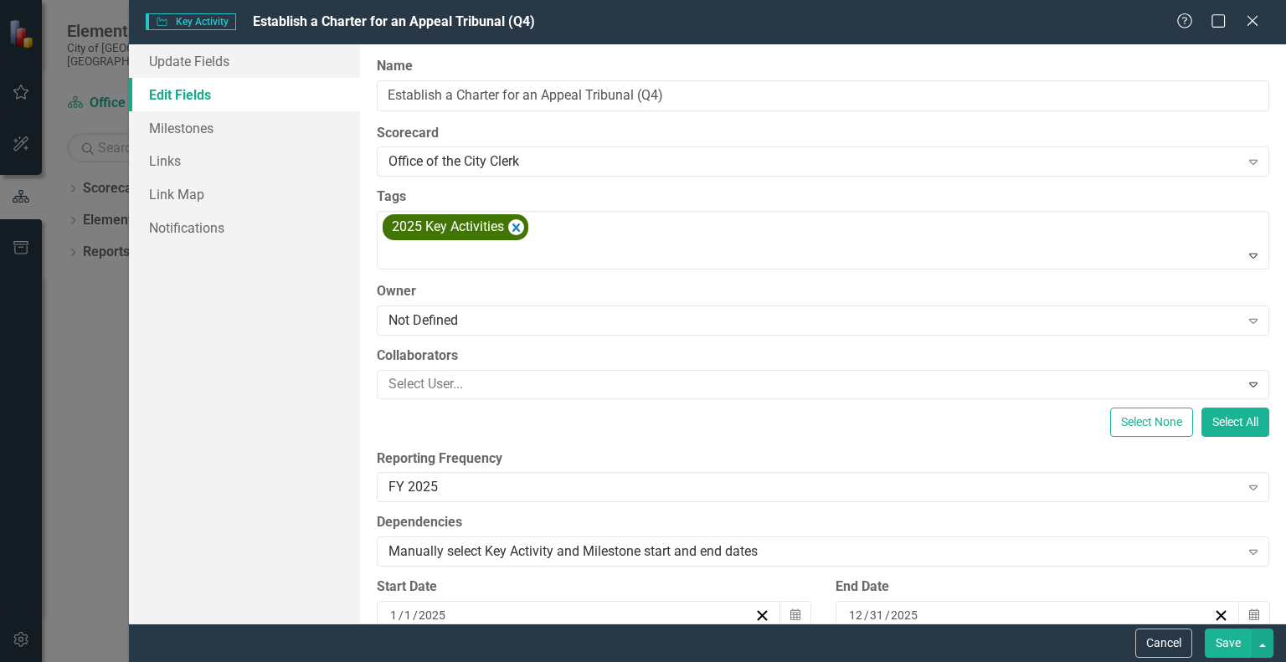
click at [1228, 645] on button "Save" at bounding box center [1228, 643] width 47 height 29
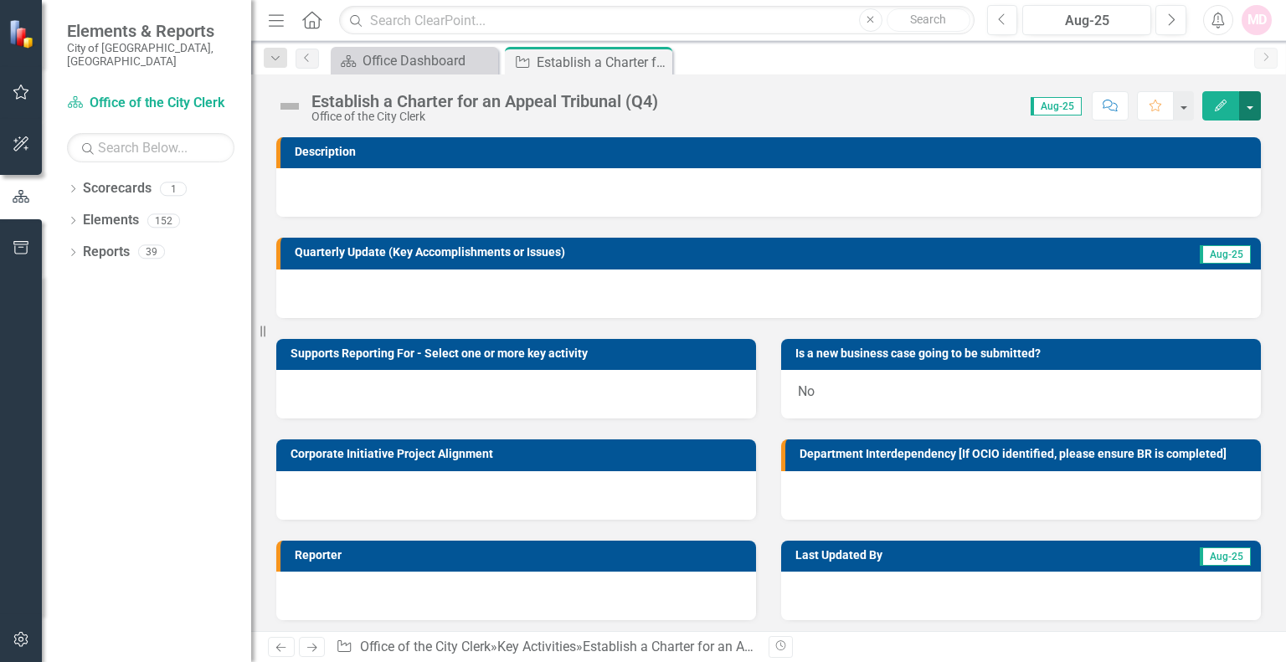
click at [1246, 103] on button "button" at bounding box center [1250, 105] width 22 height 29
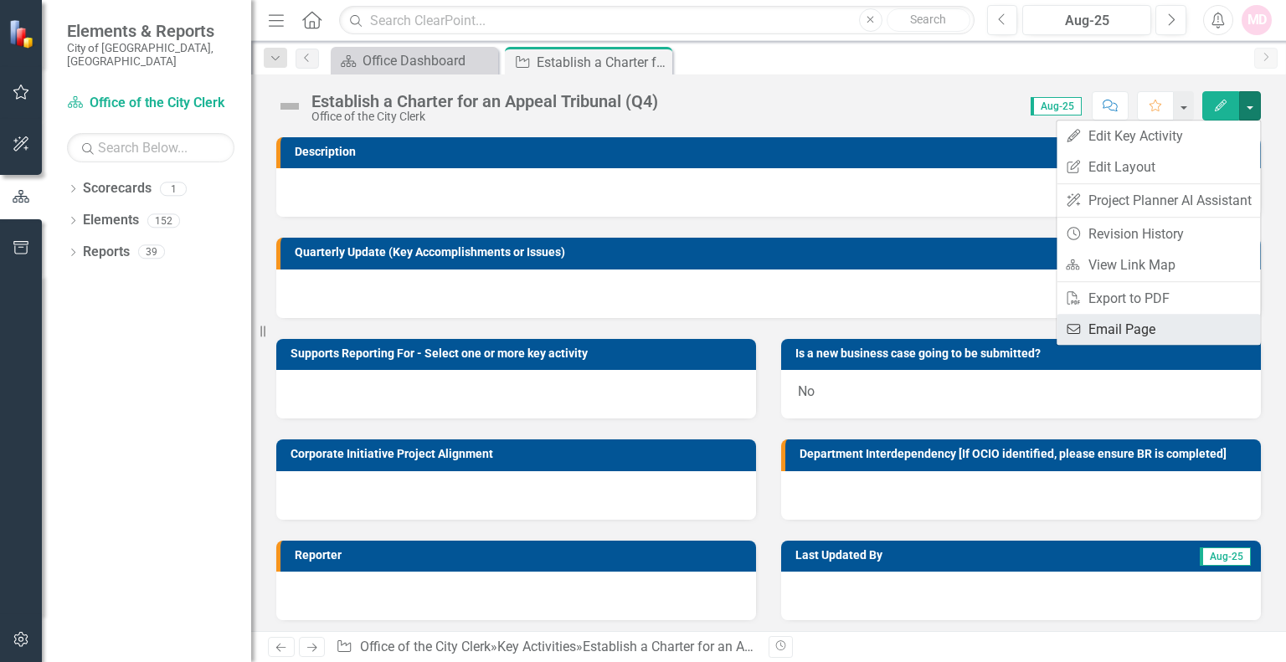
click at [1133, 330] on link "Email Email Page" at bounding box center [1159, 329] width 204 height 31
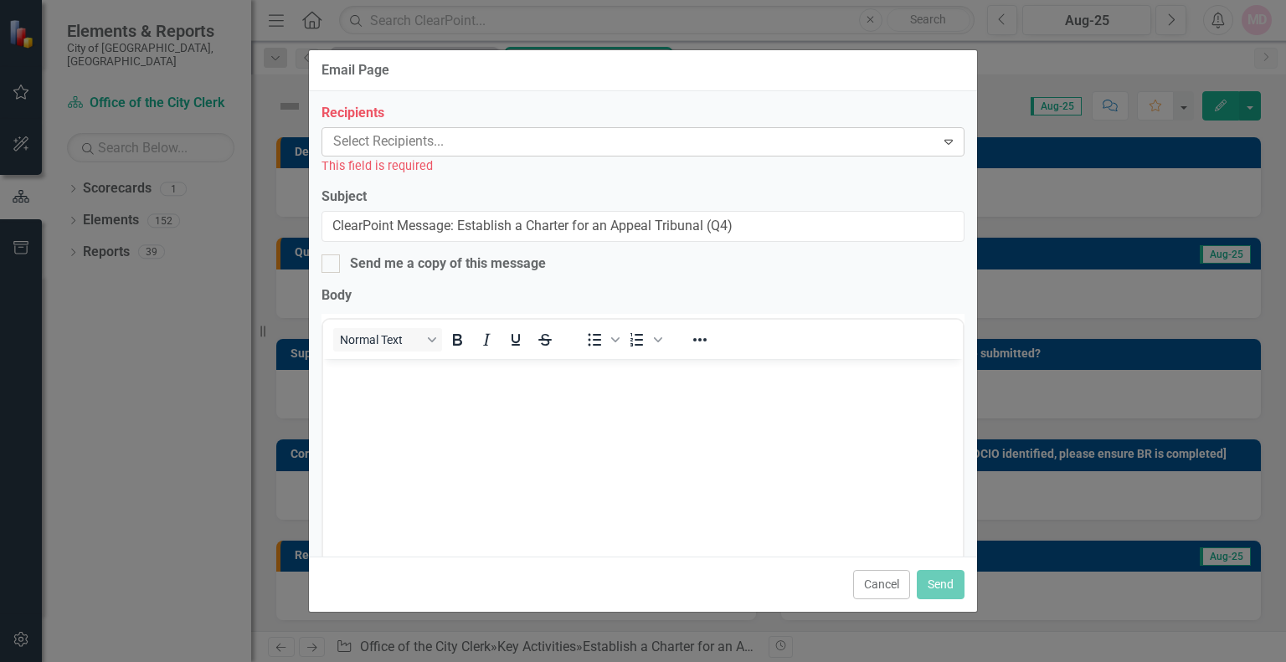
click at [448, 140] on div at bounding box center [631, 142] width 609 height 23
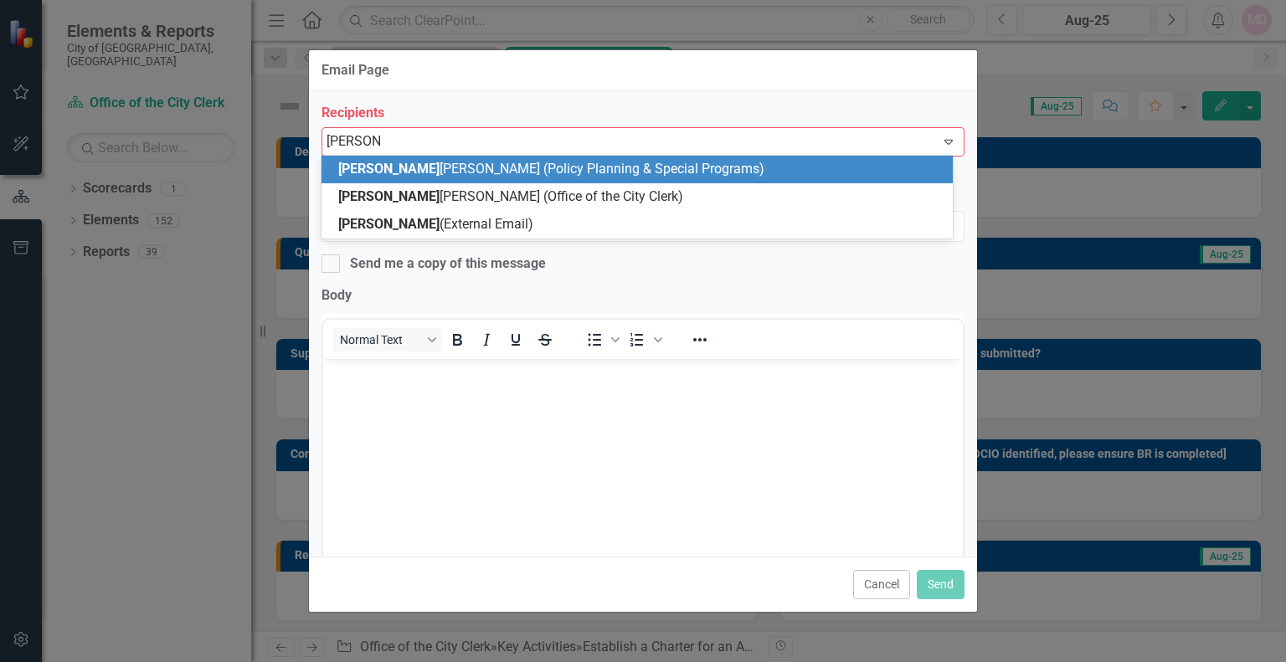
type input "christine"
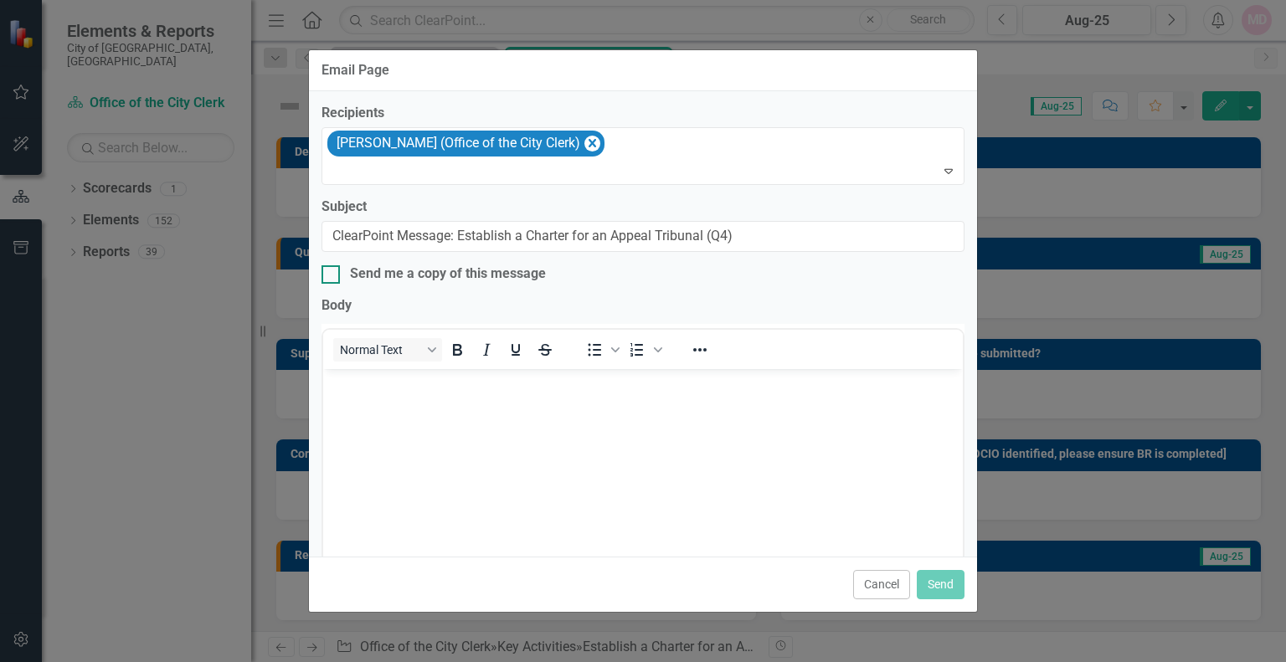
click at [330, 272] on input "Send me a copy of this message" at bounding box center [327, 270] width 11 height 11
checkbox input "true"
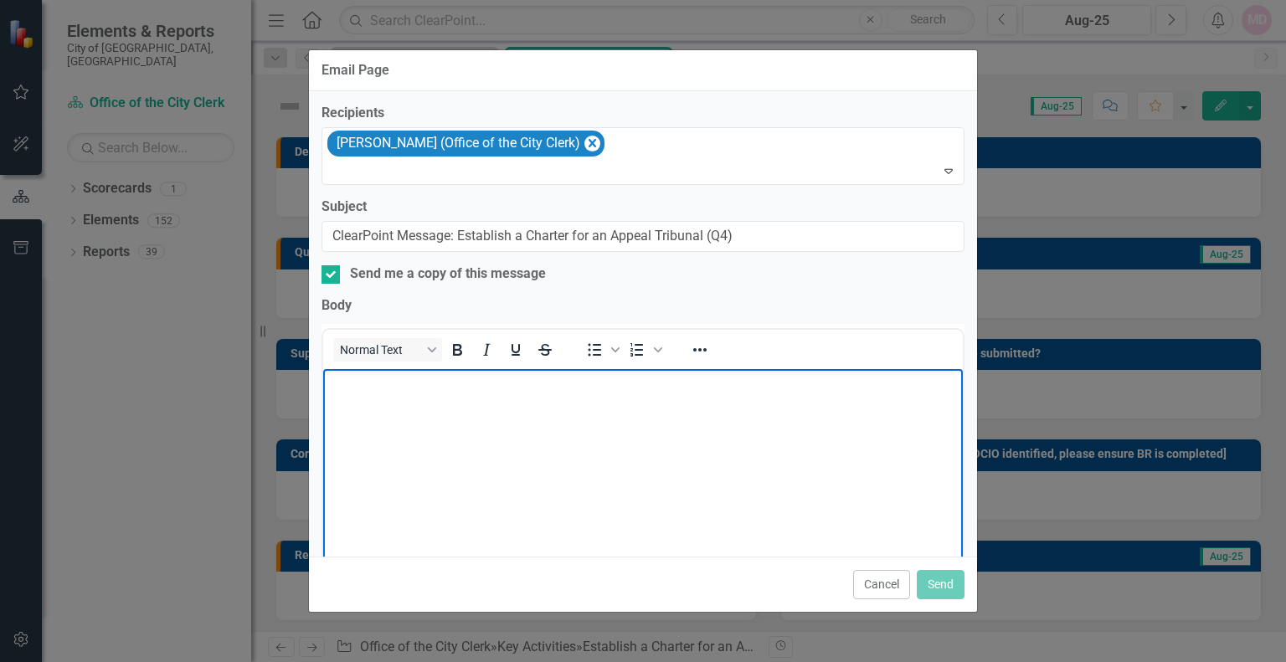
click at [380, 399] on body "Rich Text Area. Press ALT-0 for help." at bounding box center [643, 493] width 640 height 251
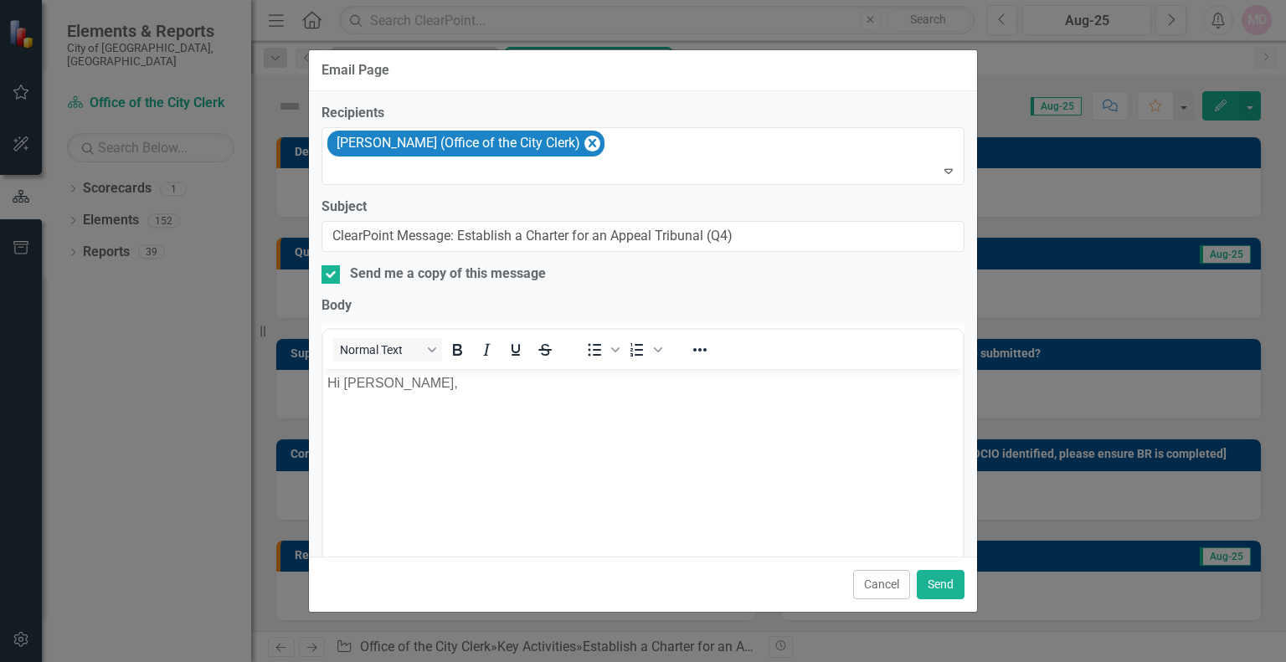
click at [870, 586] on button "Cancel" at bounding box center [881, 584] width 57 height 29
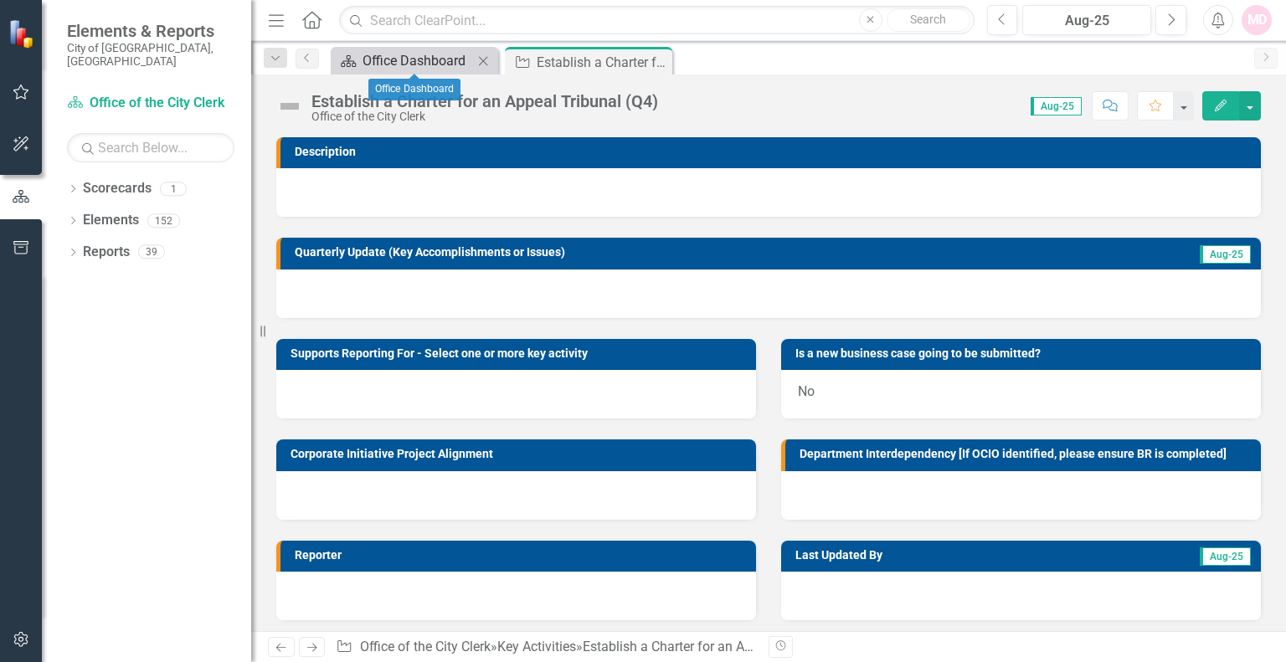
click at [446, 59] on div "Office Dashboard" at bounding box center [418, 60] width 111 height 21
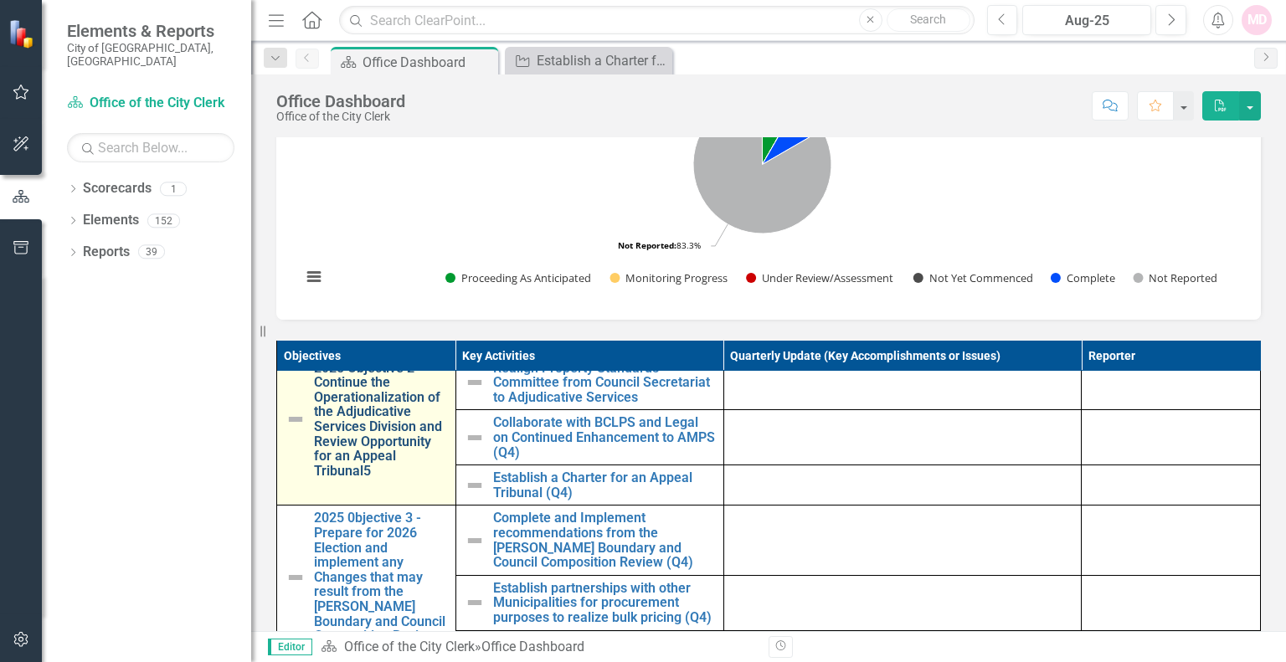
scroll to position [111, 0]
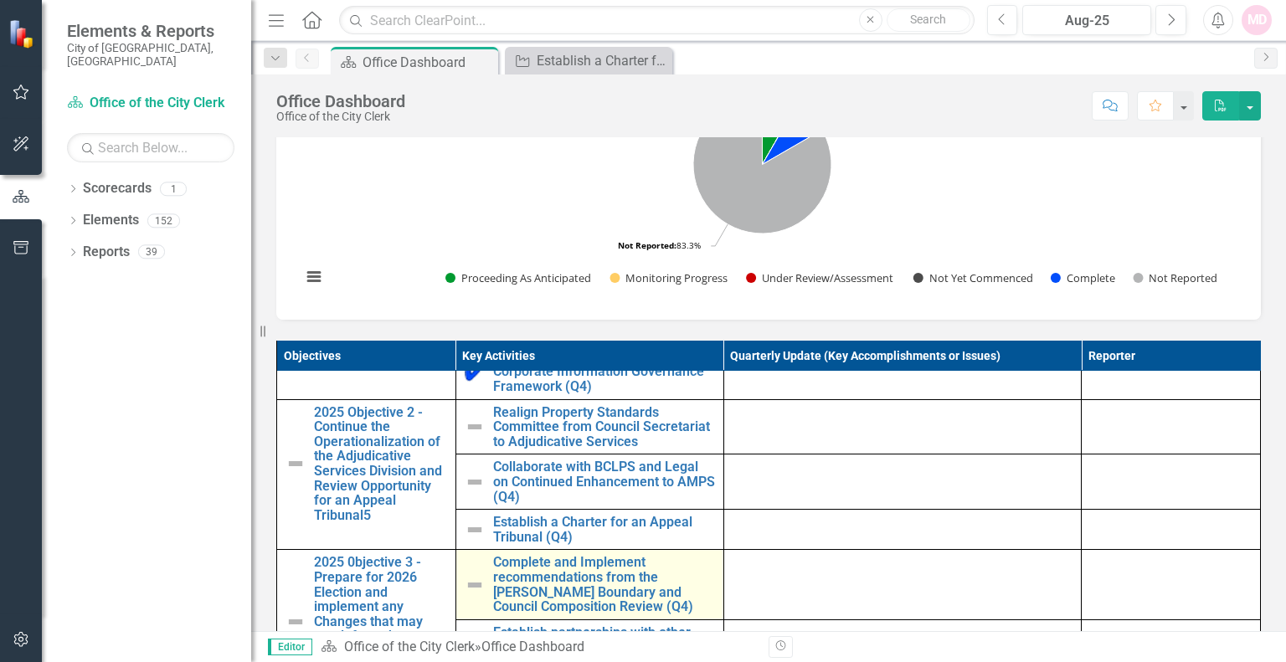
click at [467, 563] on td "Complete and Implement recommendations from the Ward Boundary and Council Compo…" at bounding box center [590, 585] width 268 height 70
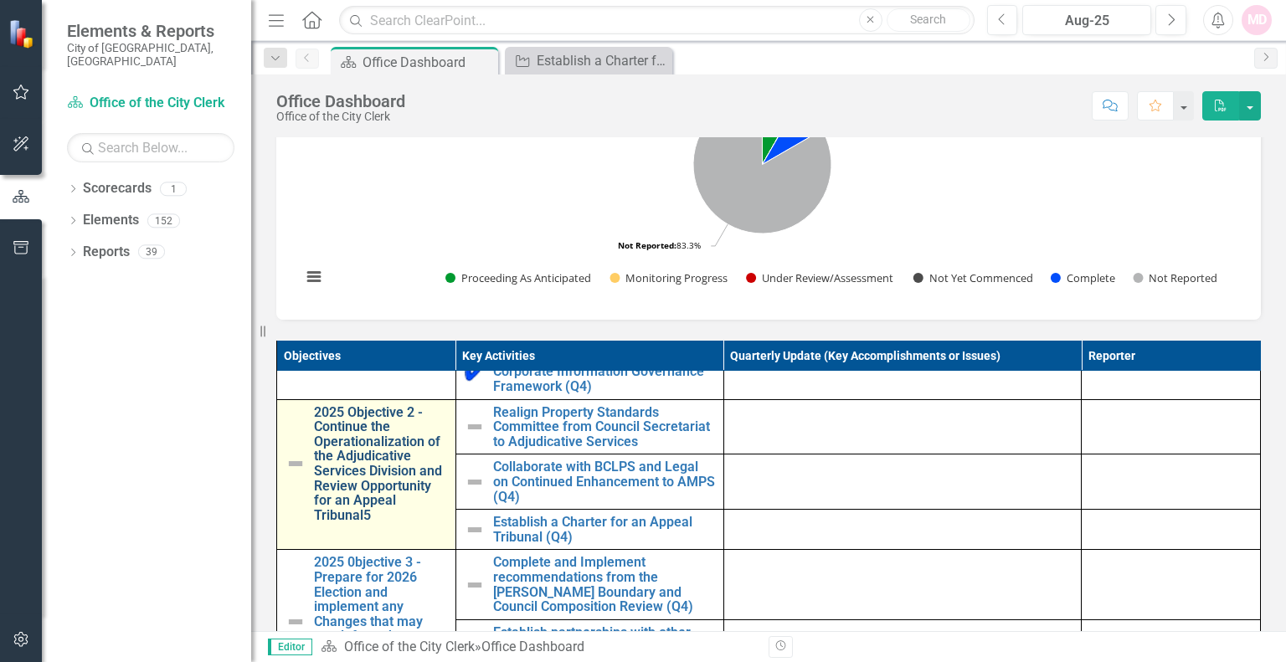
click at [345, 451] on link "2025 Objective 2 - Continue the Operationalization of the Adjudicative Services…" at bounding box center [380, 464] width 133 height 118
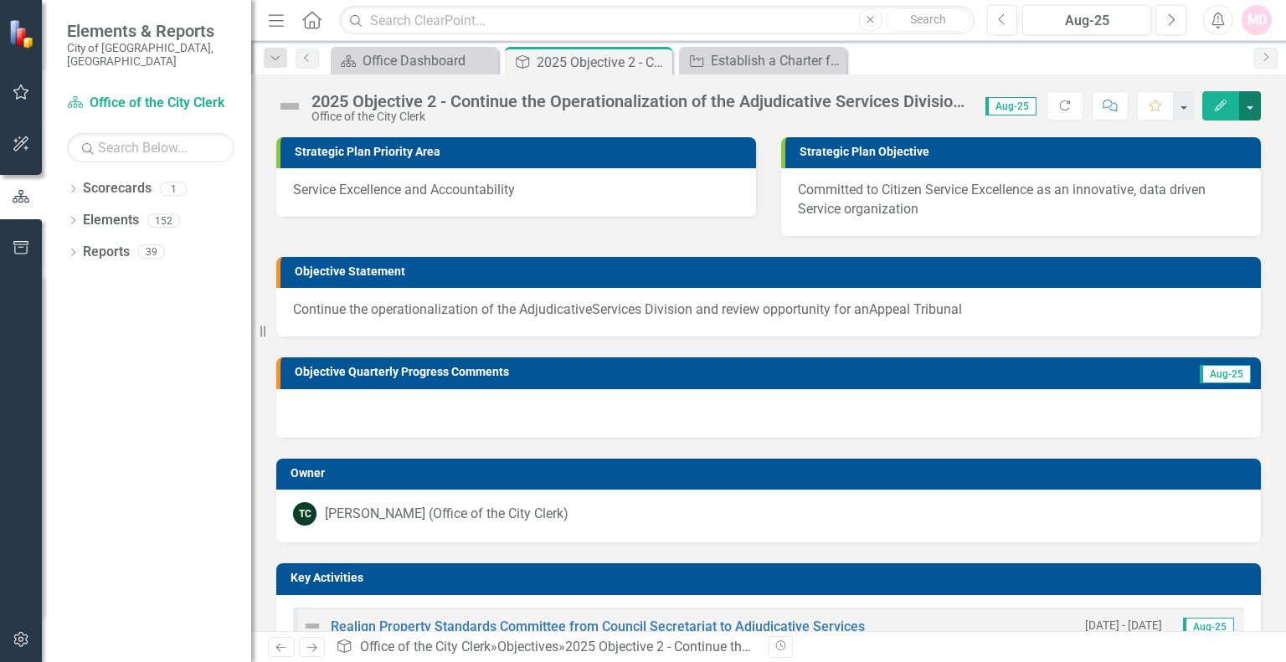
click at [1249, 109] on button "button" at bounding box center [1250, 105] width 22 height 29
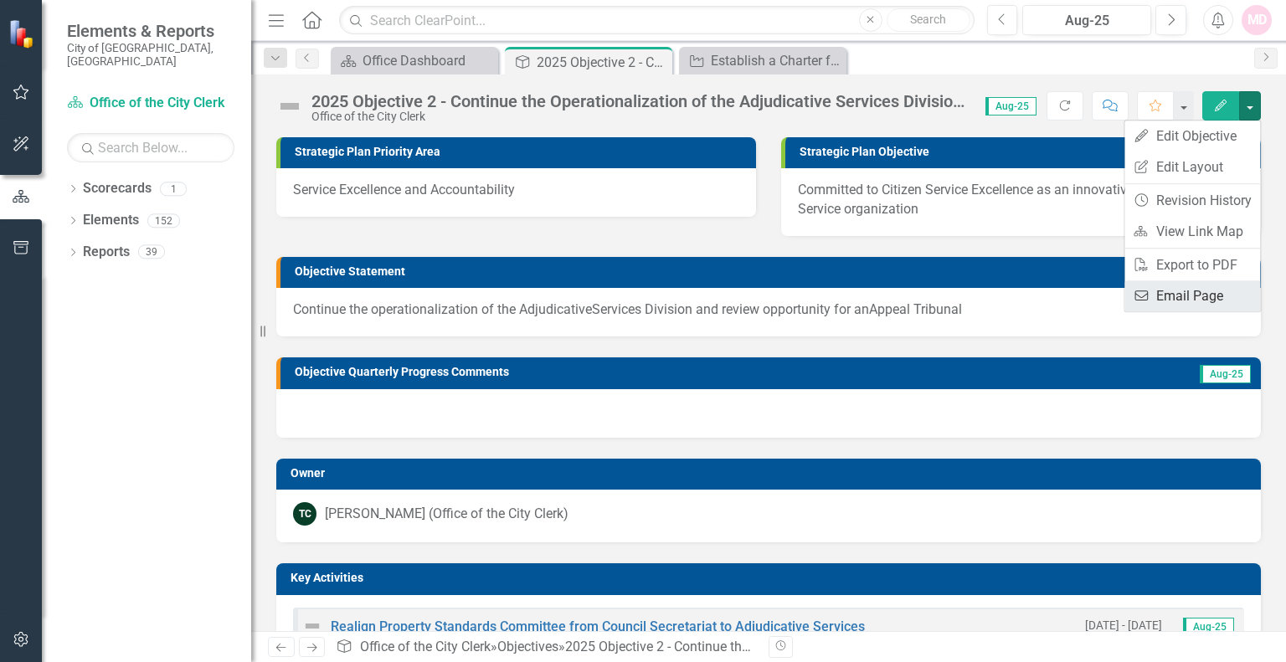
click at [1184, 296] on link "Email Email Page" at bounding box center [1193, 296] width 136 height 31
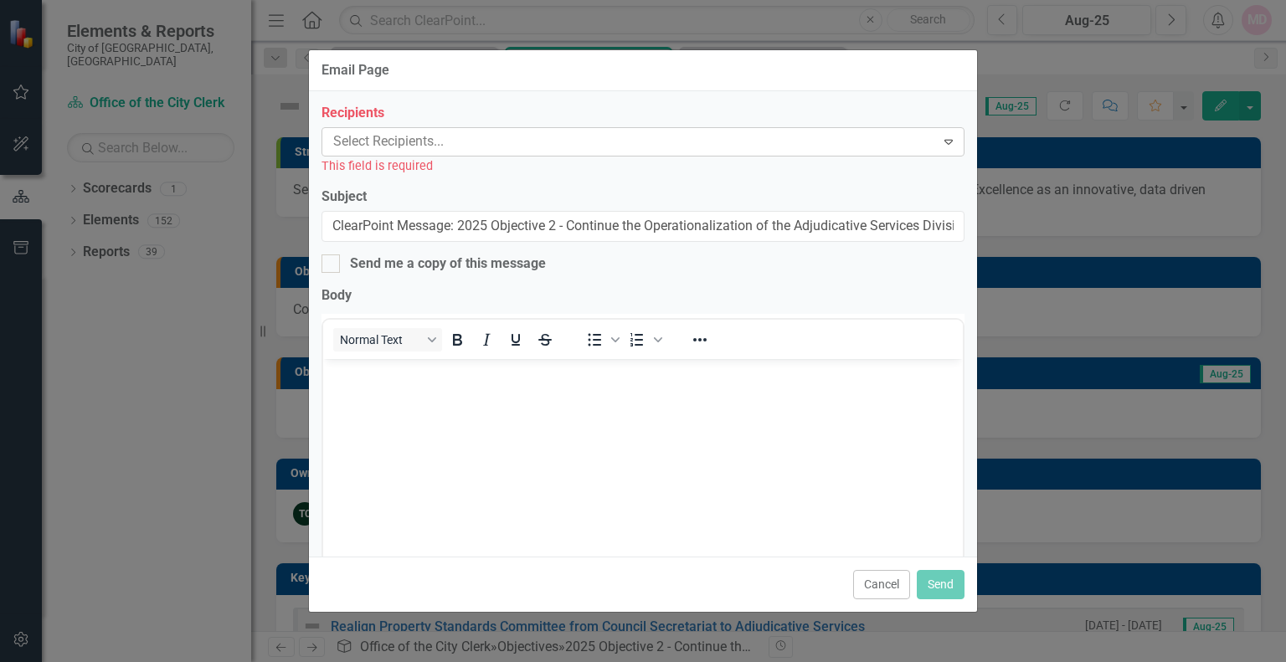
click at [471, 149] on div at bounding box center [631, 142] width 609 height 23
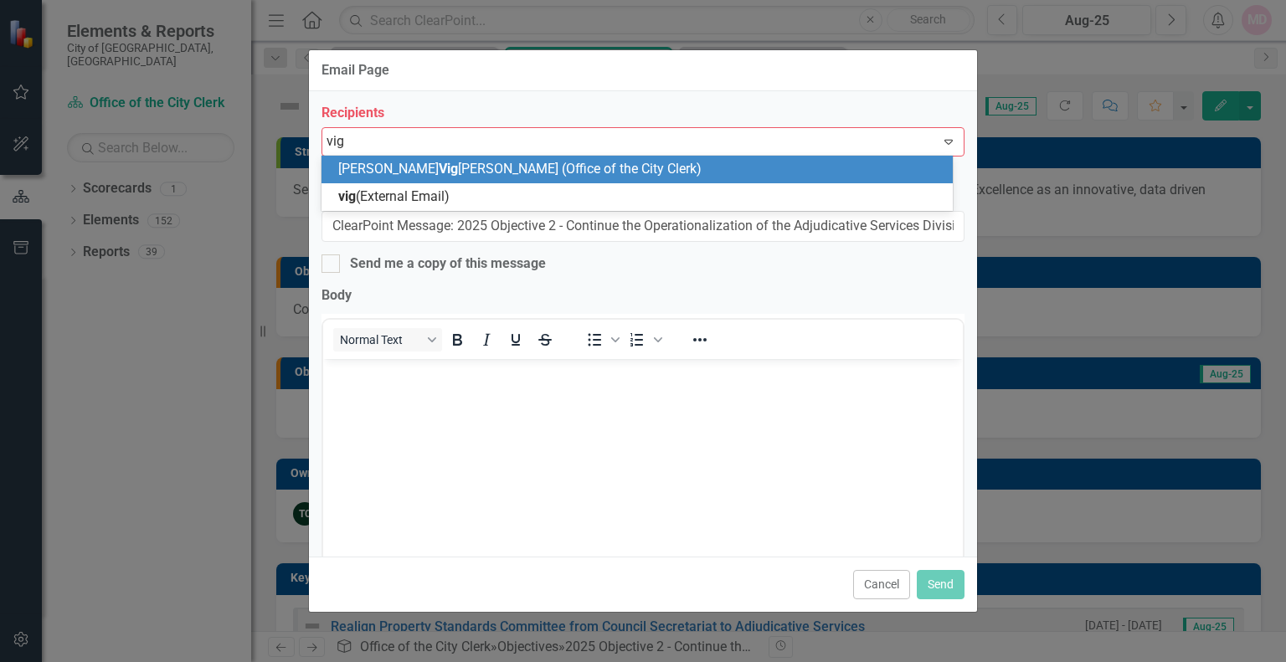
type input "vign"
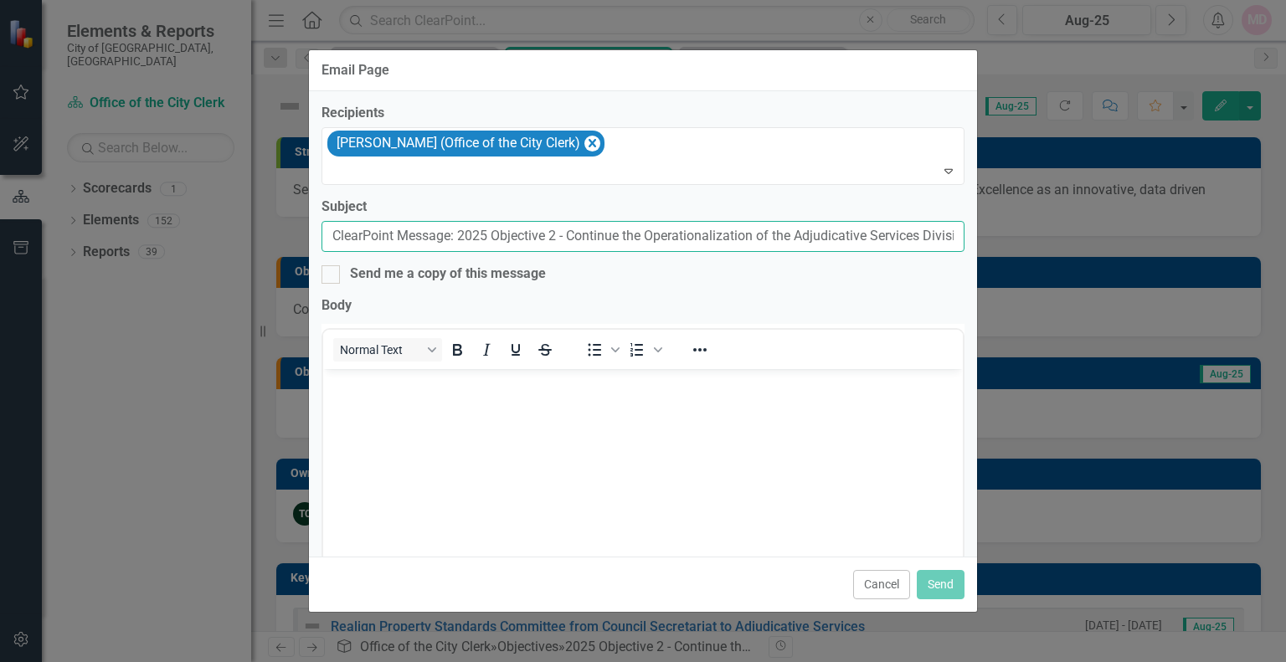
drag, startPoint x: 396, startPoint y: 236, endPoint x: 557, endPoint y: 242, distance: 160.9
click at [557, 242] on input "ClearPoint Message: 2025 Objective 2 - Continue the Operationalization of the A…" at bounding box center [643, 236] width 643 height 31
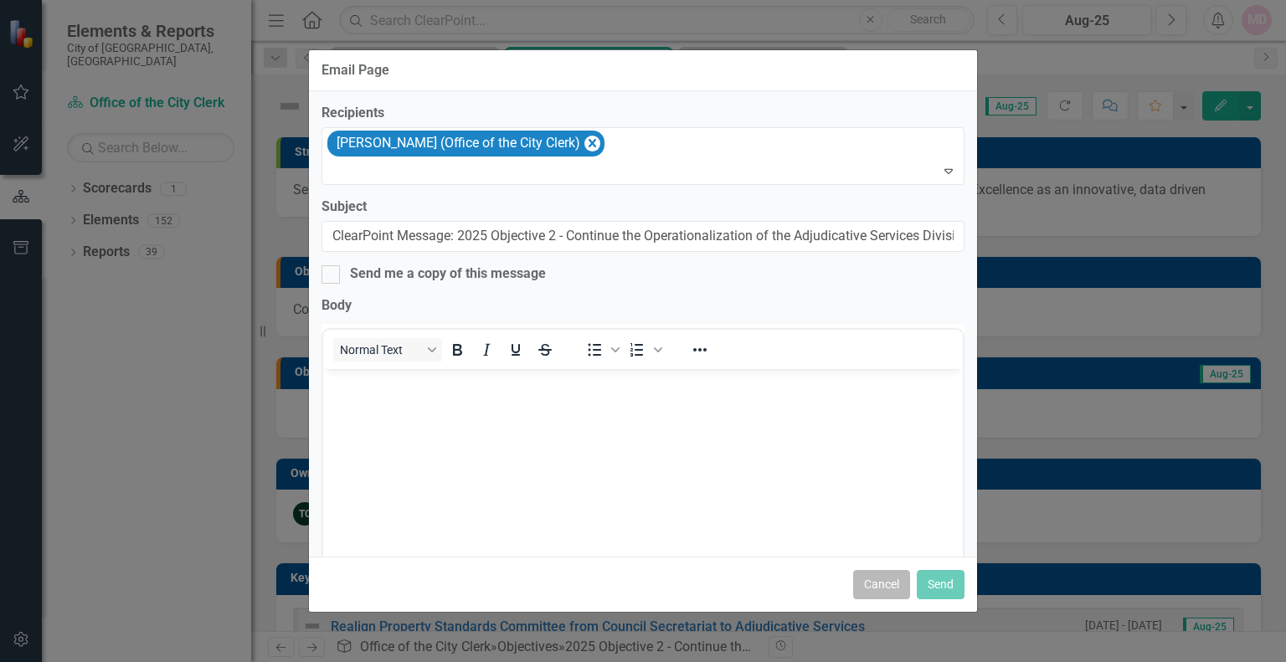
click at [890, 591] on button "Cancel" at bounding box center [881, 584] width 57 height 29
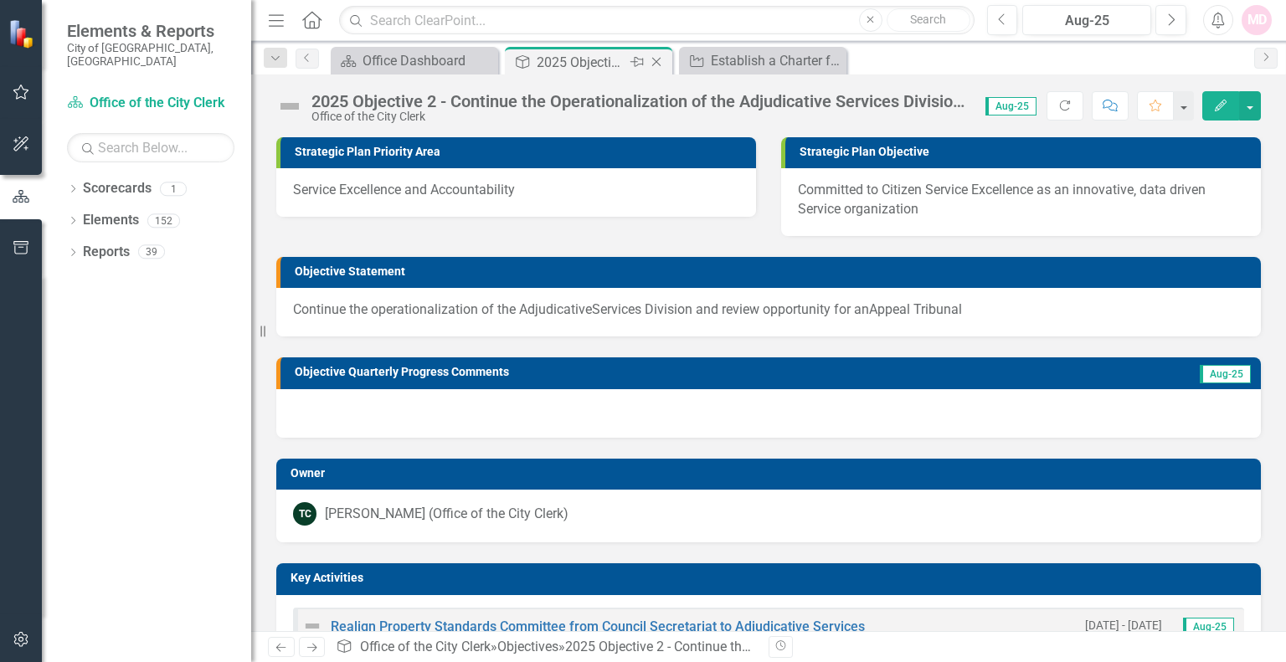
click at [544, 59] on div "2025 Objective 2 - Continue the Operationalization of the Adjudicative Services…" at bounding box center [582, 62] width 90 height 21
click at [1255, 101] on button "button" at bounding box center [1250, 105] width 22 height 29
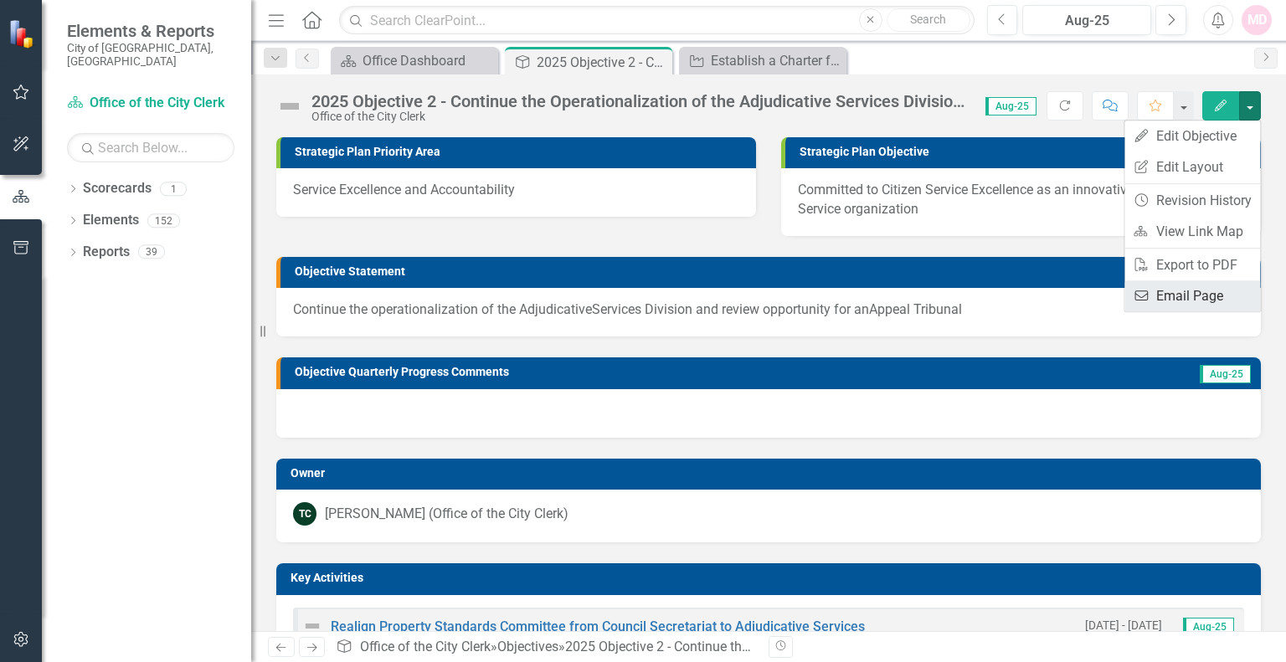
click at [1188, 301] on link "Email Email Page" at bounding box center [1193, 296] width 136 height 31
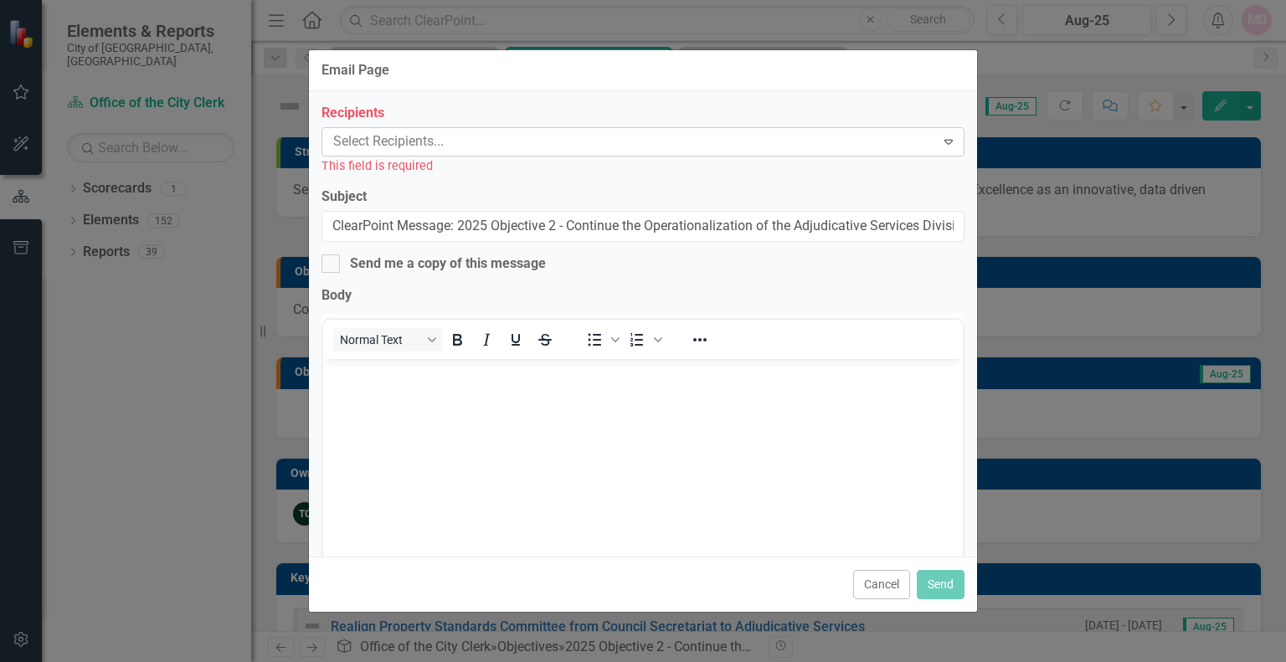
click at [429, 148] on div at bounding box center [631, 142] width 609 height 23
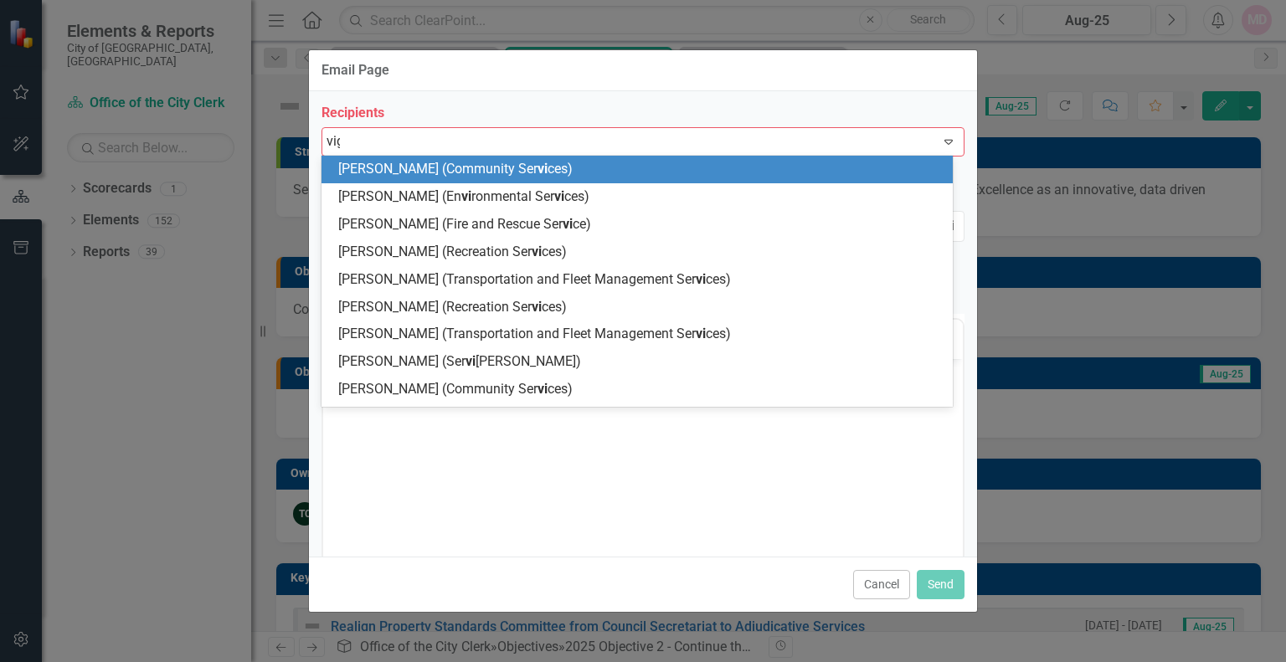
type input "vign"
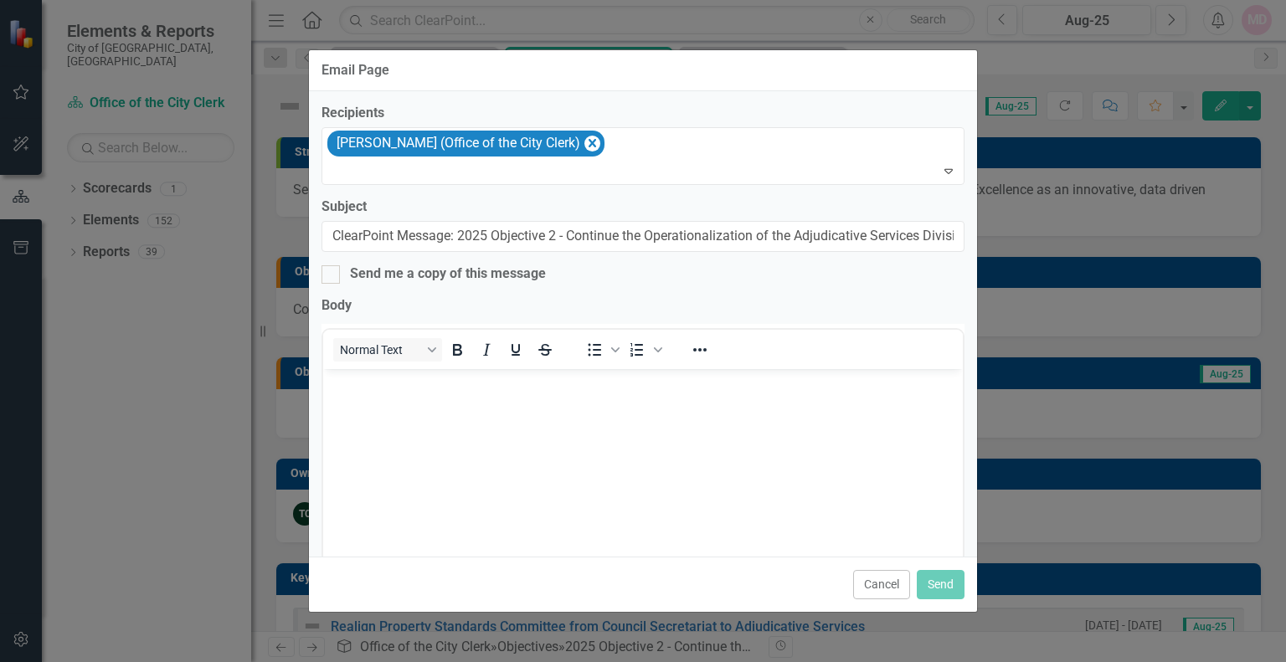
click at [421, 418] on body "Rich Text Area. Press ALT-0 for help." at bounding box center [643, 493] width 640 height 251
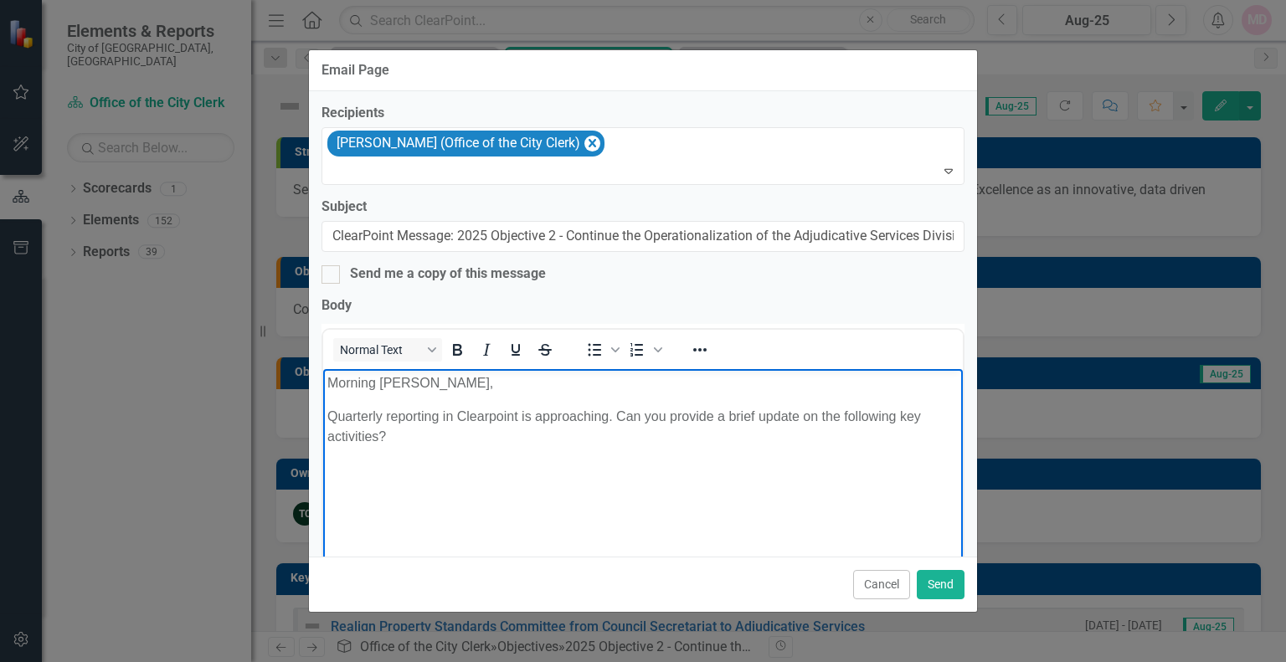
click at [391, 435] on p "Quarterly reporting in Clearpoint is approaching. Can you provide a brief updat…" at bounding box center [642, 426] width 631 height 40
drag, startPoint x: 618, startPoint y: 413, endPoint x: 696, endPoint y: 446, distance: 84.5
click at [695, 446] on p "Quarterly reporting in Clearpoint is approaching. Can you provide a brief updat…" at bounding box center [642, 426] width 631 height 40
drag, startPoint x: 413, startPoint y: 435, endPoint x: 425, endPoint y: 435, distance: 12.6
click at [415, 435] on p "Quarterly reporting in Clearpoint is approaching. I'm checkin gin with you to c…" at bounding box center [642, 426] width 631 height 40
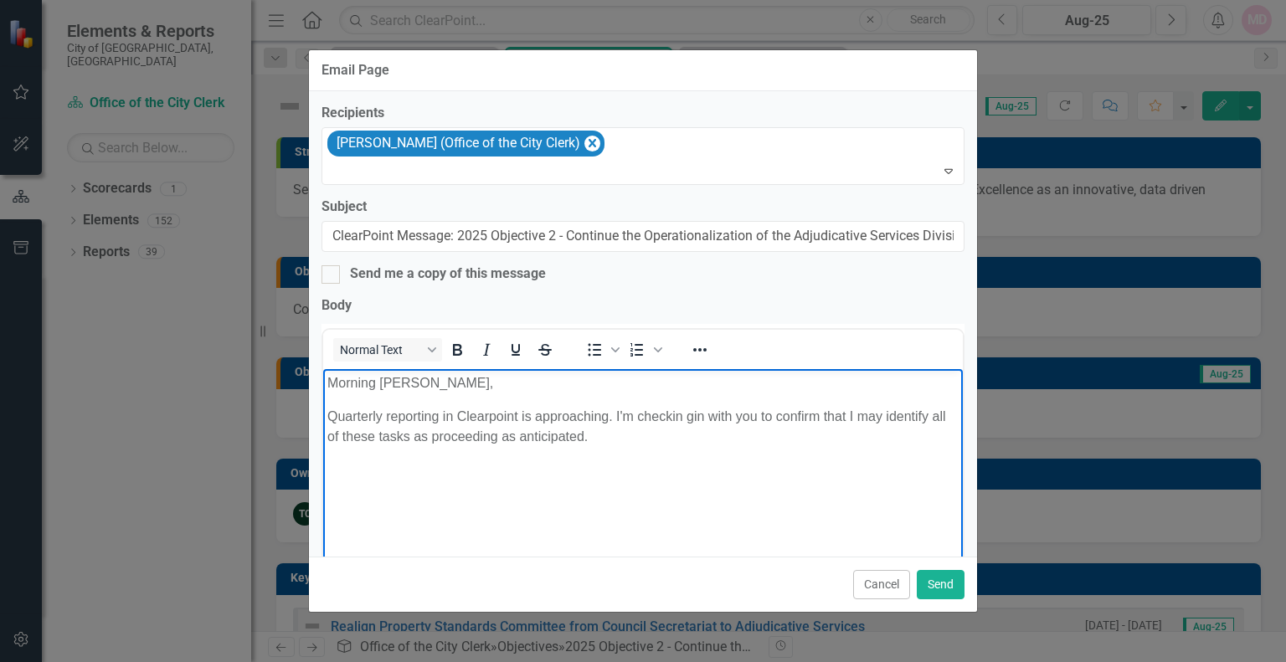
click at [434, 434] on p "Quarterly reporting in Clearpoint is approaching. I'm checkin gin with you to c…" at bounding box center [642, 426] width 631 height 40
click at [586, 432] on p "Quarterly reporting in Clearpoint is approaching. I'm checkin gin with you to c…" at bounding box center [642, 426] width 631 height 40
drag, startPoint x: 633, startPoint y: 417, endPoint x: 622, endPoint y: 435, distance: 20.7
click at [630, 423] on p "Quarterly reporting in Clearpoint is approaching. I'm checkin gin with you to c…" at bounding box center [642, 426] width 631 height 40
click at [615, 436] on p "Quarterly reporting in Clearpoint is approaching. I'm checkin gin with you to c…" at bounding box center [642, 426] width 631 height 40
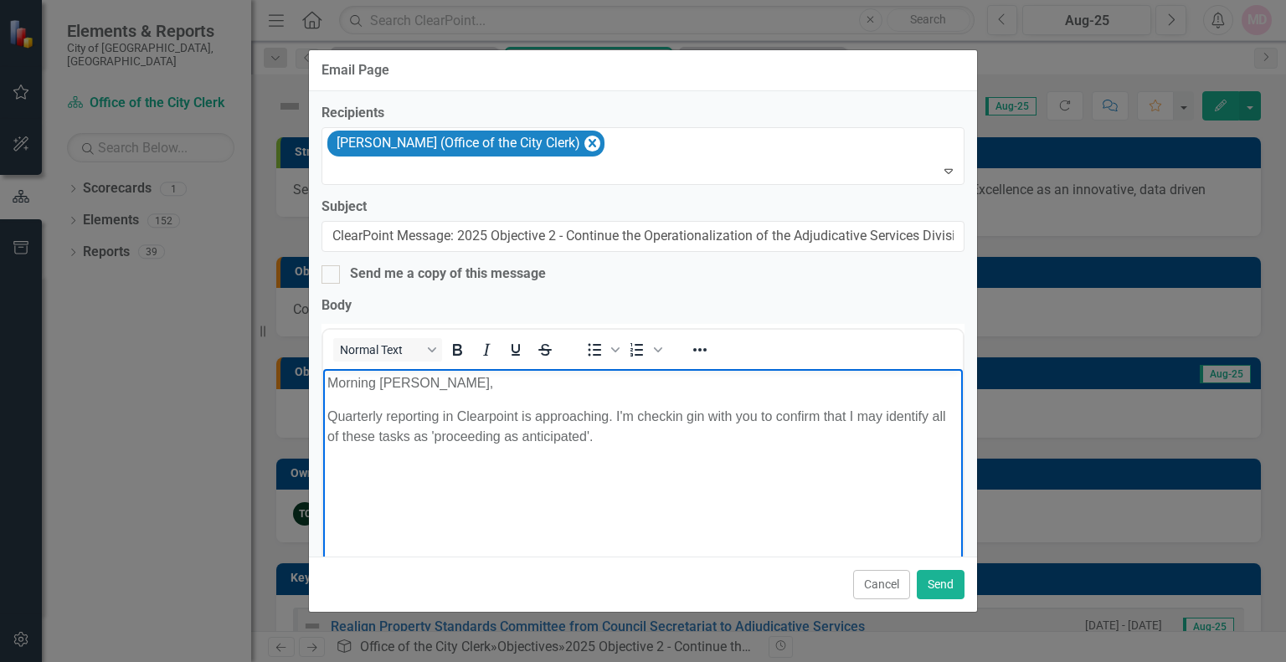
click at [690, 414] on p "Quarterly reporting in Clearpoint is approaching. I'm checkin gin with you to c…" at bounding box center [642, 426] width 631 height 40
click at [822, 414] on p "Quarterly reporting in Clearpoint is approaching. I'm checking in with you to c…" at bounding box center [642, 426] width 631 height 40
click at [622, 437] on p "Quarterly reporting in Clearpoint is approaching. I'm checking in with you to c…" at bounding box center [642, 426] width 631 height 40
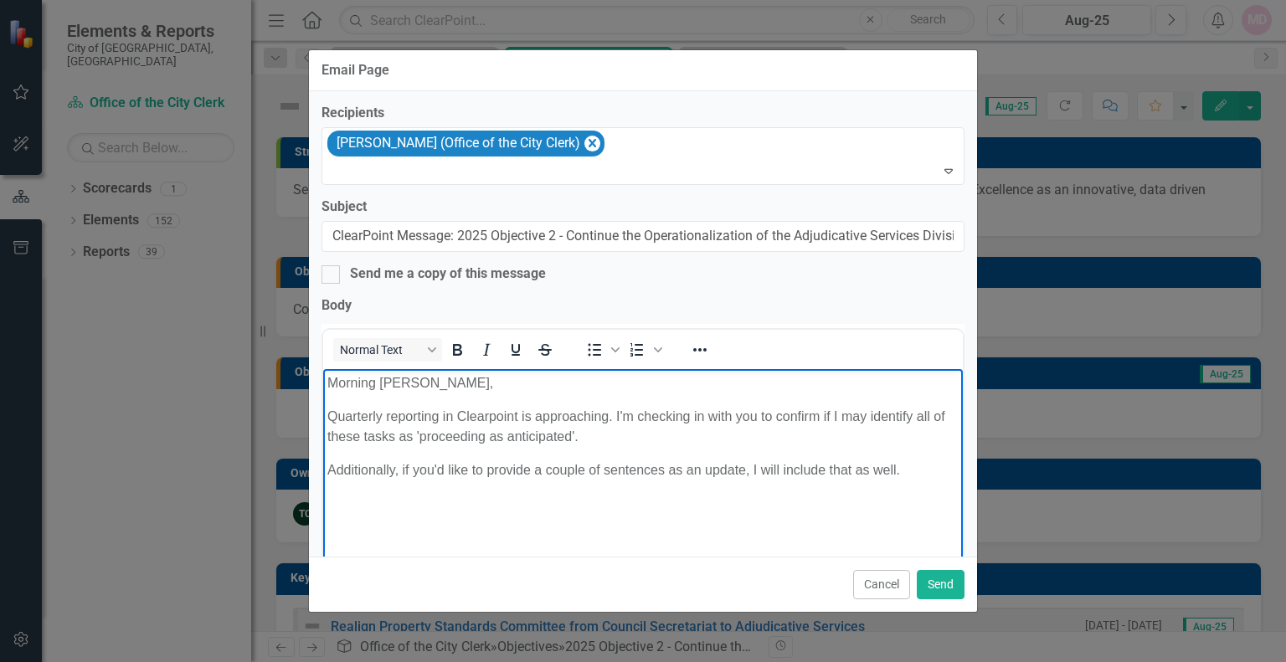
click at [767, 467] on p "Additionally, if you'd like to provide a couple of sentences as an update, I wi…" at bounding box center [642, 470] width 631 height 20
click at [908, 463] on p "Additionally, if you'd like to provide a couple of sentences as an update, I wi…" at bounding box center [642, 470] width 631 height 20
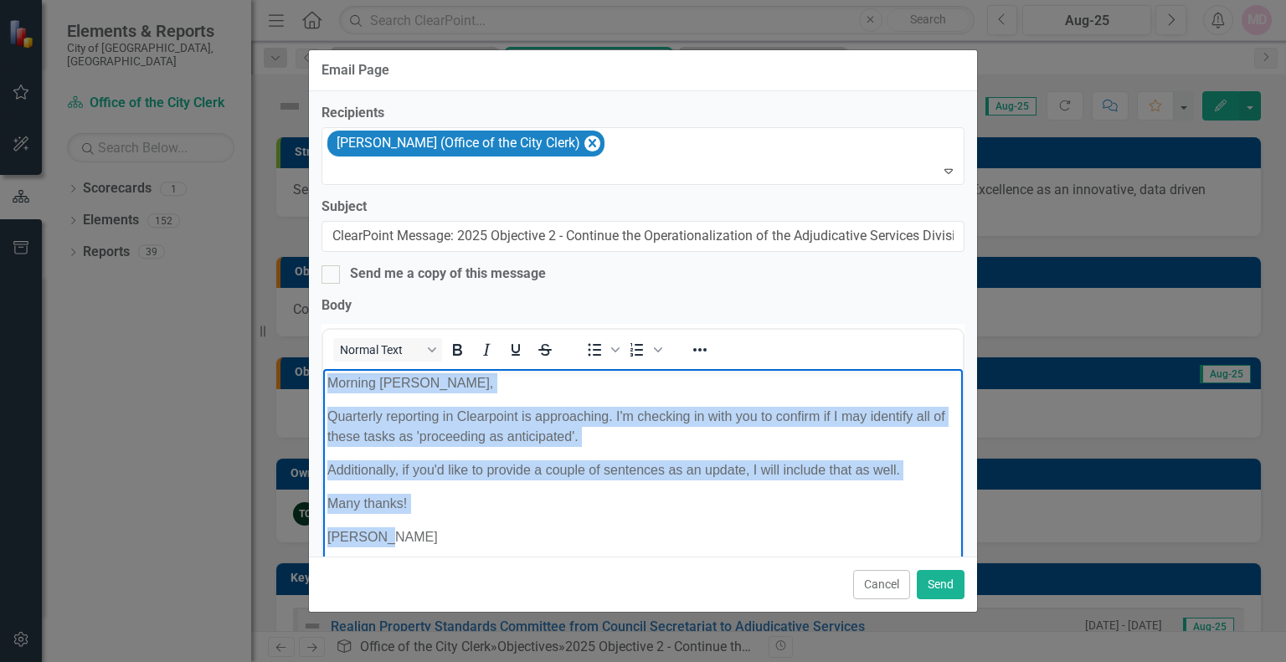
drag, startPoint x: 386, startPoint y: 541, endPoint x: 290, endPoint y: 371, distance: 195.4
click at [323, 371] on html "Morning Christine, Quarterly reporting in Clearpoint is approaching. I'm checki…" at bounding box center [643, 493] width 640 height 251
copy body "Morning Christine, Quarterly reporting in Clearpoint is approaching. I'm checki…"
click at [426, 483] on body "Morning Christine, Quarterly reporting in Clearpoint is approaching. I'm checki…" at bounding box center [643, 493] width 640 height 251
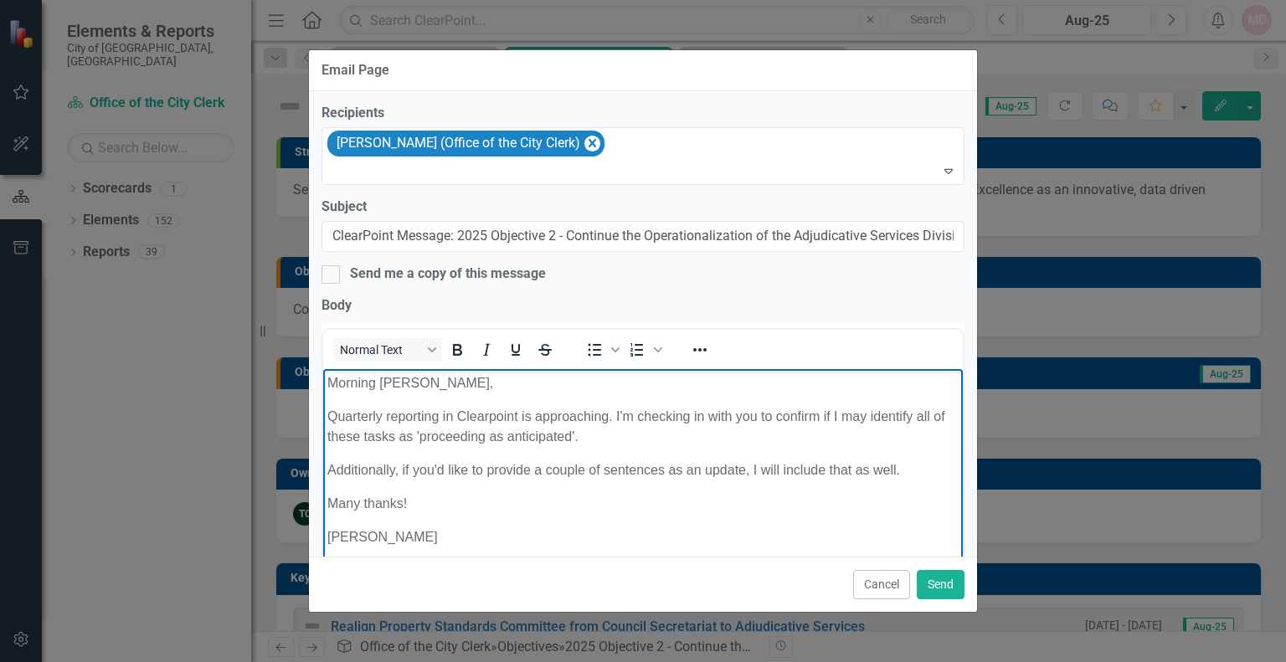
click at [594, 435] on p "Quarterly reporting in Clearpoint is approaching. I'm checking in with you to c…" at bounding box center [642, 426] width 631 height 40
click at [656, 430] on p "Quarterly reporting in Clearpoint is approaching. I'm checking in with you to c…" at bounding box center [642, 426] width 631 height 40
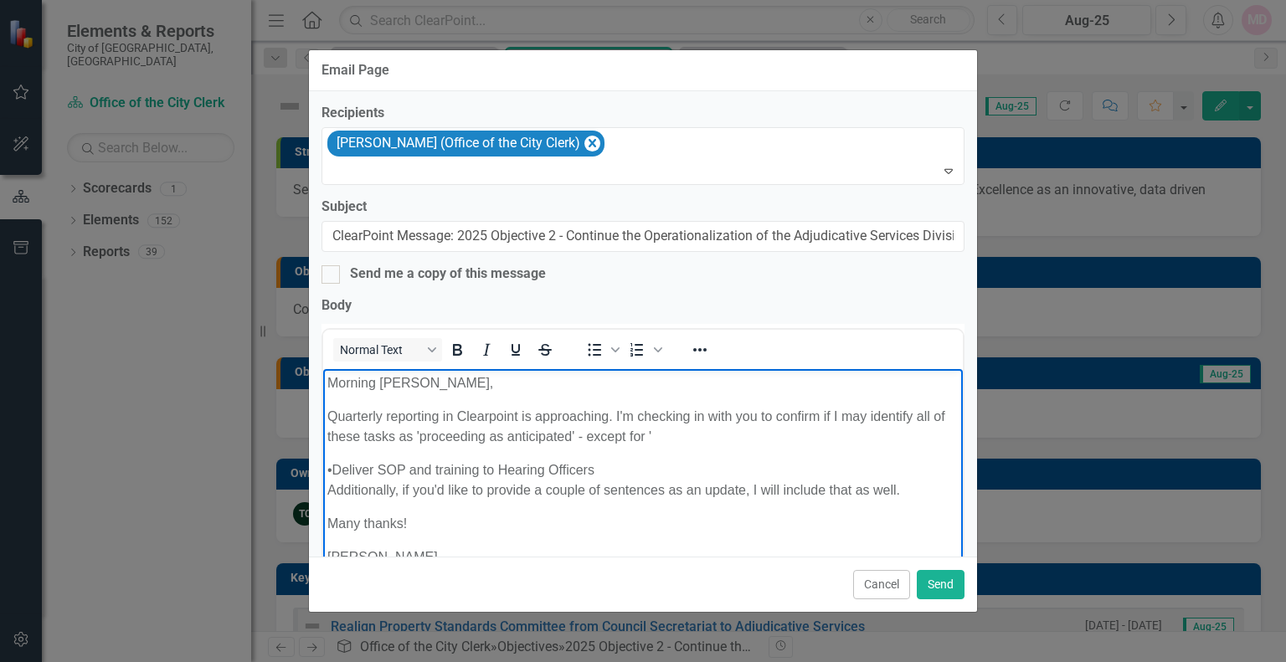
click at [656, 430] on p "Quarterly reporting in Clearpoint is approaching. I'm checking in with you to c…" at bounding box center [642, 426] width 631 height 40
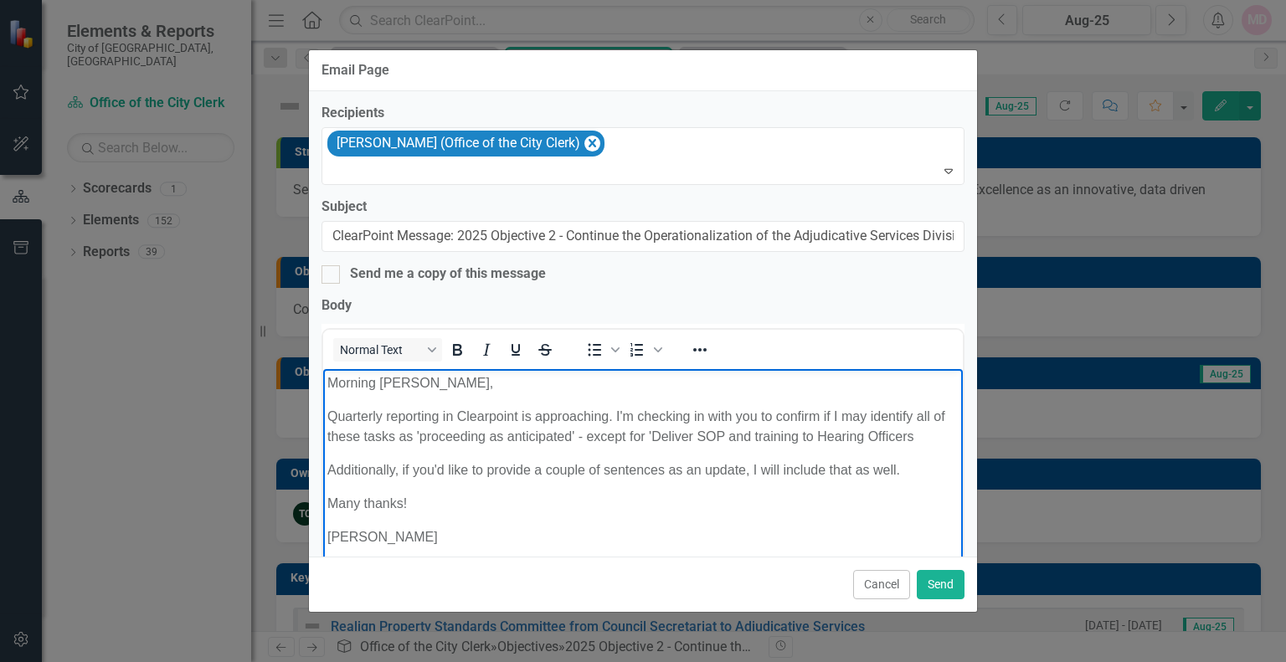
click at [919, 429] on p "Quarterly reporting in Clearpoint is approaching. I'm checking in with you to c…" at bounding box center [642, 426] width 631 height 40
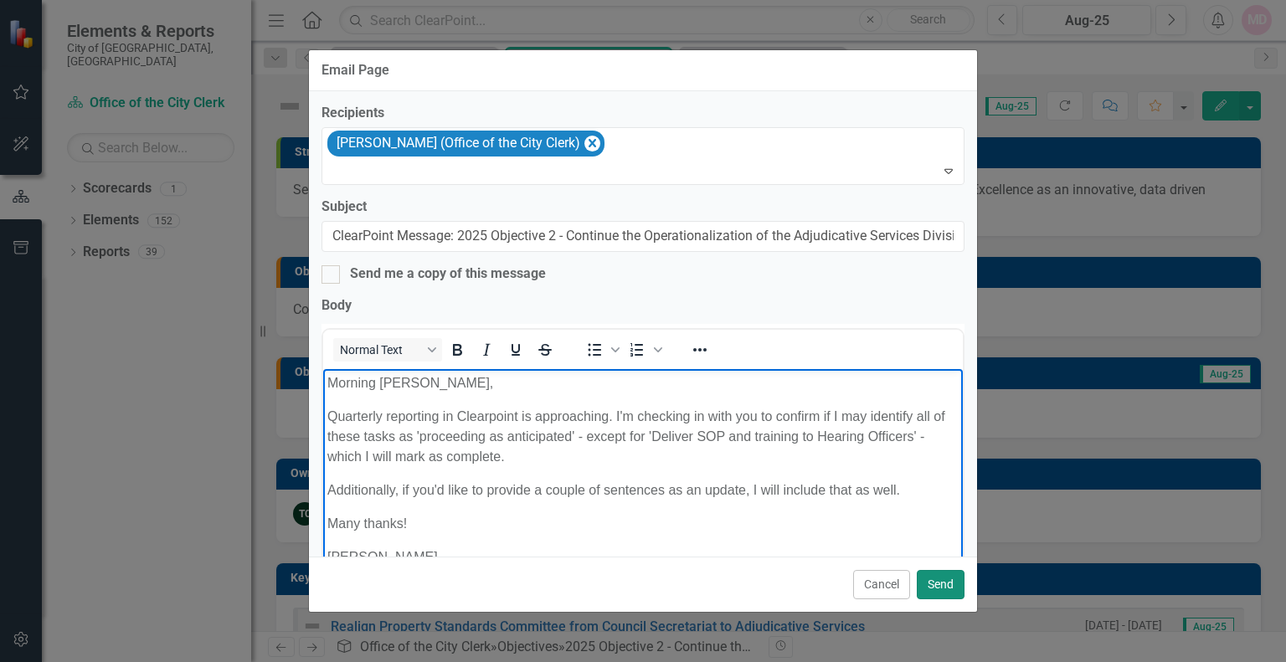
click at [941, 585] on button "Send" at bounding box center [941, 584] width 48 height 29
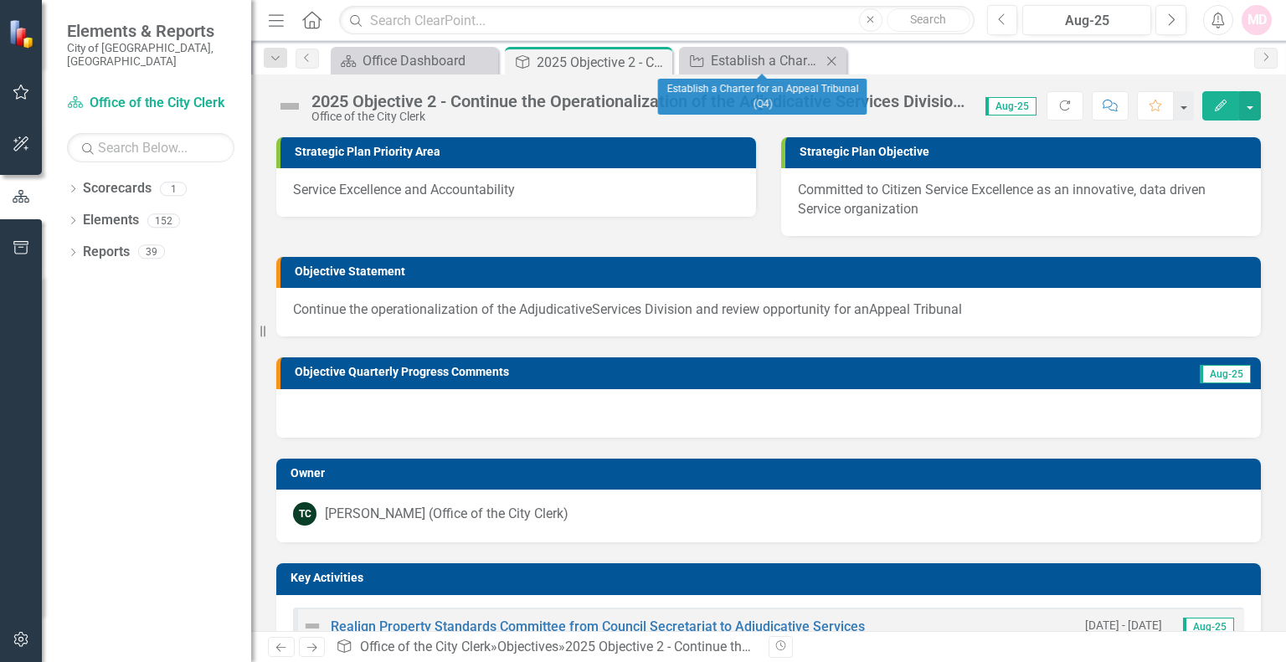
click at [837, 63] on icon "Close" at bounding box center [831, 60] width 17 height 13
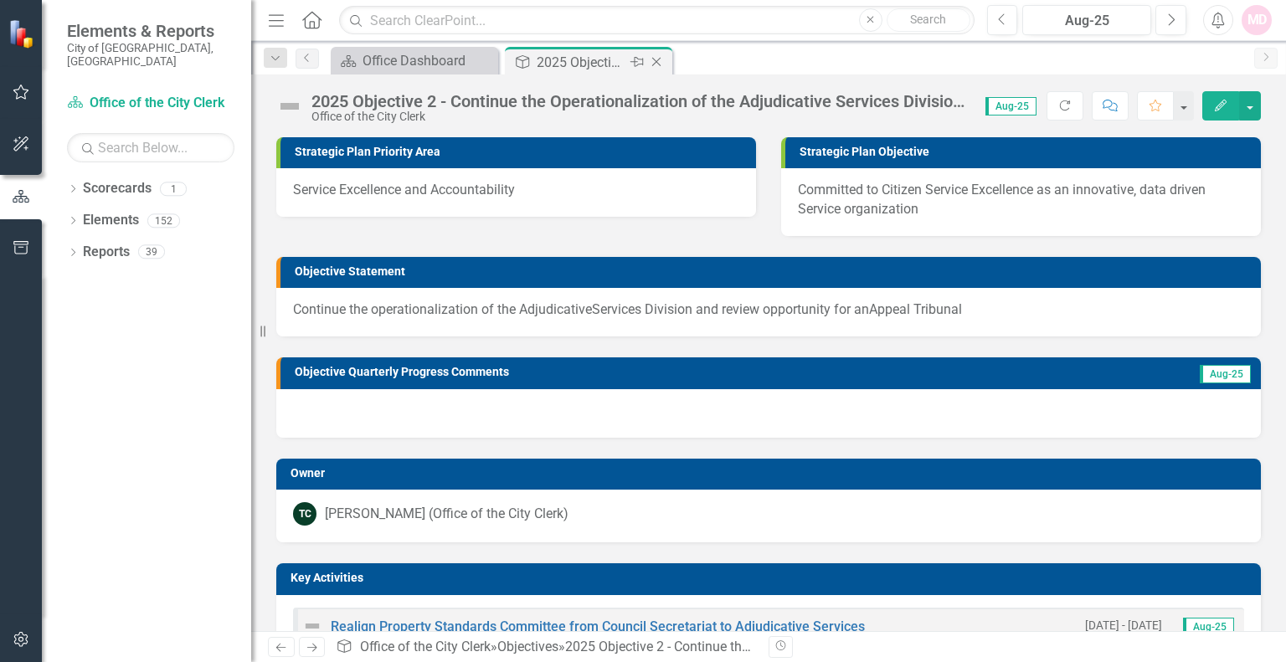
click at [654, 63] on icon "Close" at bounding box center [656, 61] width 17 height 13
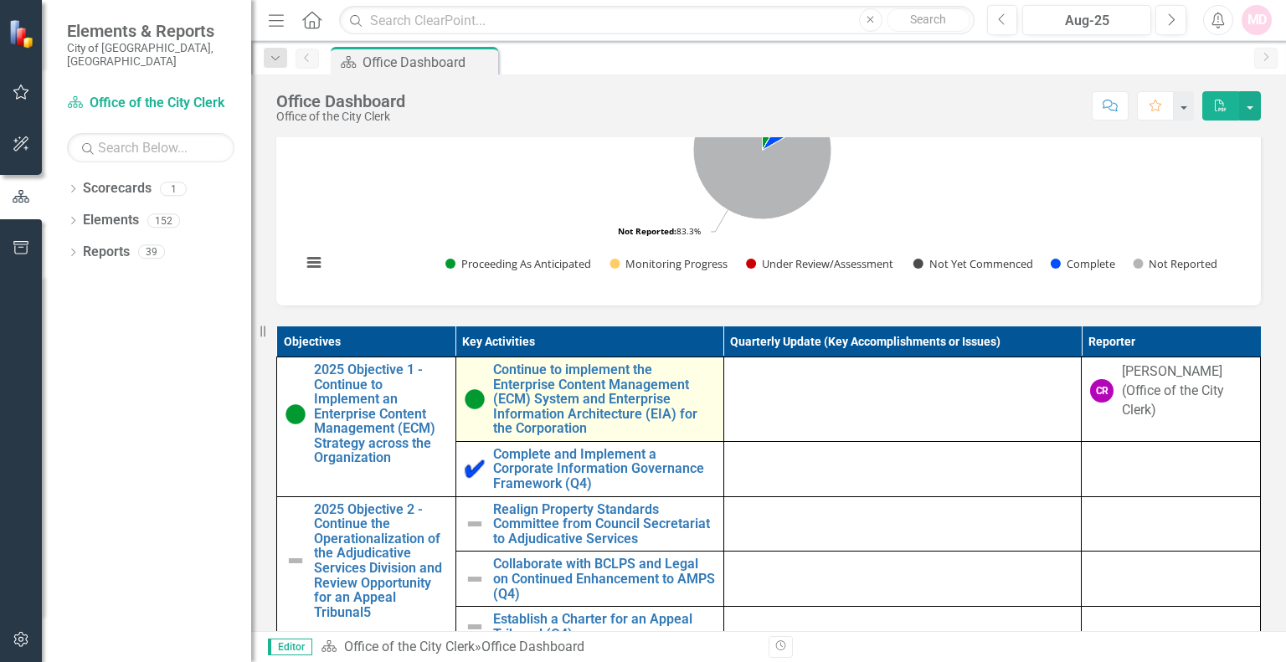
scroll to position [1005, 0]
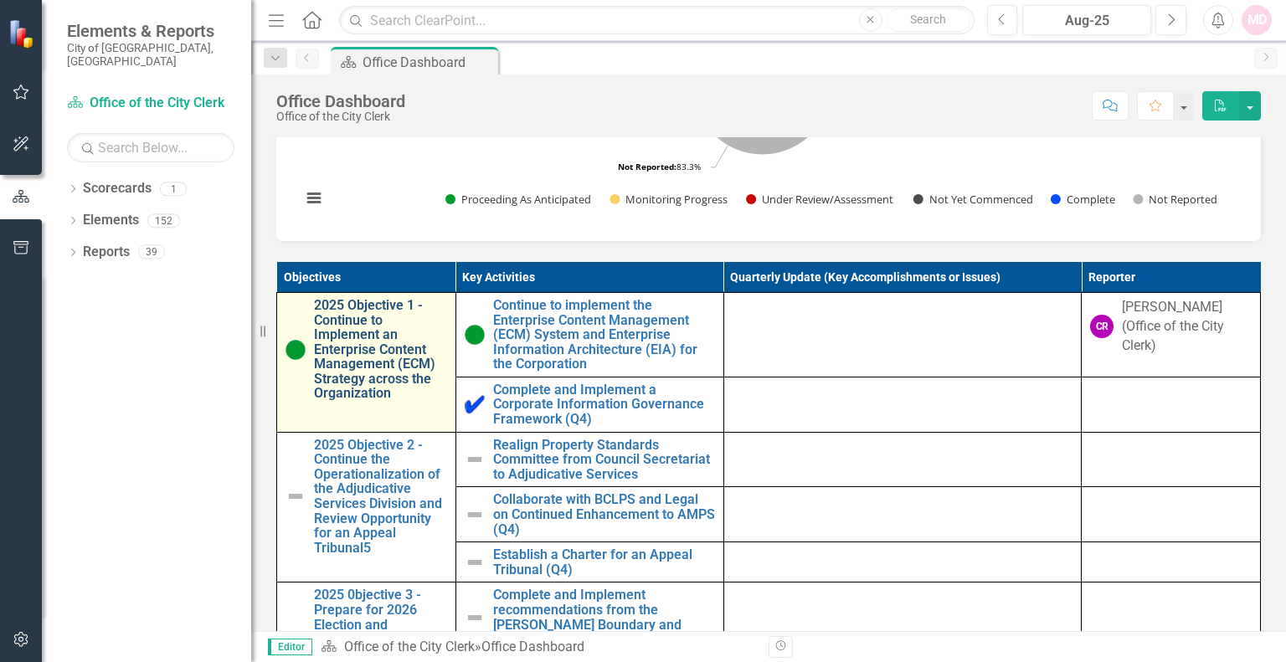
click at [342, 345] on link "2025 Objective 1 - Continue to Implement an Enterprise Content Management (ECM)…" at bounding box center [380, 349] width 133 height 103
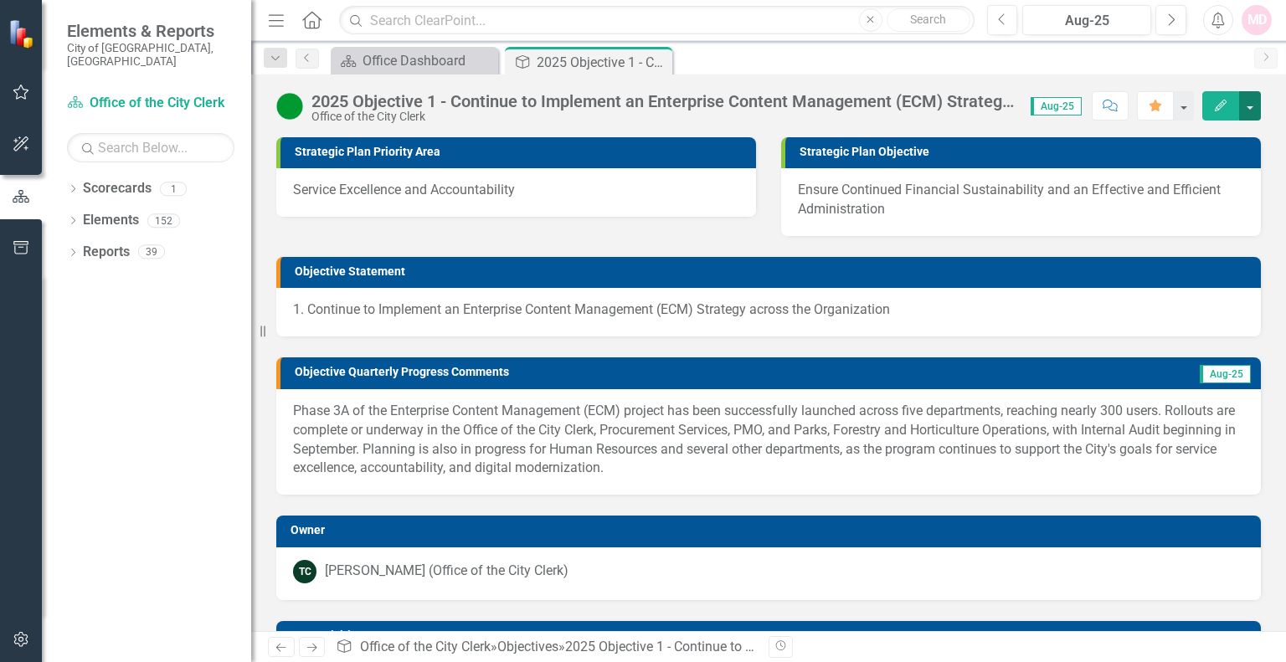
click at [1250, 106] on button "button" at bounding box center [1250, 105] width 22 height 29
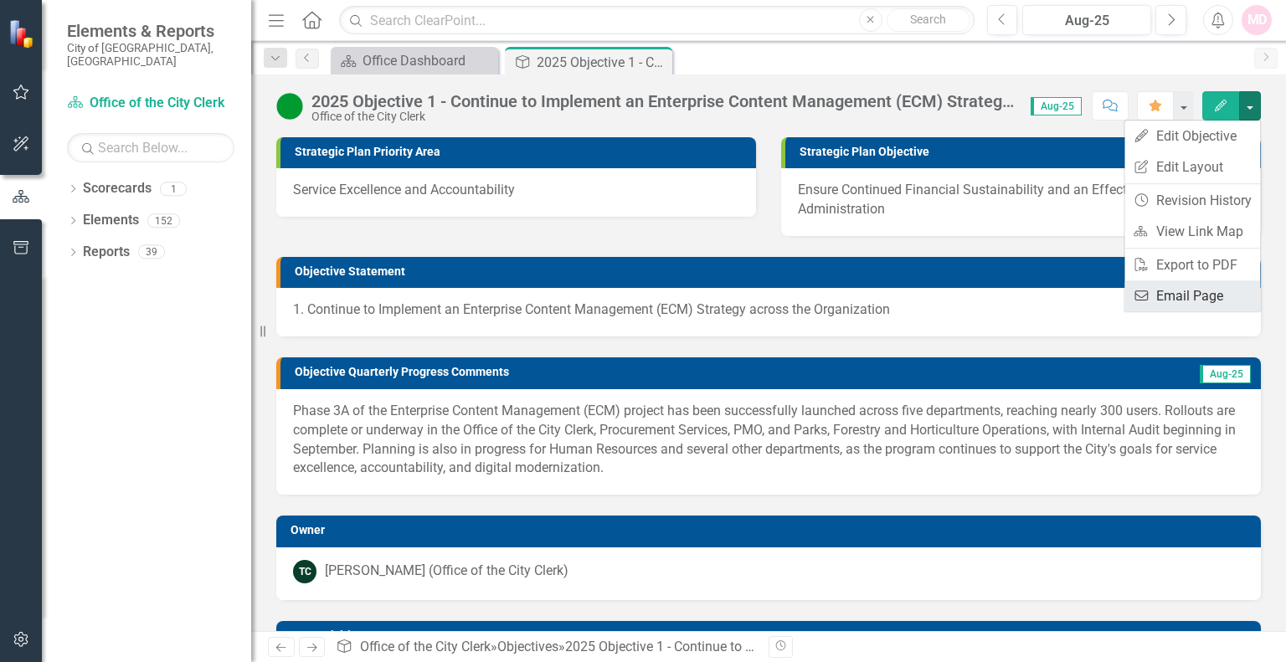
click at [1188, 289] on link "Email Email Page" at bounding box center [1193, 296] width 136 height 31
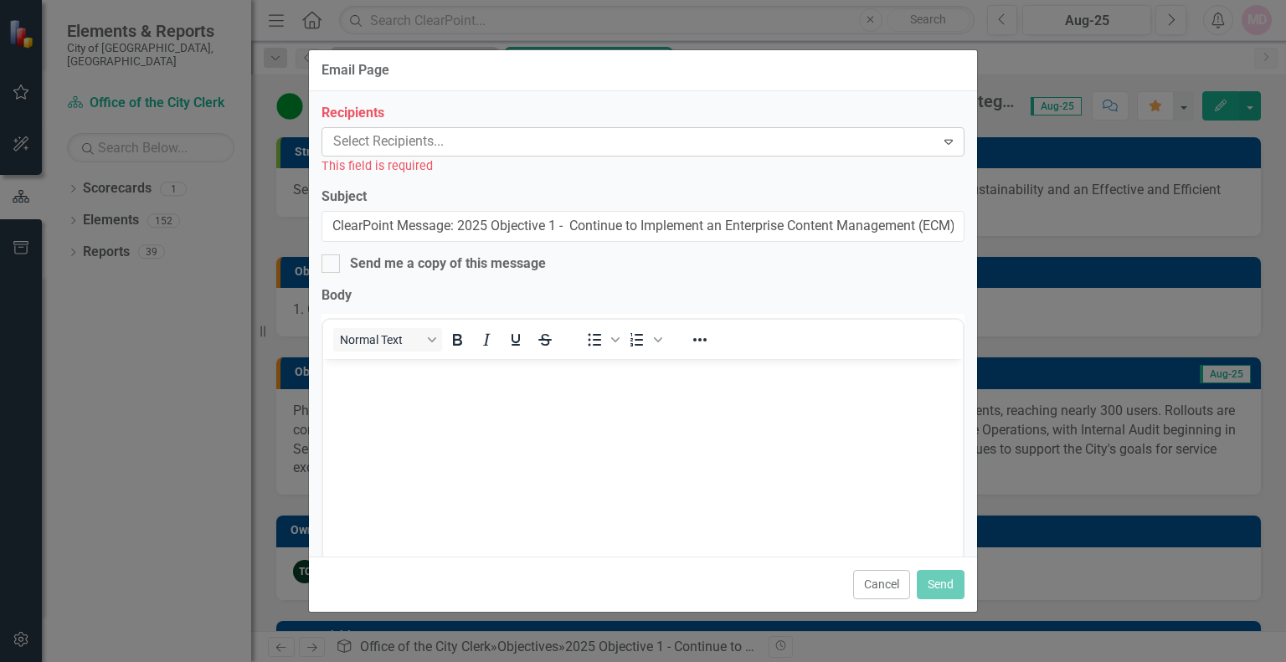
click at [489, 150] on div at bounding box center [631, 142] width 609 height 23
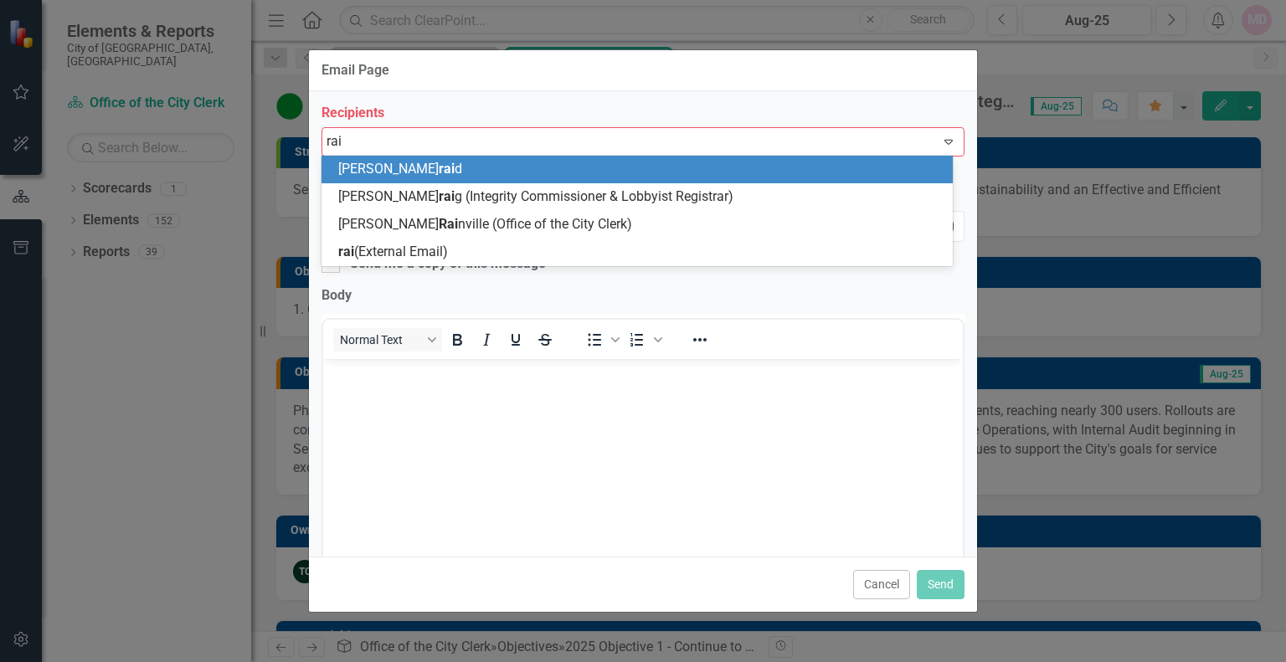
type input "rain"
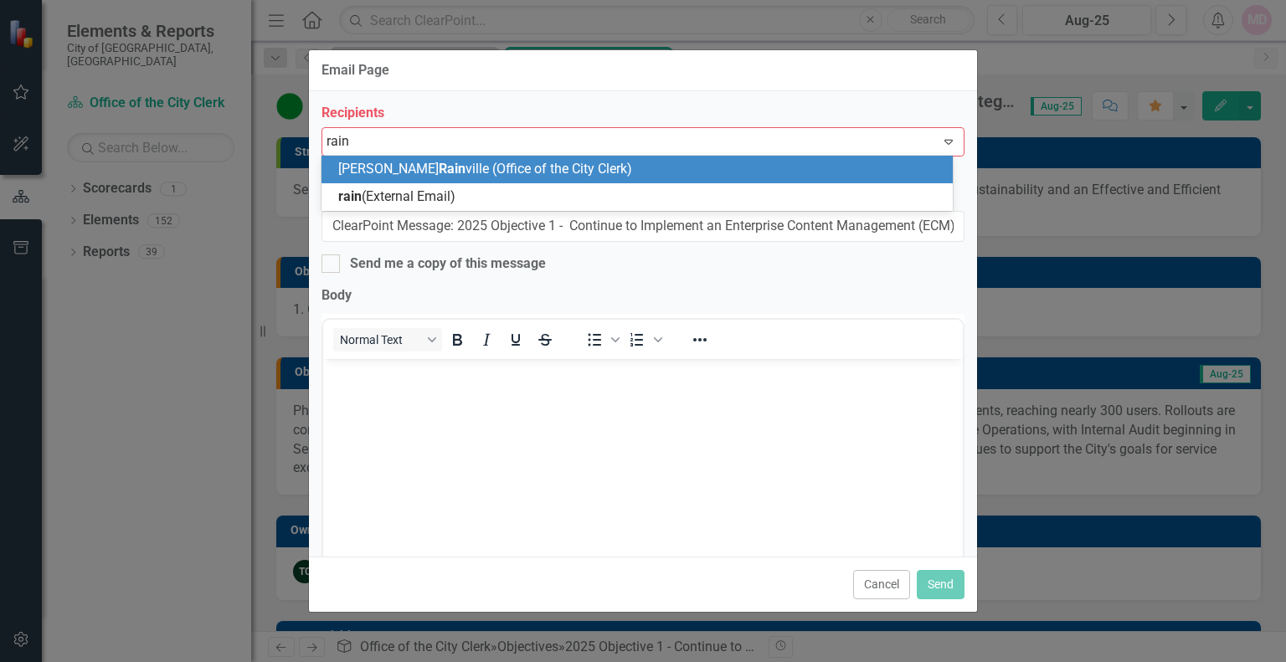
click at [469, 167] on span "Chris Rain ville (Office of the City Clerk)" at bounding box center [485, 169] width 294 height 16
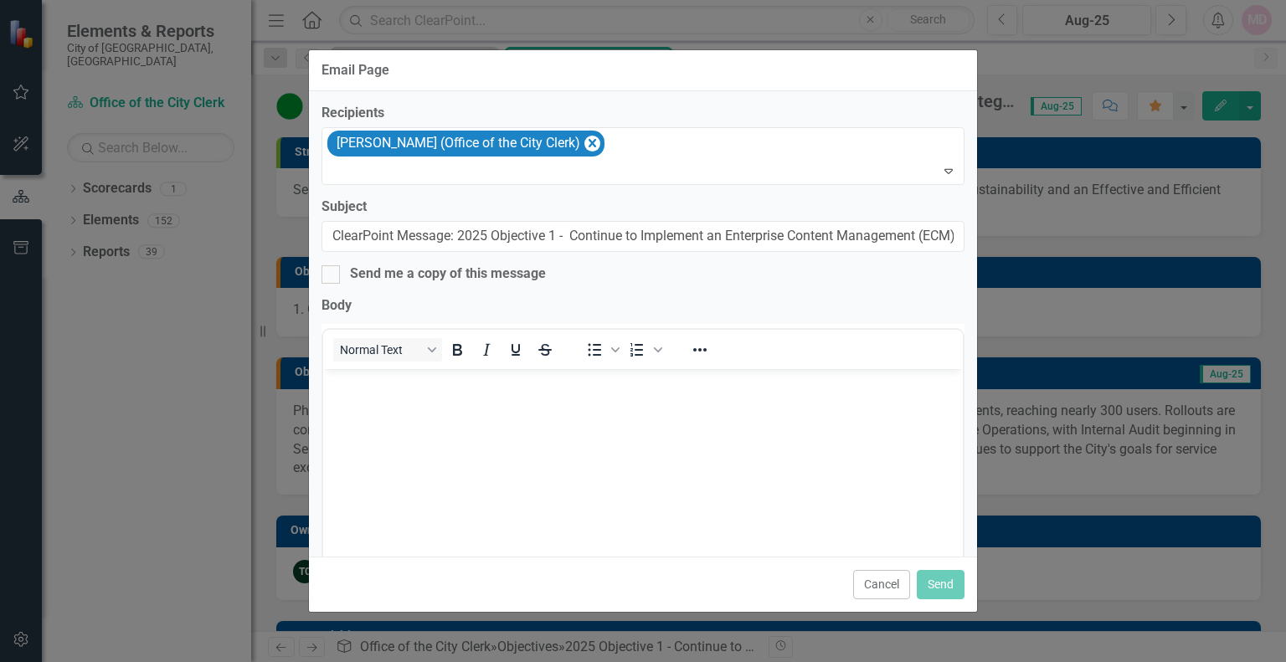
click at [401, 393] on body "Rich Text Area. Press ALT-0 for help." at bounding box center [643, 493] width 640 height 251
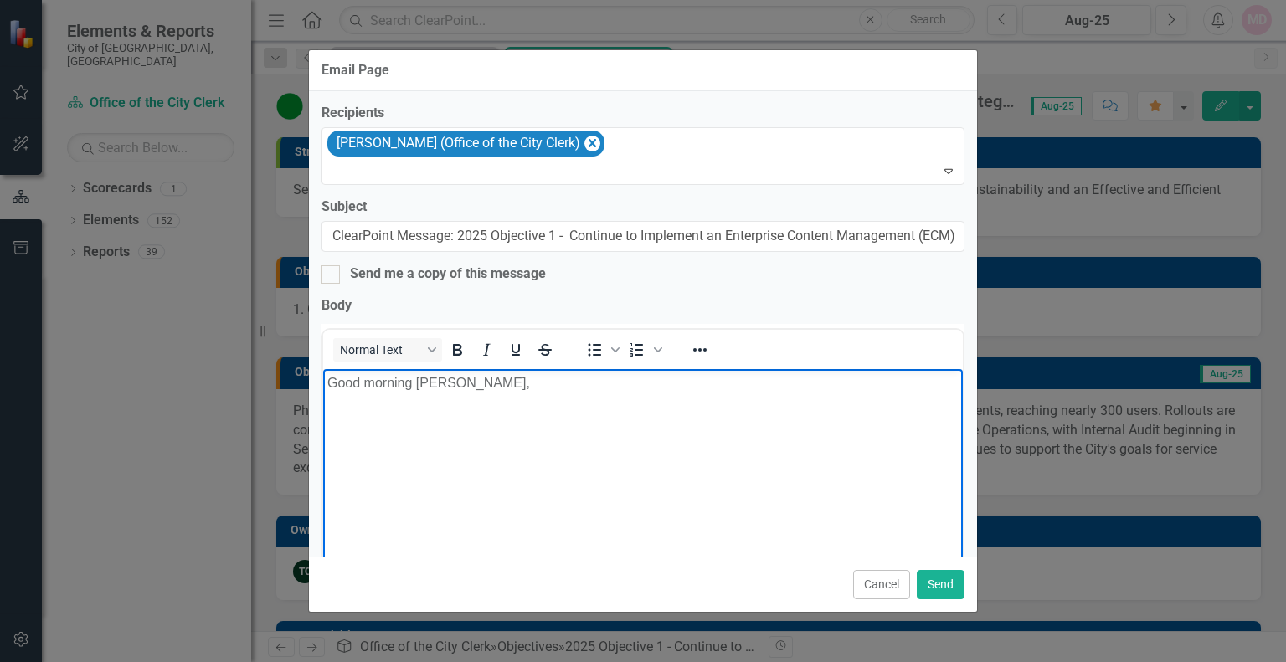
click at [477, 388] on p "Good morning Chris," at bounding box center [642, 383] width 631 height 20
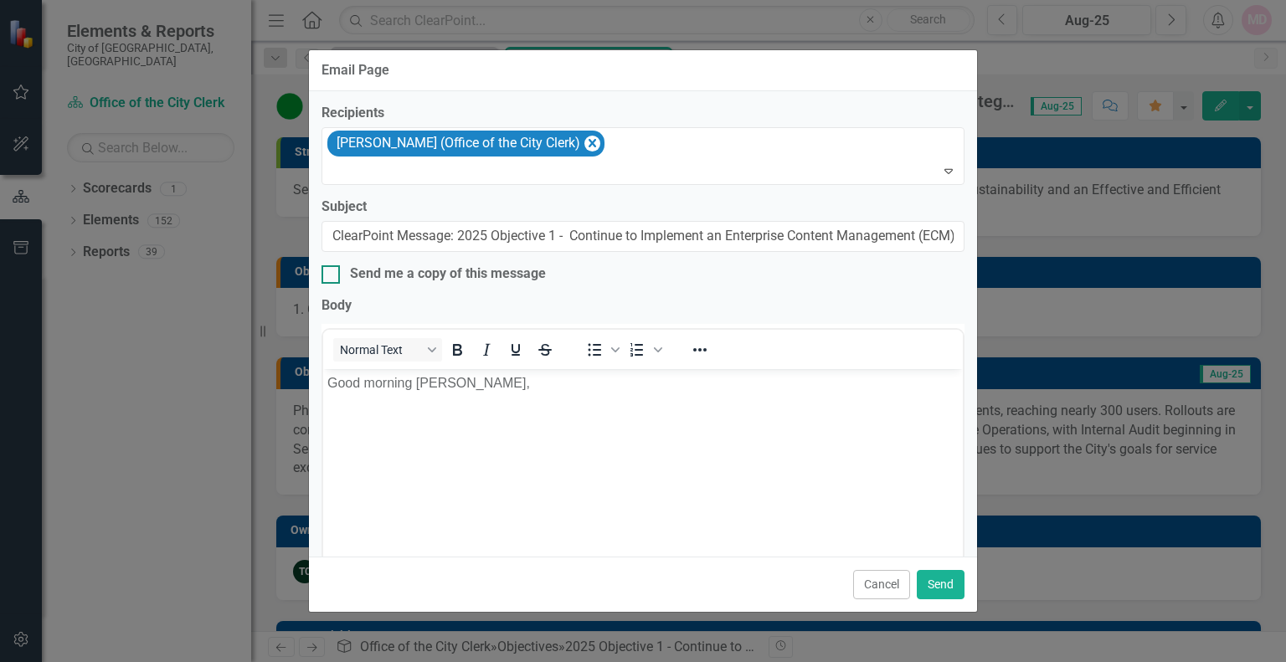
click at [335, 271] on div at bounding box center [331, 274] width 18 height 18
click at [332, 271] on input "Send me a copy of this message" at bounding box center [327, 270] width 11 height 11
checkbox input "true"
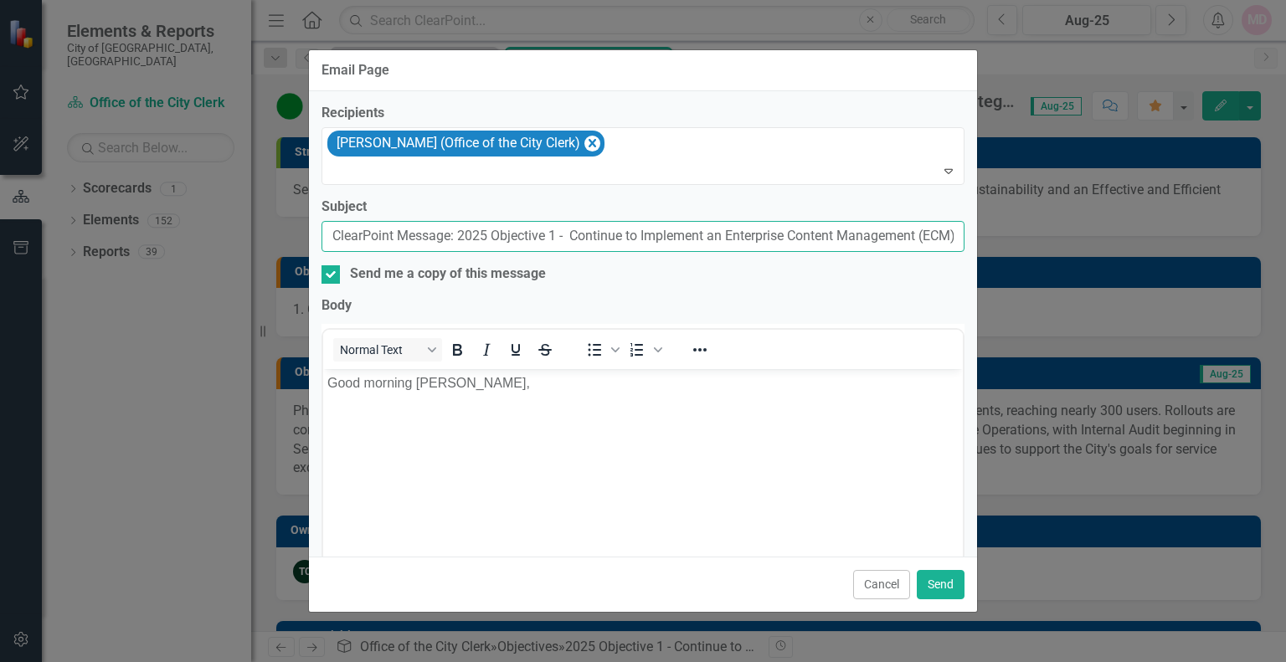
scroll to position [0, 217]
drag, startPoint x: 396, startPoint y: 233, endPoint x: 1089, endPoint y: 279, distance: 694.1
click at [1089, 279] on div "Email Page Recipients Chris Rainville (Office of the City Clerk) Expand Subject…" at bounding box center [643, 331] width 1286 height 662
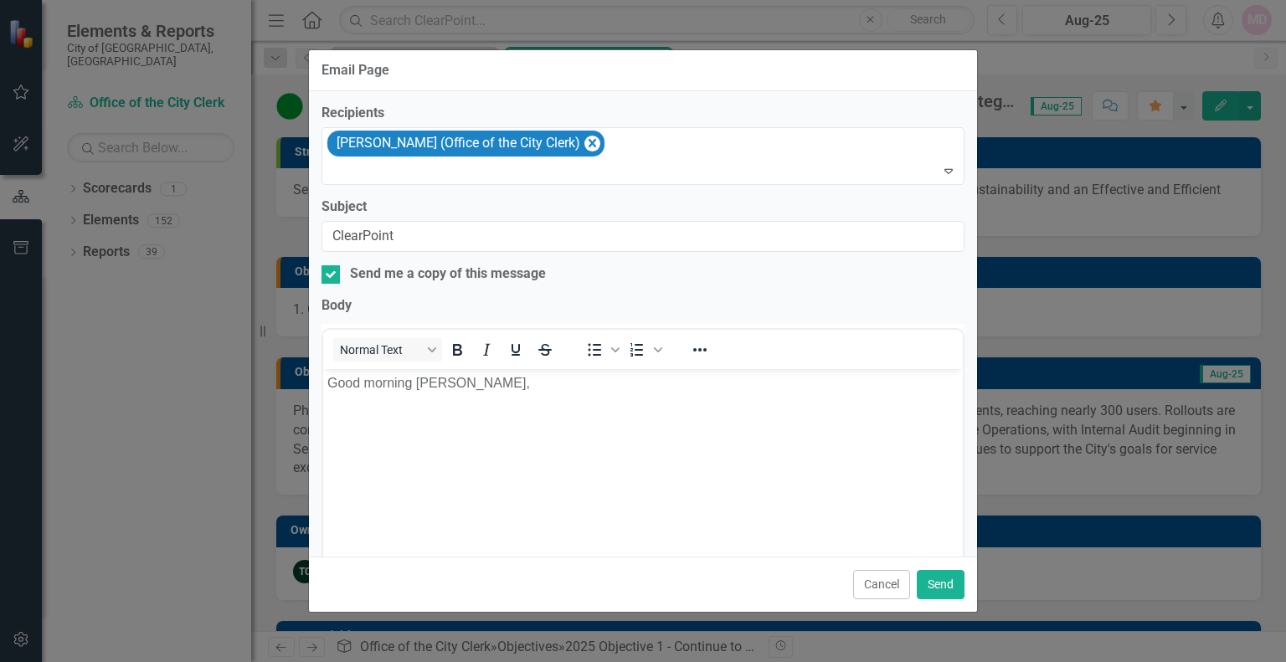
click at [492, 474] on body "Good morning Chris," at bounding box center [643, 493] width 640 height 251
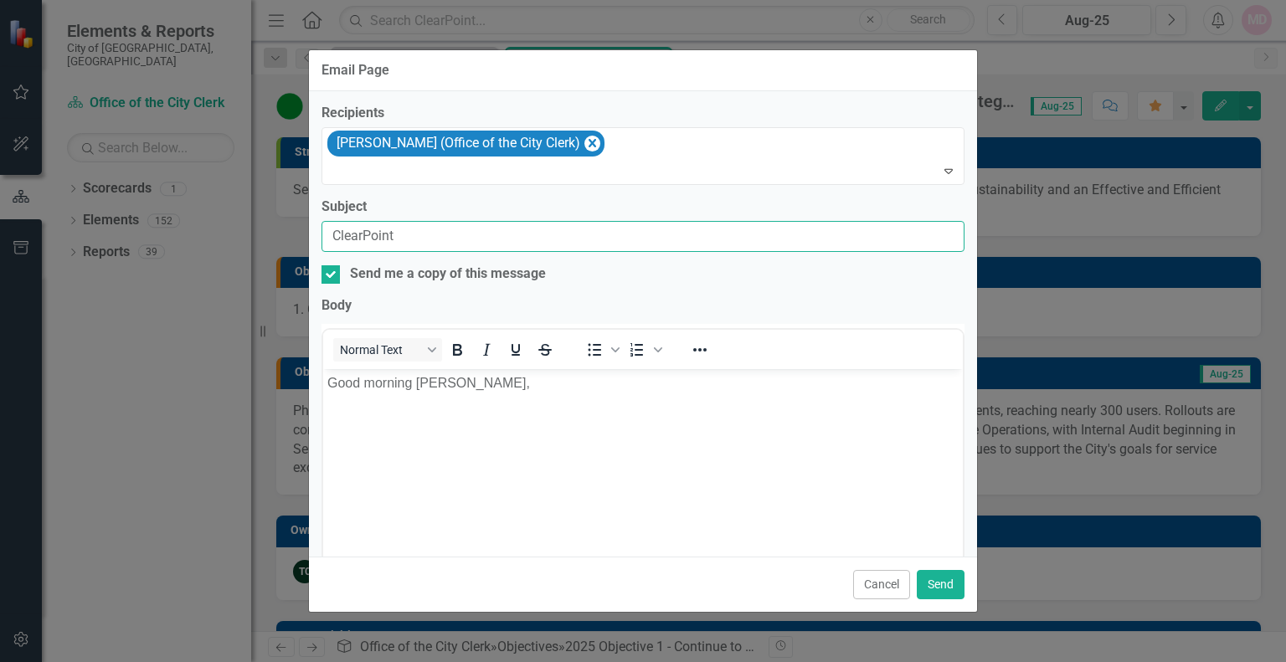
drag, startPoint x: 413, startPoint y: 234, endPoint x: 258, endPoint y: 225, distance: 155.2
click at [258, 225] on div "Email Page Recipients Chris Rainville (Office of the City Clerk) Expand Subject…" at bounding box center [643, 331] width 1286 height 662
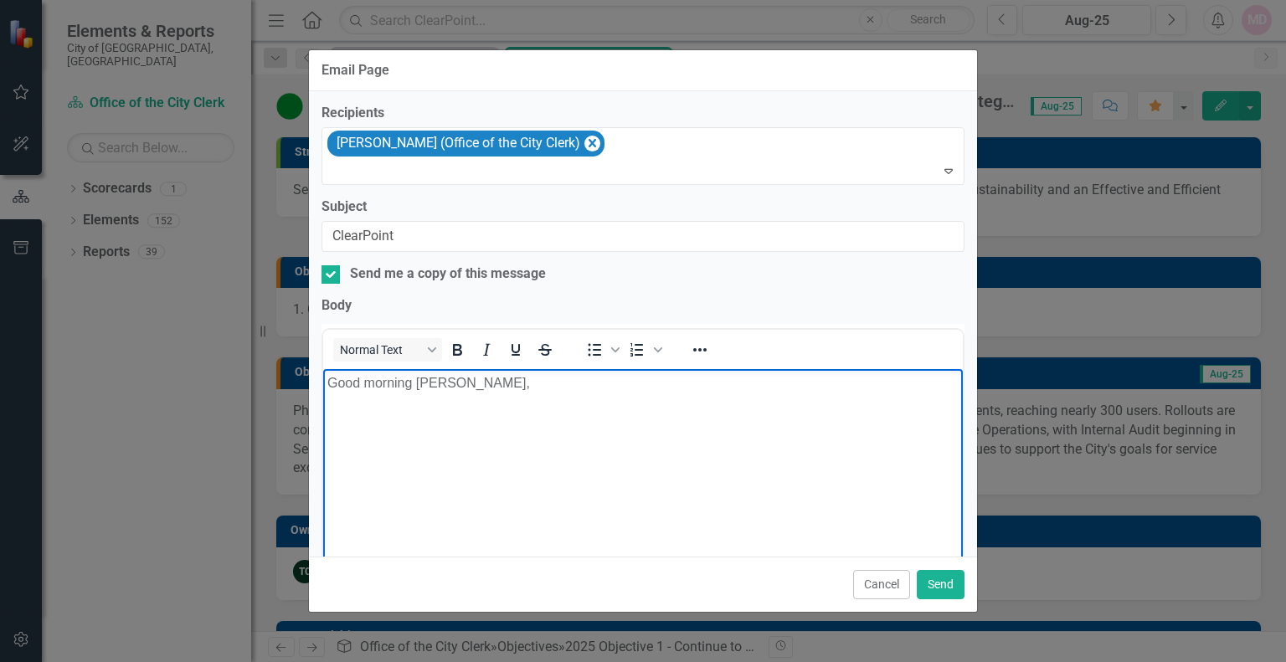
click at [485, 502] on body "Good morning Chris," at bounding box center [643, 493] width 640 height 251
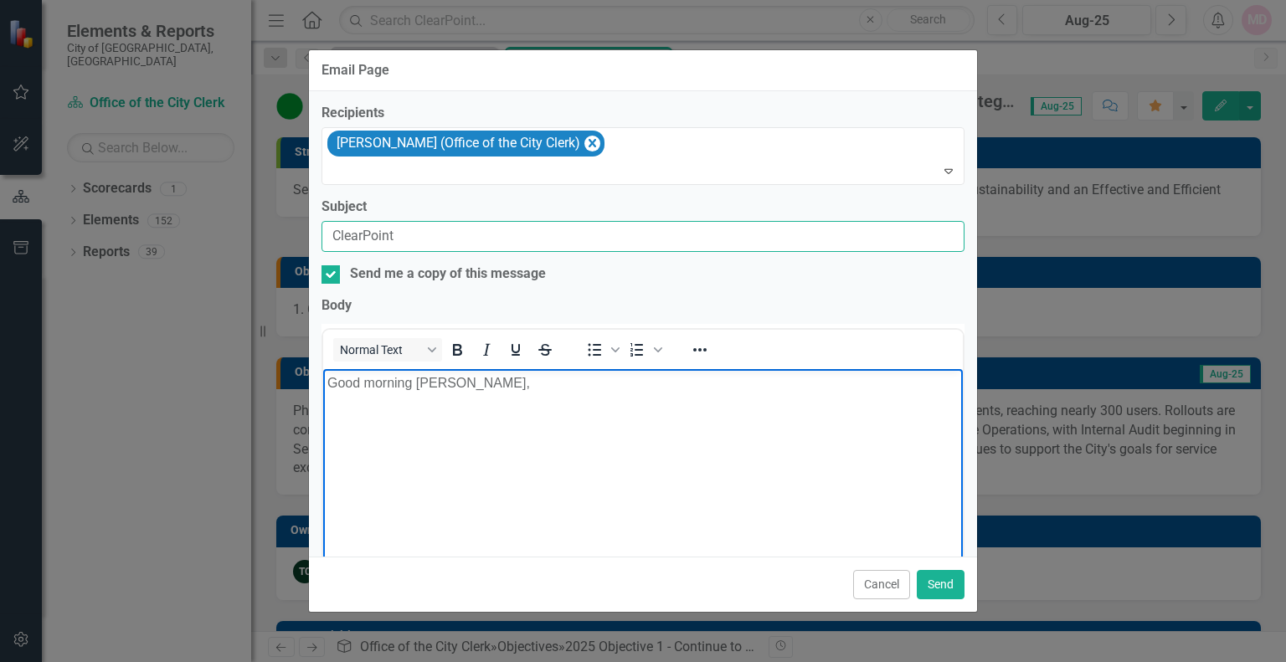
drag, startPoint x: 332, startPoint y: 236, endPoint x: 343, endPoint y: 238, distance: 11.8
click at [332, 236] on input "ClearPoint" at bounding box center [643, 236] width 643 height 31
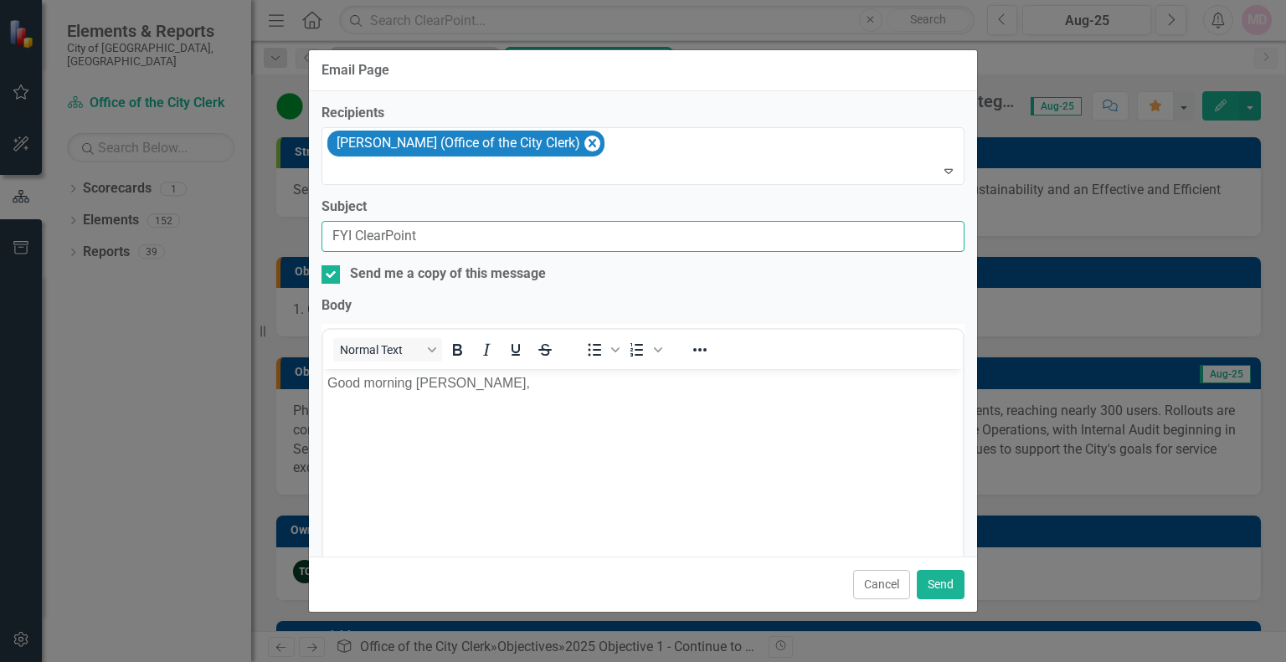
click at [442, 237] on input "FYI ClearPoint" at bounding box center [643, 236] width 643 height 31
type input "FYI ClearPoint Quarterly Update"
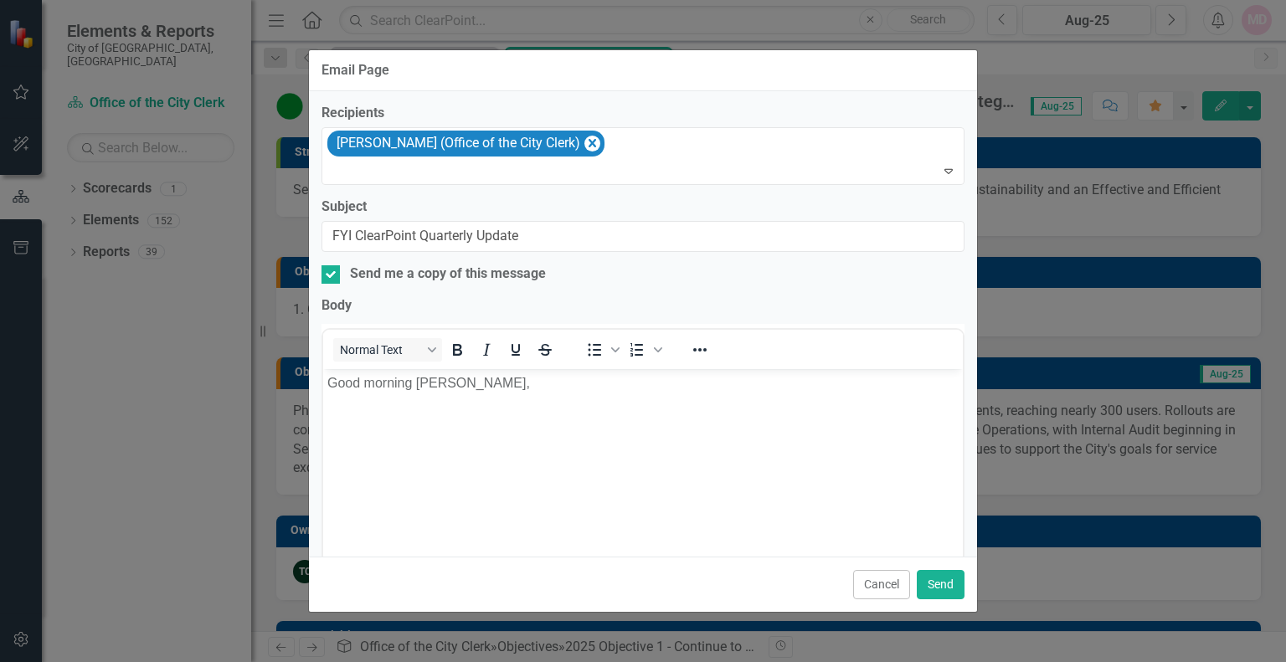
click at [436, 437] on body "Good morning Chris," at bounding box center [643, 493] width 640 height 251
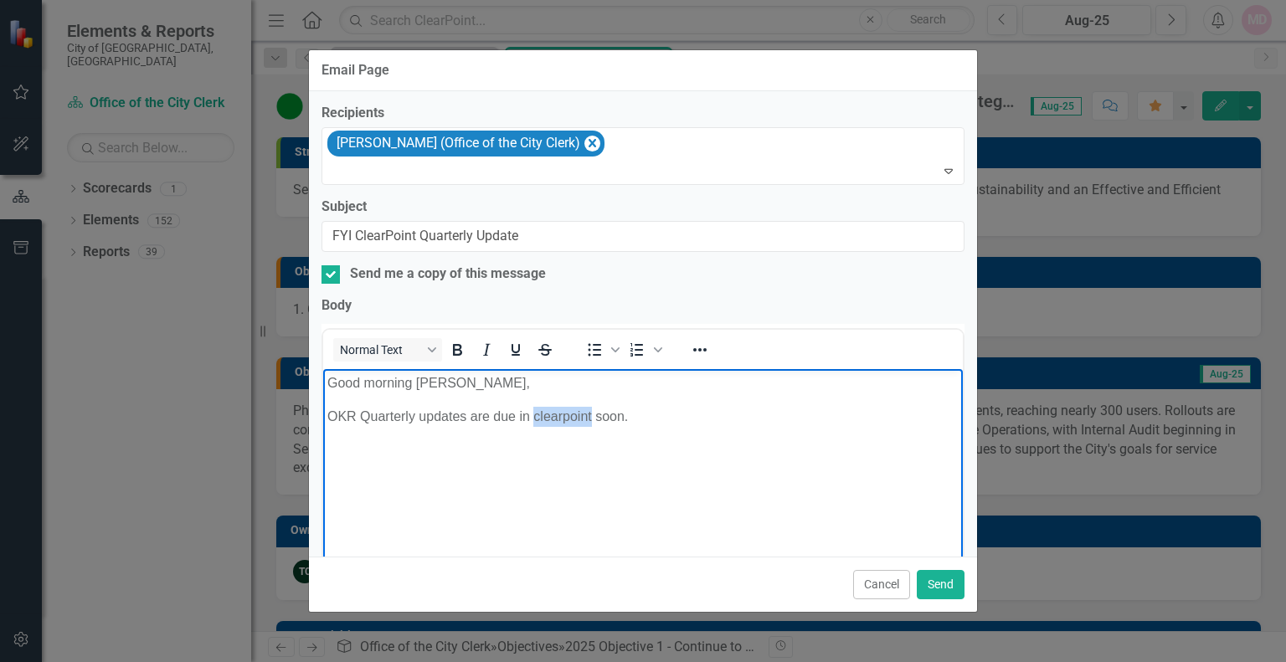
drag, startPoint x: 567, startPoint y: 412, endPoint x: 554, endPoint y: 524, distance: 113.0
click at [554, 524] on body "Good morning Chris, OKR Quarterly updates are due in clearpoint soon." at bounding box center [643, 493] width 640 height 251
click at [662, 414] on p "OKR Quarterly updates are due in clearpoint soon." at bounding box center [642, 416] width 631 height 20
click at [632, 418] on p "OKR Quarterly updates are due in clearpoint soon. I've updated the goa" at bounding box center [642, 416] width 631 height 20
click at [656, 411] on p "OKR Quarterly updates are due in clearpoint soon. FYI, I've updated the goals a…" at bounding box center [642, 426] width 631 height 40
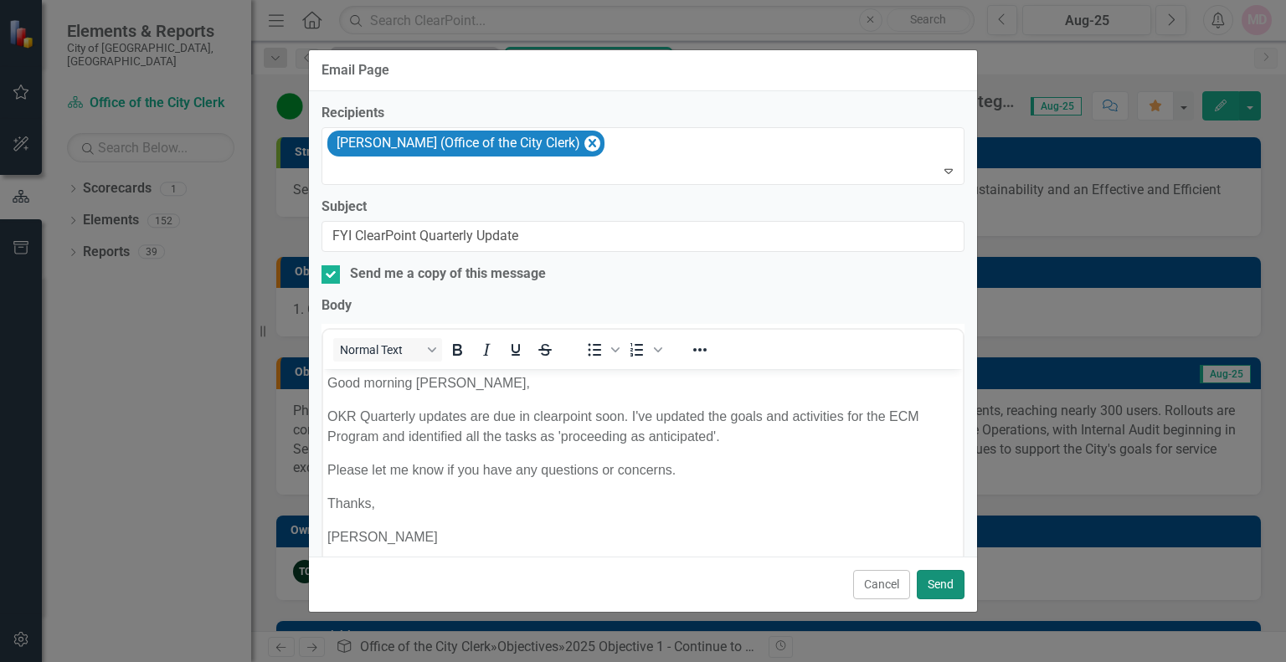
click at [928, 581] on button "Send" at bounding box center [941, 584] width 48 height 29
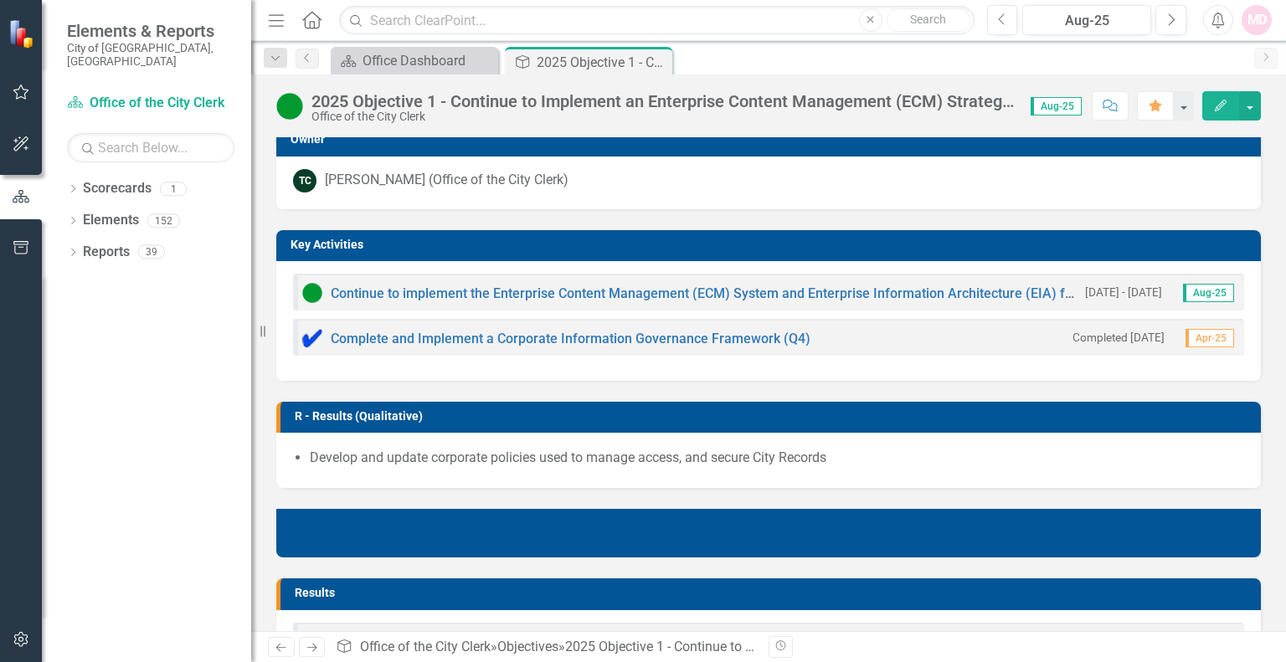
scroll to position [111, 0]
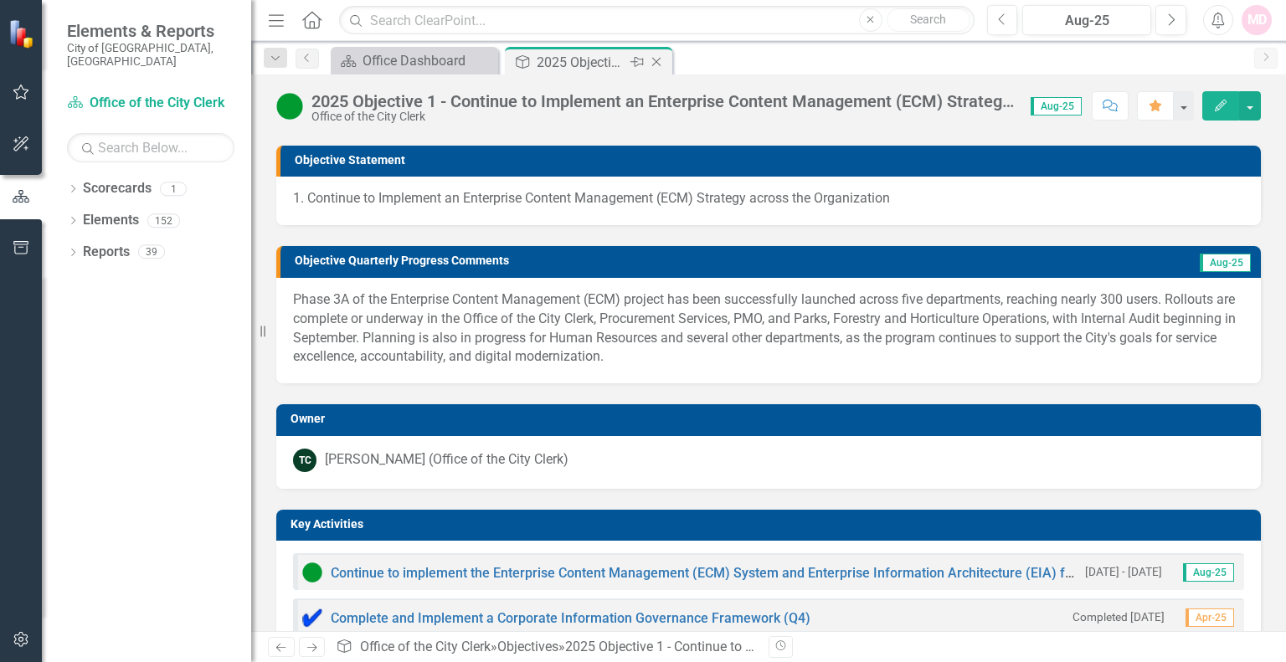
click at [663, 64] on icon "Close" at bounding box center [656, 61] width 17 height 13
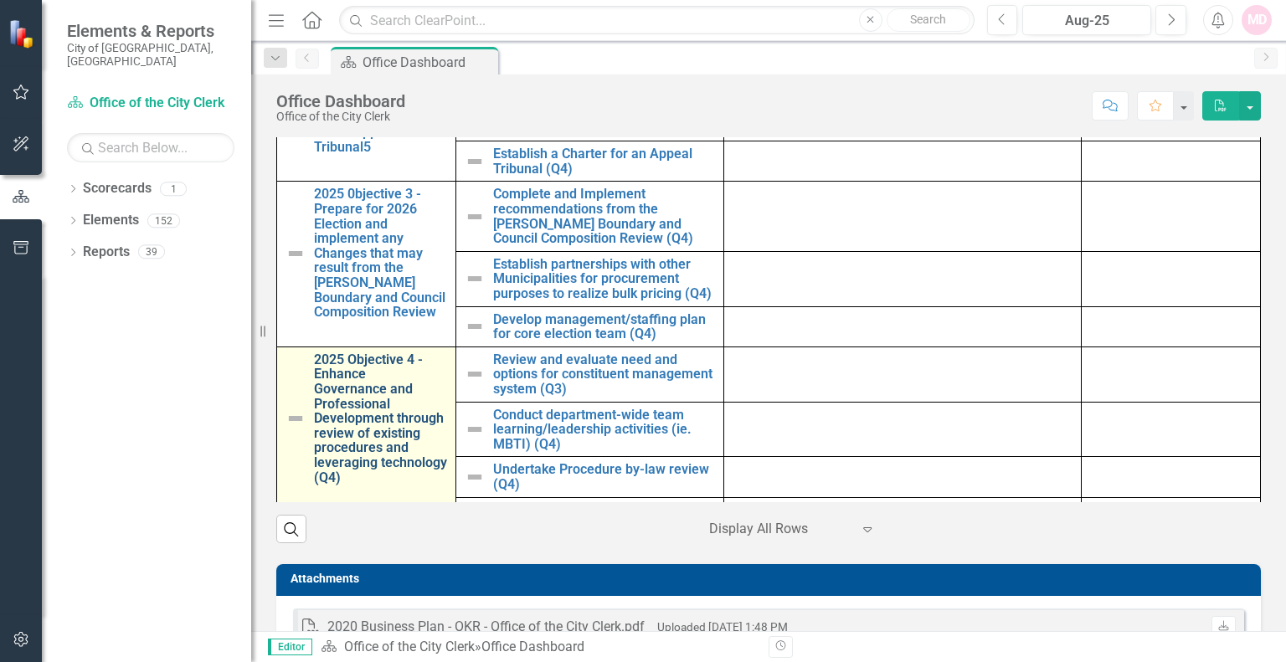
scroll to position [106, 0]
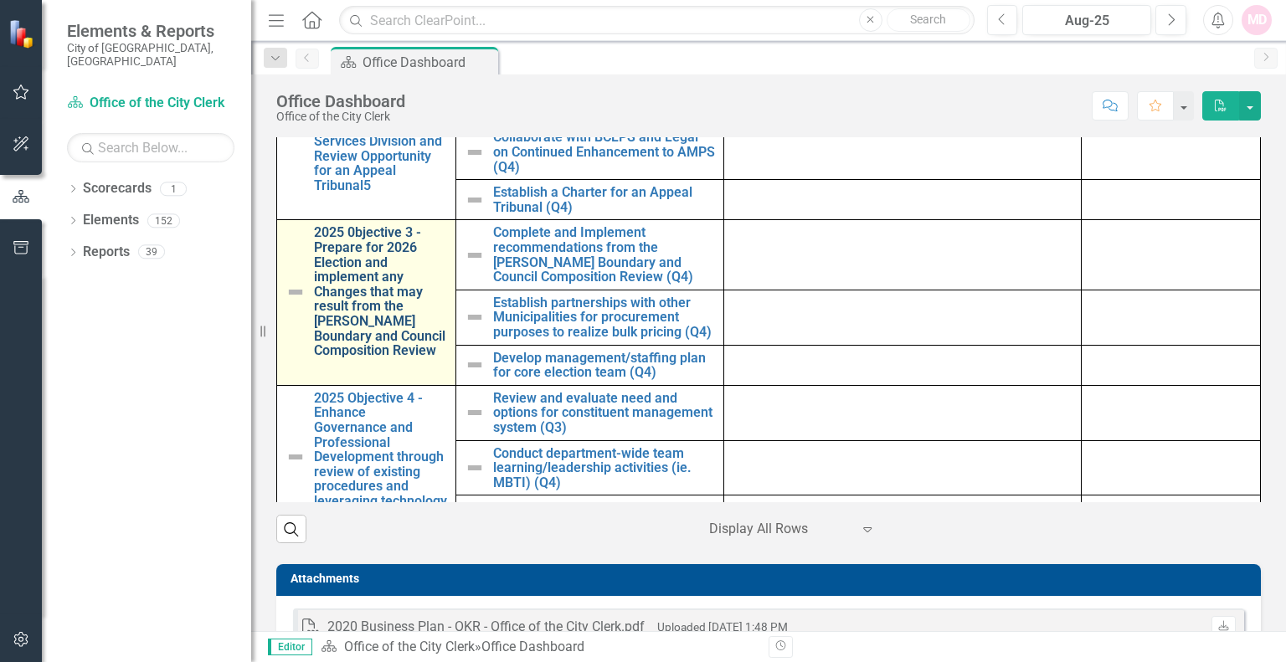
click at [359, 303] on link "2025 0bjective 3 - Prepare for 2026 Election and implement any Changes that may…" at bounding box center [380, 291] width 133 height 132
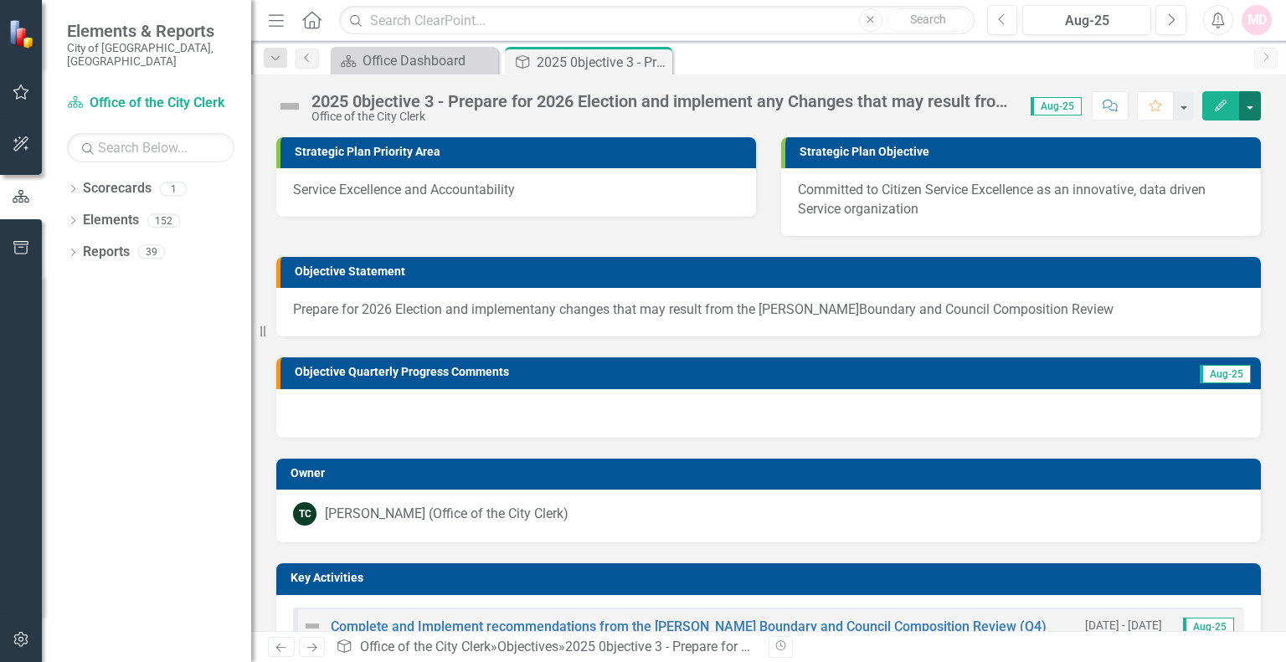
click at [1250, 104] on button "button" at bounding box center [1250, 105] width 22 height 29
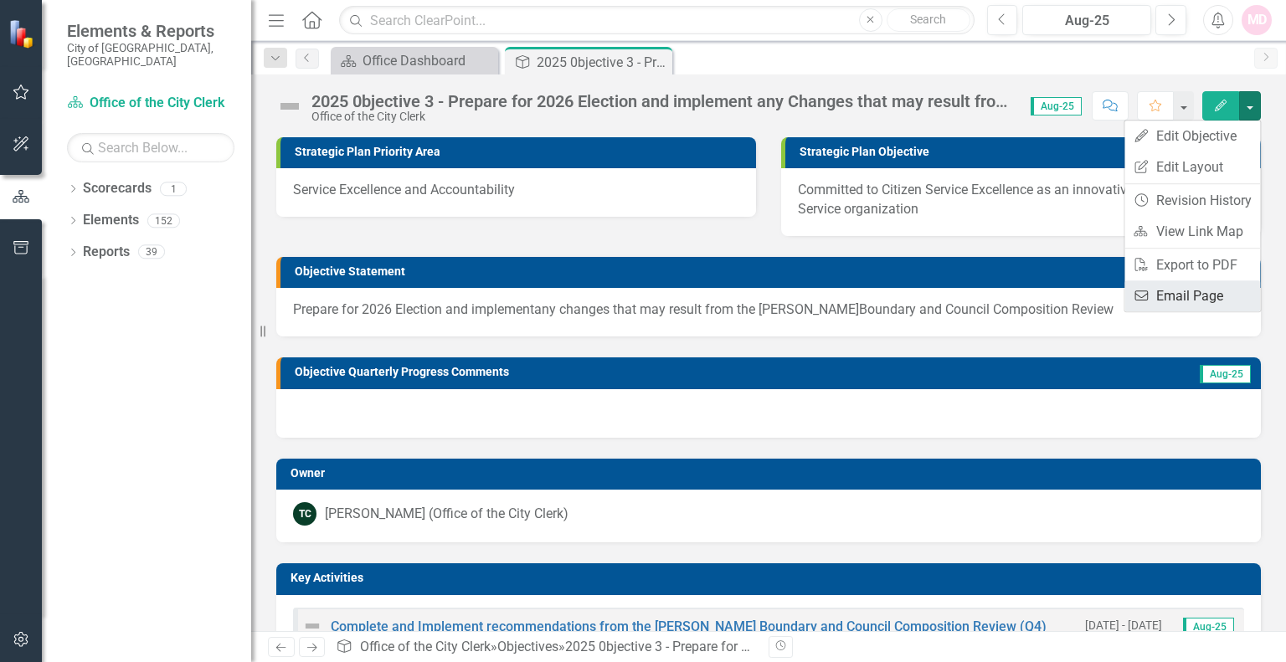
click at [1182, 292] on link "Email Email Page" at bounding box center [1193, 296] width 136 height 31
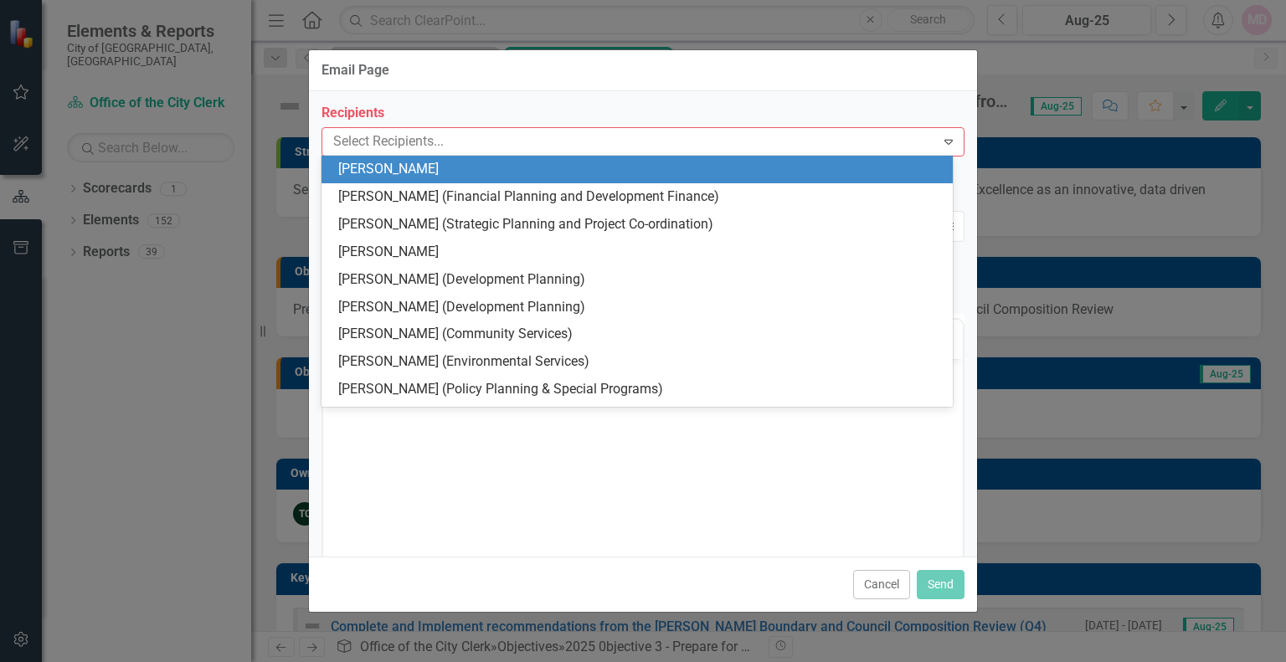
click at [522, 131] on div at bounding box center [631, 142] width 609 height 23
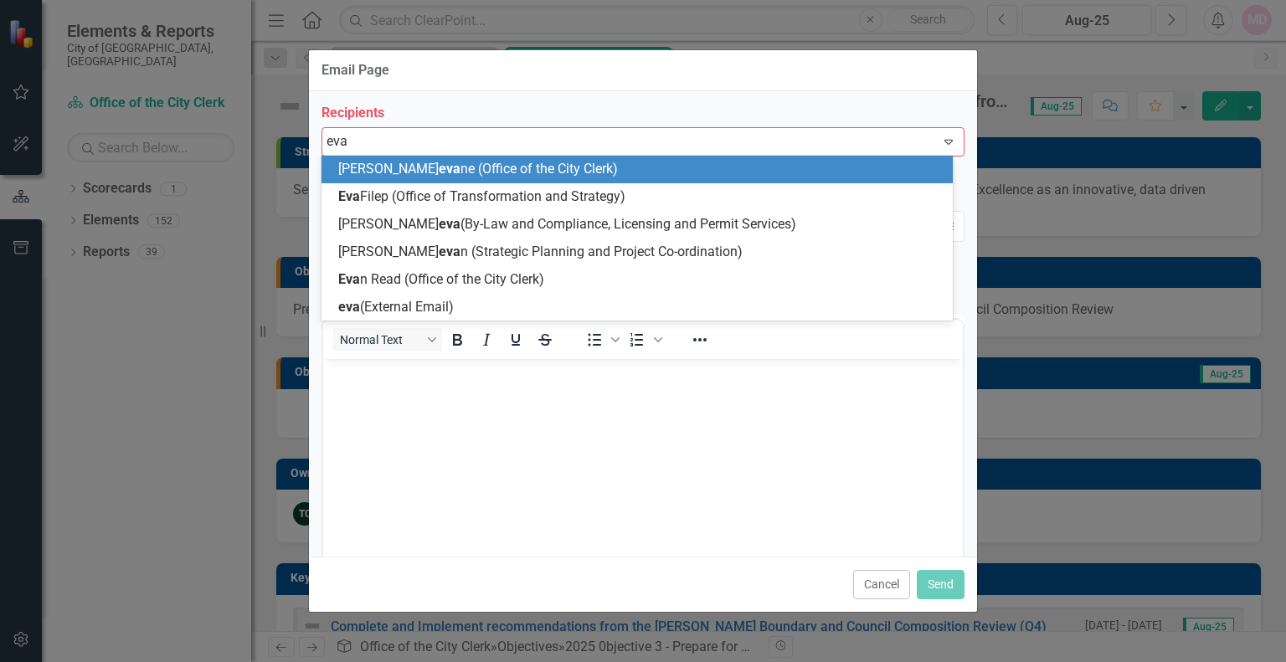
type input "evan"
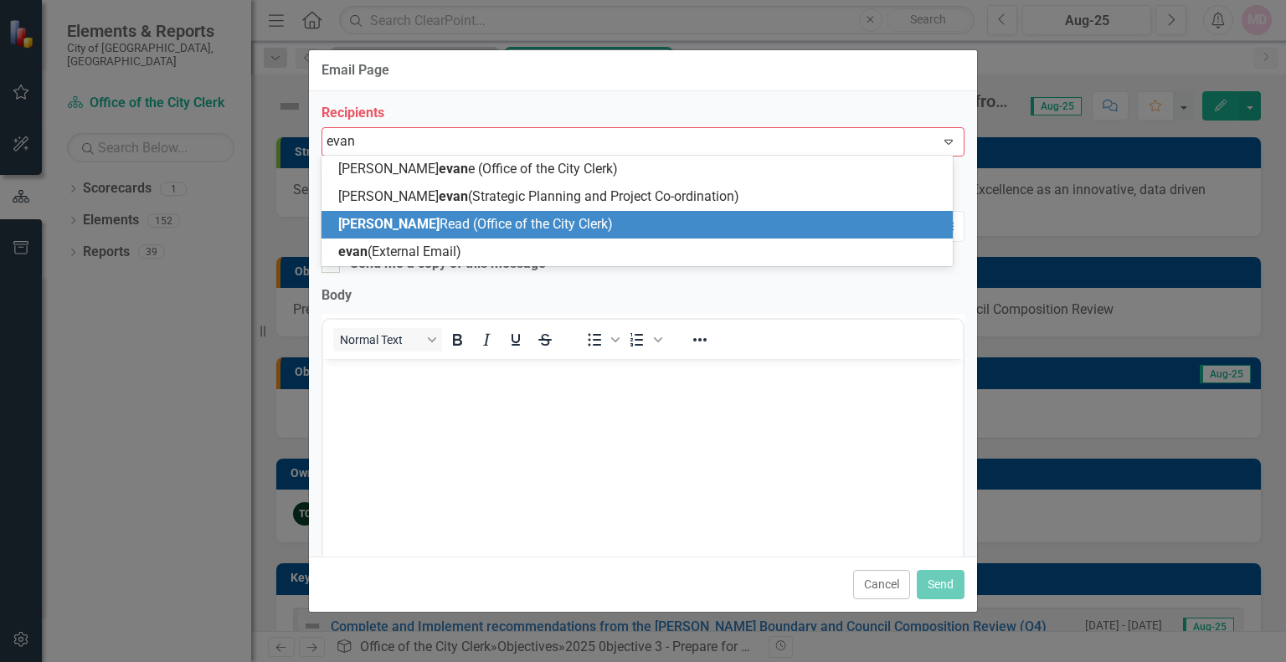
click at [433, 224] on span "Evan Read (Office of the City Clerk)" at bounding box center [475, 224] width 275 height 16
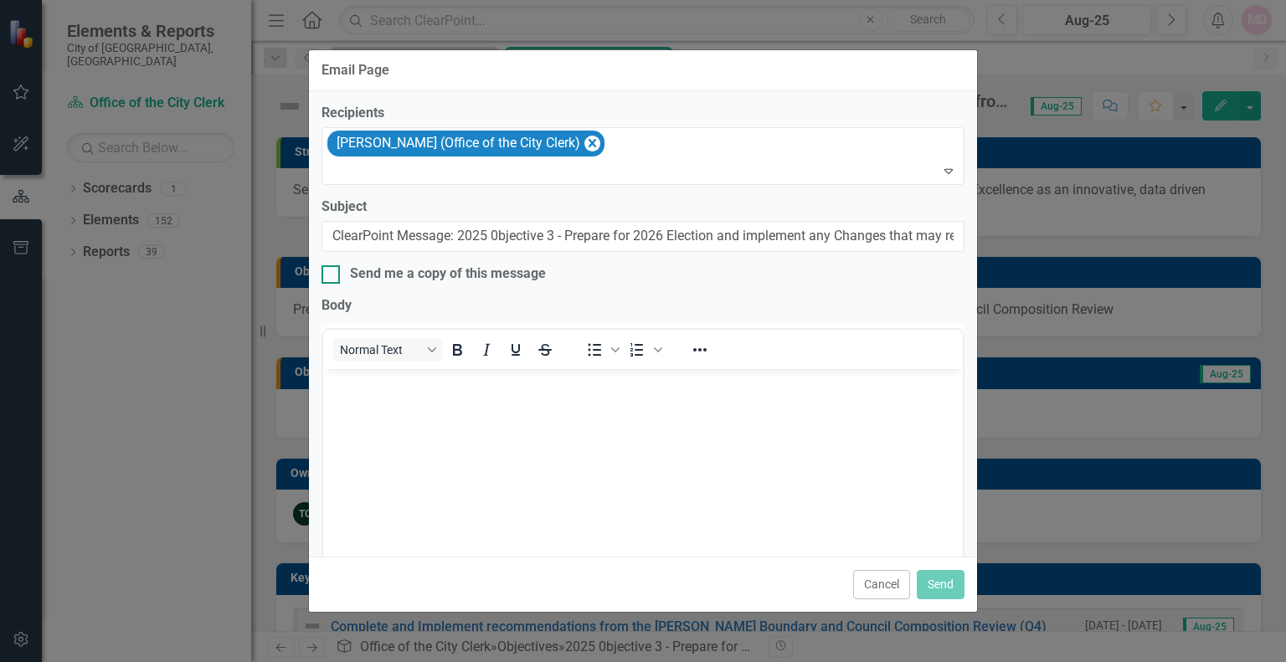
click at [332, 271] on input "Send me a copy of this message" at bounding box center [327, 270] width 11 height 11
checkbox input "true"
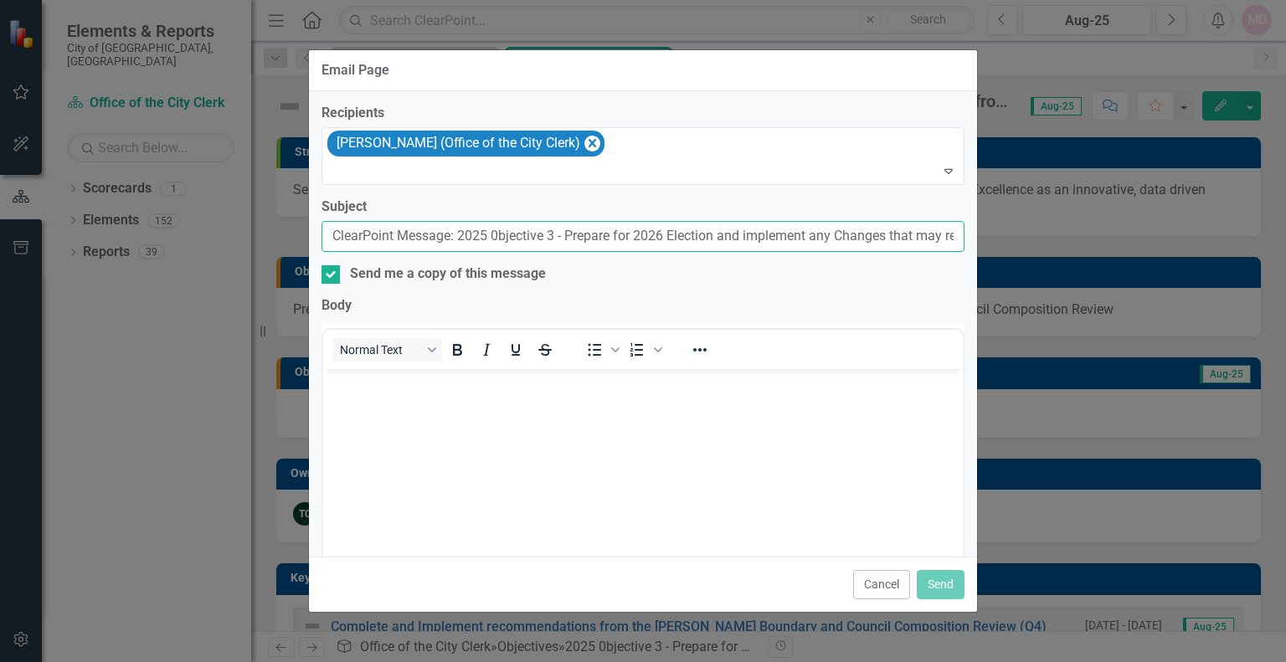
click at [333, 236] on input "ClearPoint Message: 2025 0bjective 3 - Prepare for 2026 Election and implement …" at bounding box center [643, 236] width 643 height 31
type input "OKR Quarterly Updates in ClearPoint"
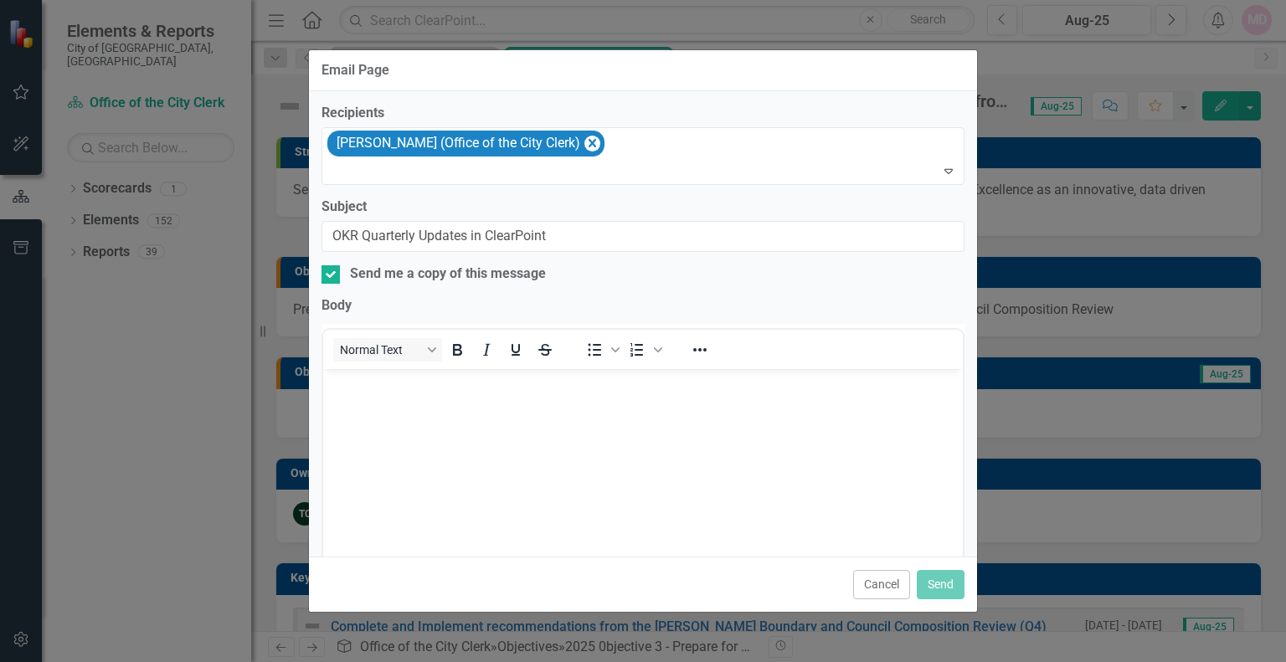
click at [374, 403] on body "Rich Text Area. Press ALT-0 for help." at bounding box center [643, 493] width 640 height 251
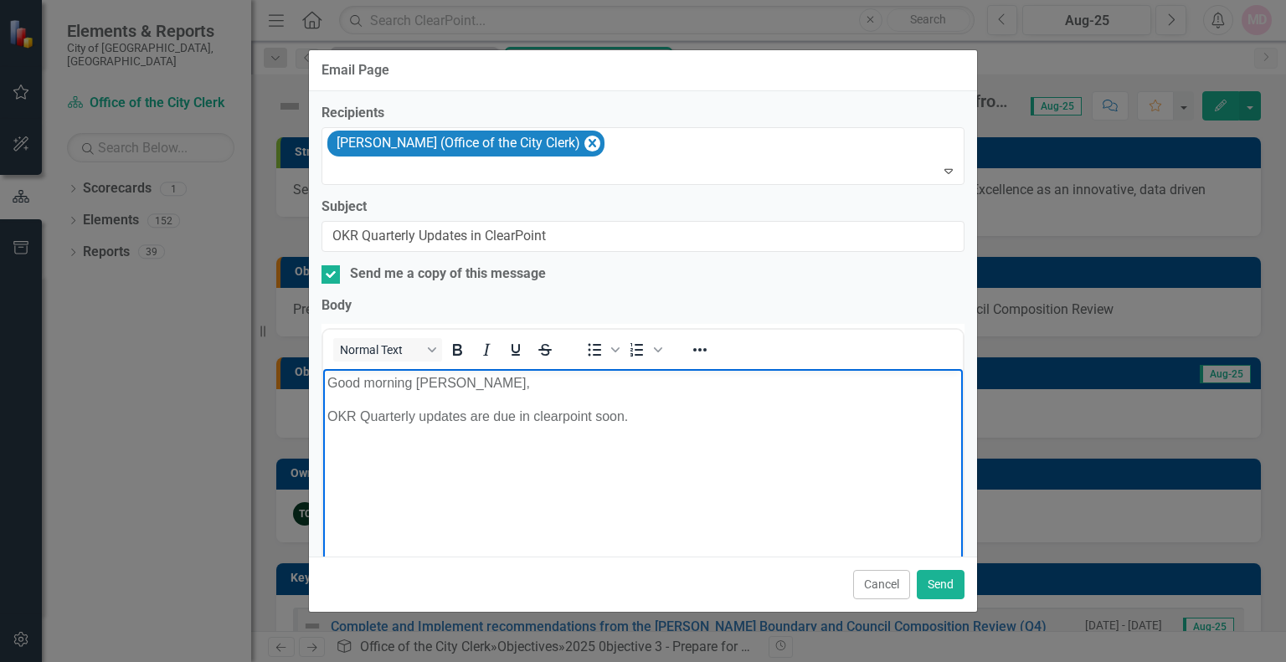
click at [532, 415] on p "OKR Quarterly updates are due in clearpoint soon." at bounding box center [642, 416] width 631 height 20
click at [639, 415] on p "OKR Quarterly updates are due in ClearPoint soon." at bounding box center [642, 416] width 631 height 20
click at [787, 418] on p "OKR Quarterly updates are due in ClearPoint soon. Can you confirm if all of the…" at bounding box center [642, 426] width 631 height 40
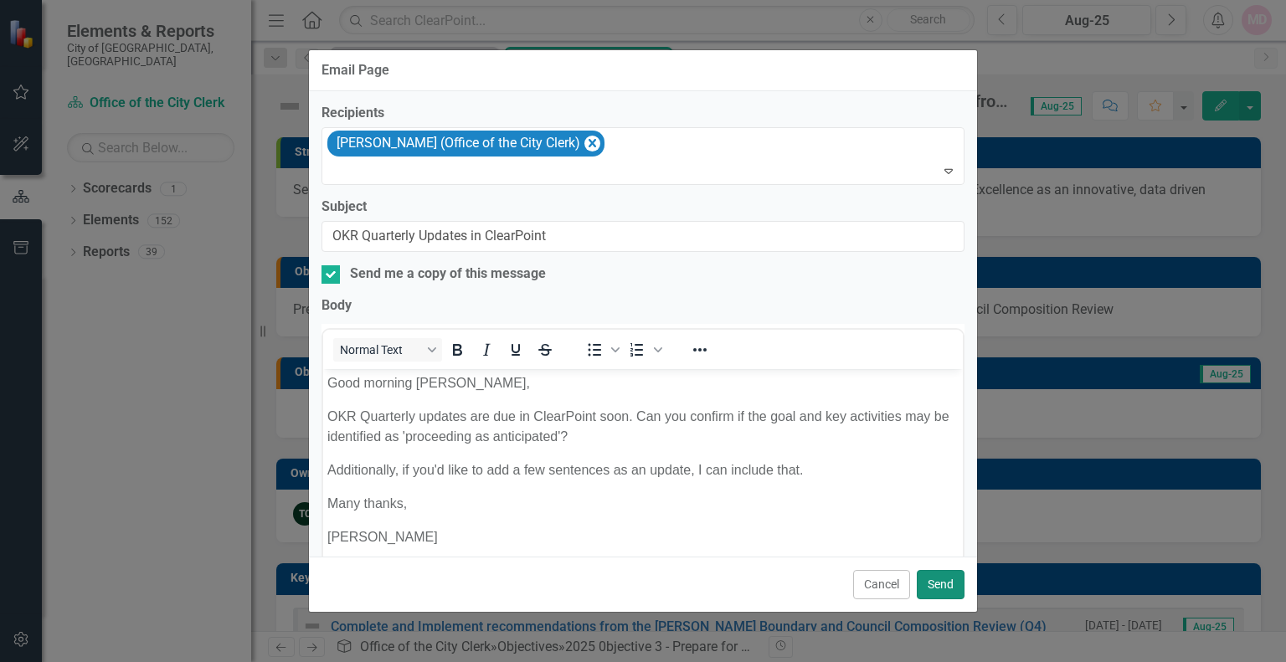
click at [932, 583] on button "Send" at bounding box center [941, 584] width 48 height 29
